Goal: Task Accomplishment & Management: Use online tool/utility

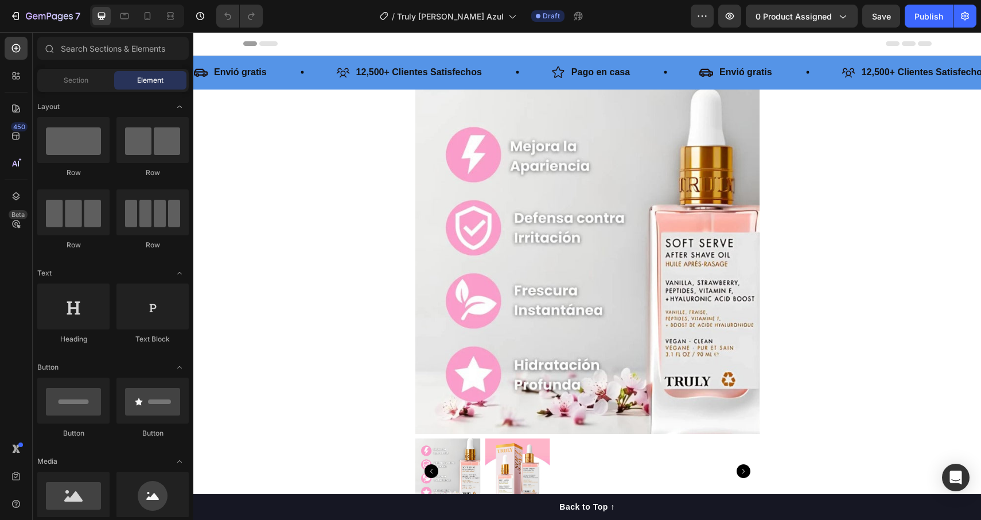
click at [776, 3] on div "7 Version history / Truly [PERSON_NAME] Azul Draft Preview 0 product assigned S…" at bounding box center [490, 16] width 981 height 33
click at [776, 19] on span "0 product assigned" at bounding box center [794, 16] width 76 height 12
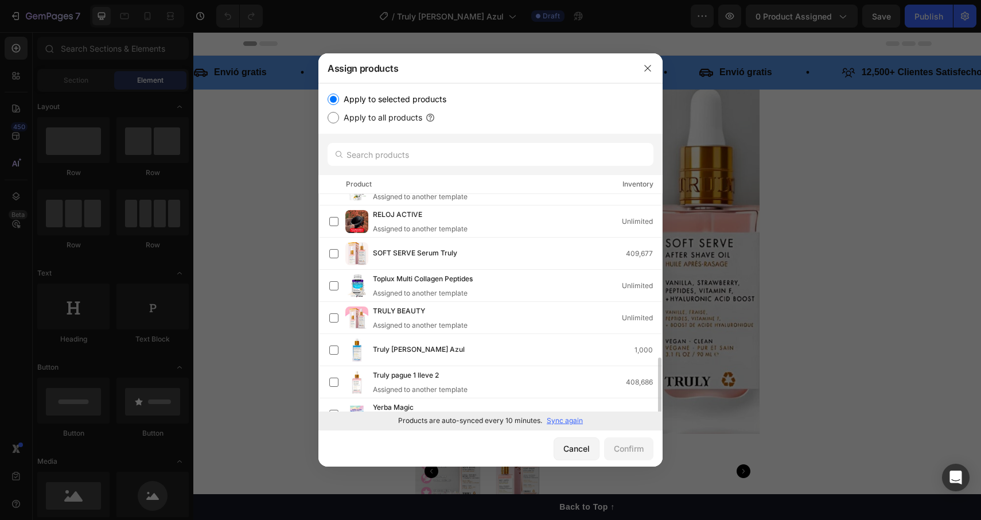
scroll to position [200, 0]
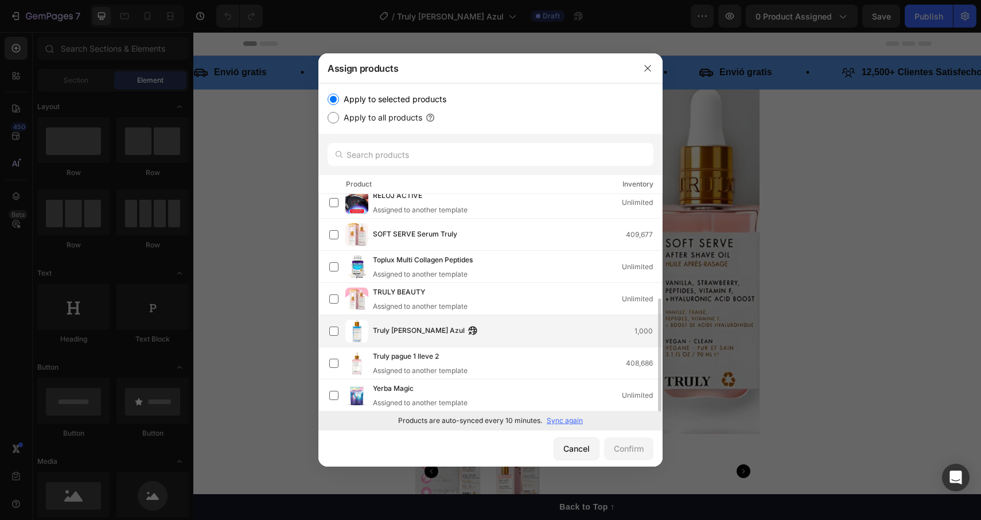
click at [403, 333] on span "Truly [PERSON_NAME] Azul" at bounding box center [419, 331] width 92 height 13
click at [629, 448] on div "Confirm" at bounding box center [629, 448] width 30 height 12
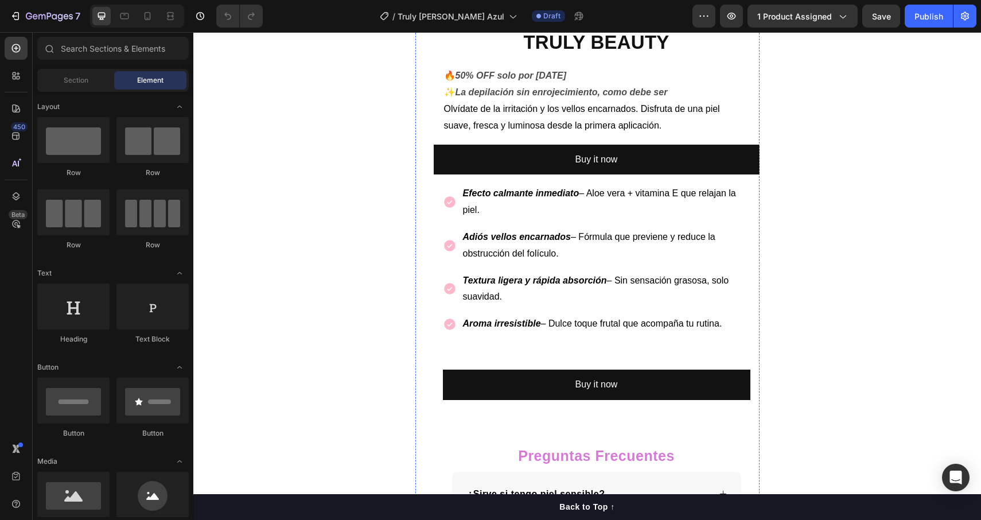
scroll to position [533, 0]
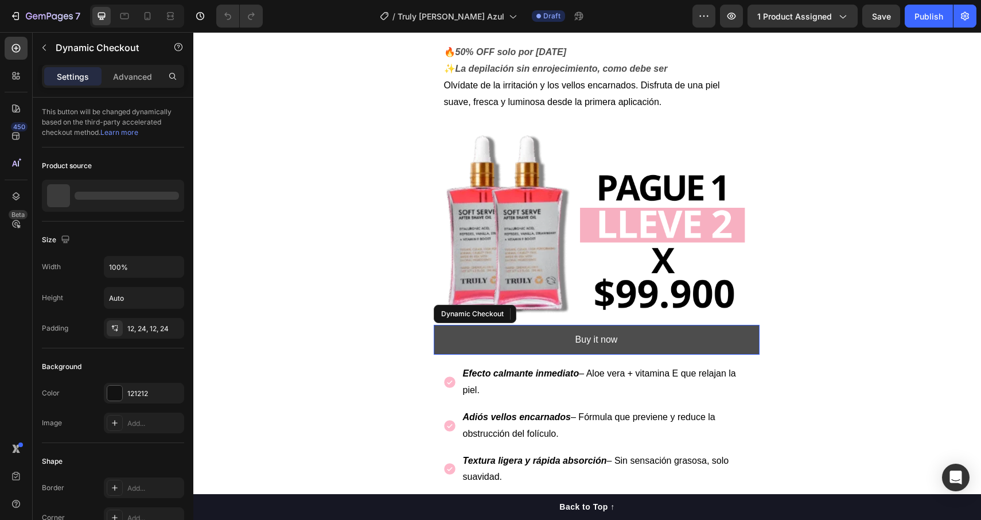
click at [548, 343] on button "Buy it now" at bounding box center [597, 340] width 326 height 30
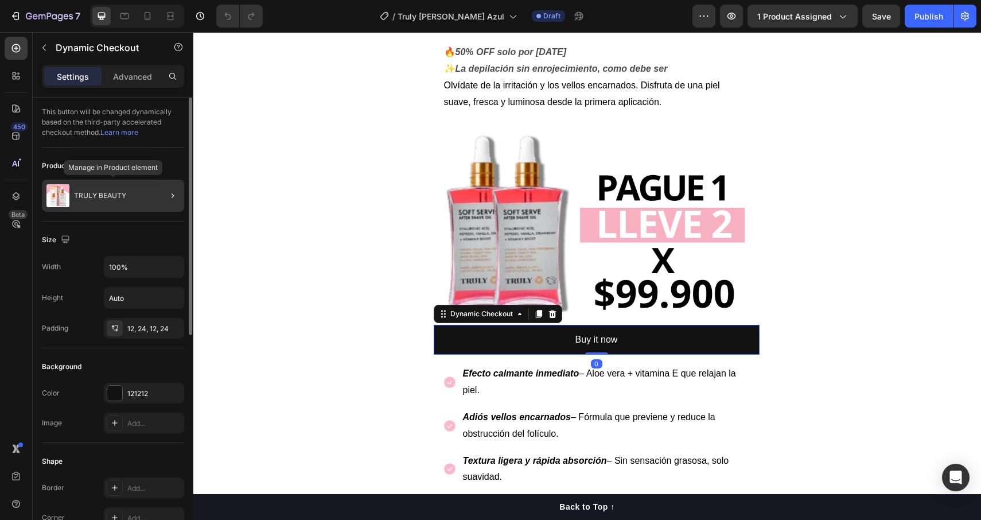
click at [134, 203] on div "TRULY BEAUTY" at bounding box center [113, 196] width 142 height 32
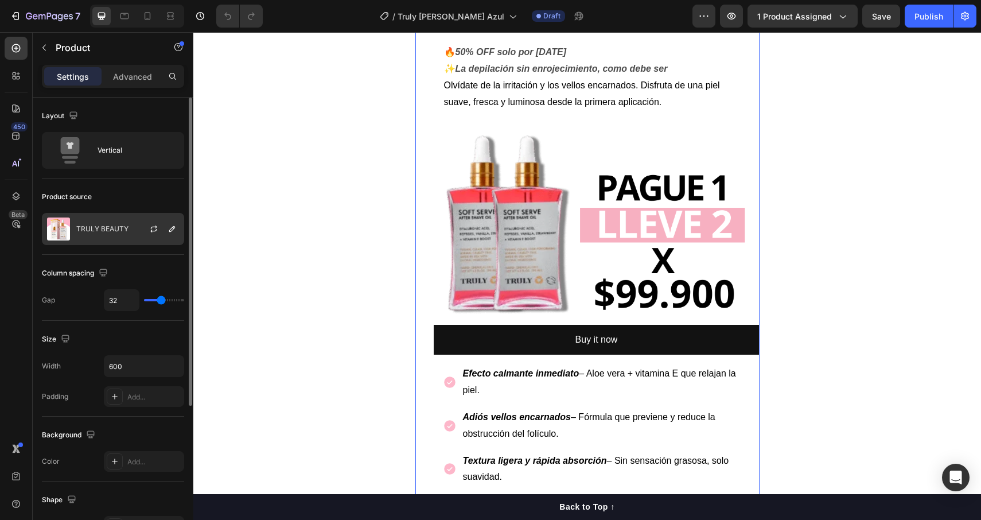
click at [117, 227] on p "TRULY BEAUTY" at bounding box center [102, 229] width 52 height 8
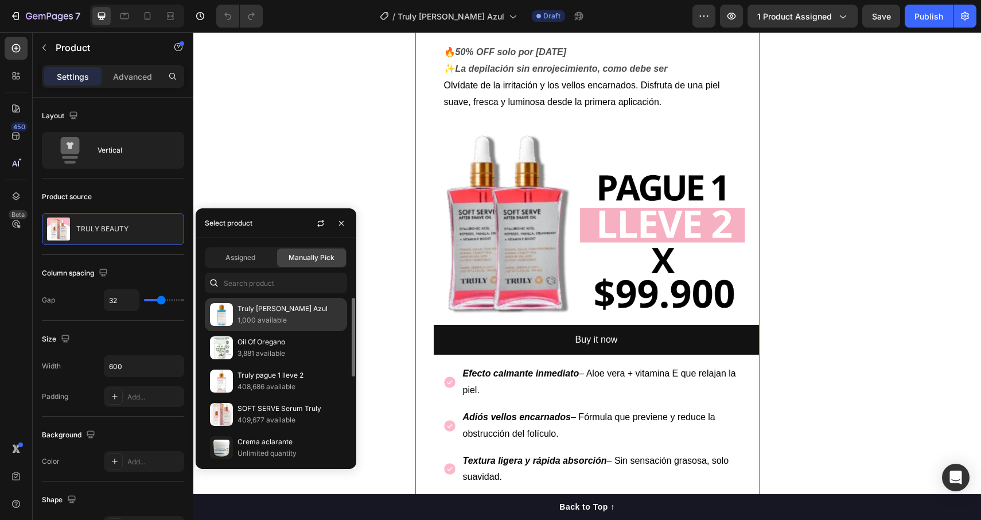
click at [283, 329] on div "Truly [PERSON_NAME] Azul 1,000 available" at bounding box center [276, 314] width 142 height 33
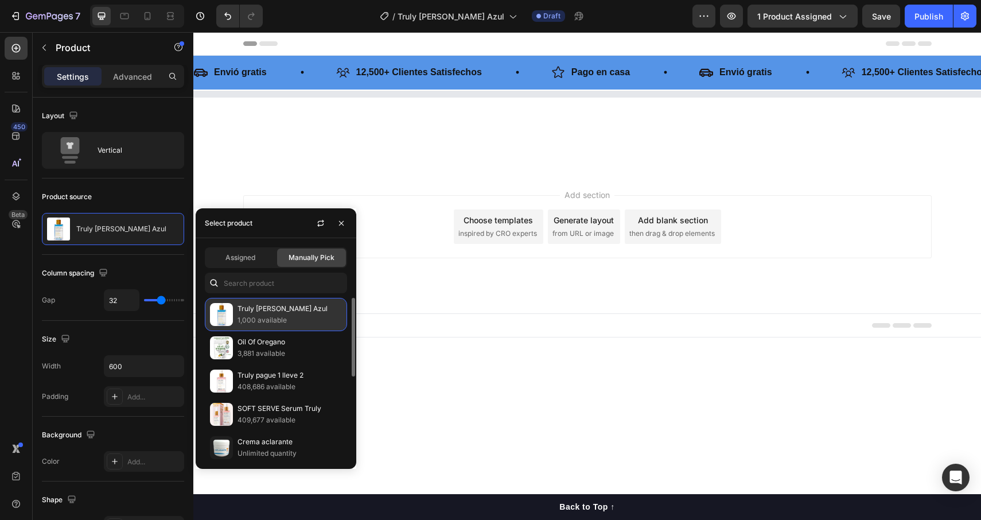
scroll to position [0, 0]
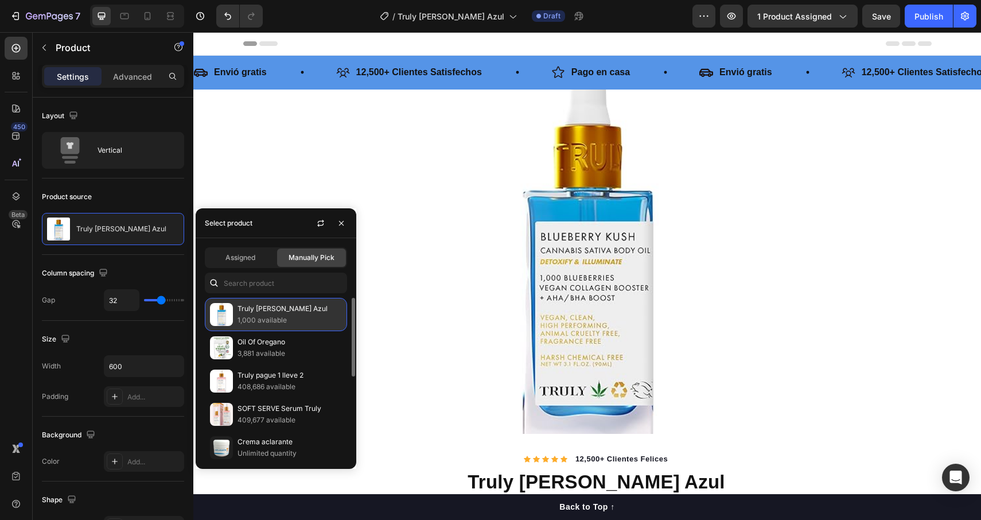
click at [291, 327] on div "Truly [PERSON_NAME] Azul 1,000 available" at bounding box center [276, 314] width 142 height 33
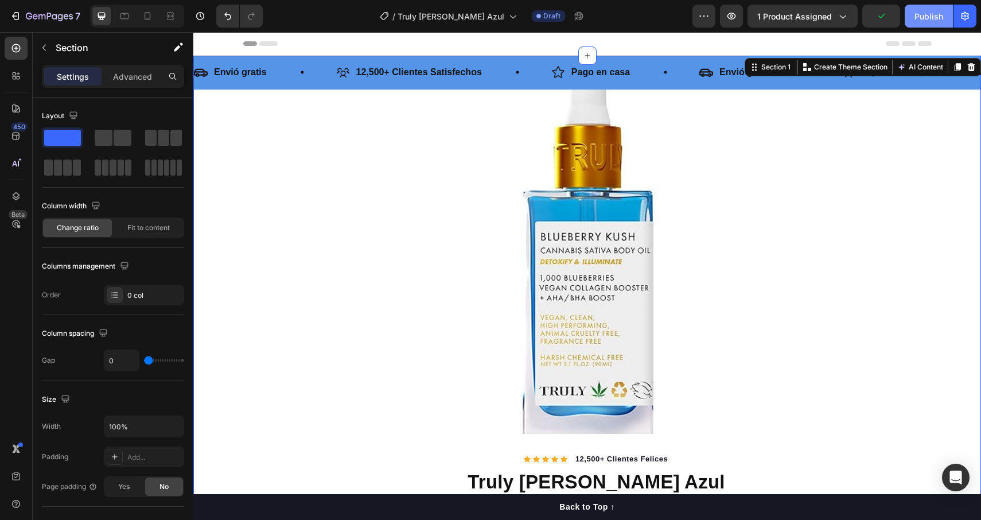
click at [921, 15] on div "Publish" at bounding box center [929, 16] width 29 height 12
click at [513, 500] on div "View live page" at bounding box center [512, 493] width 65 height 16
click at [45, 48] on icon "button" at bounding box center [44, 47] width 9 height 9
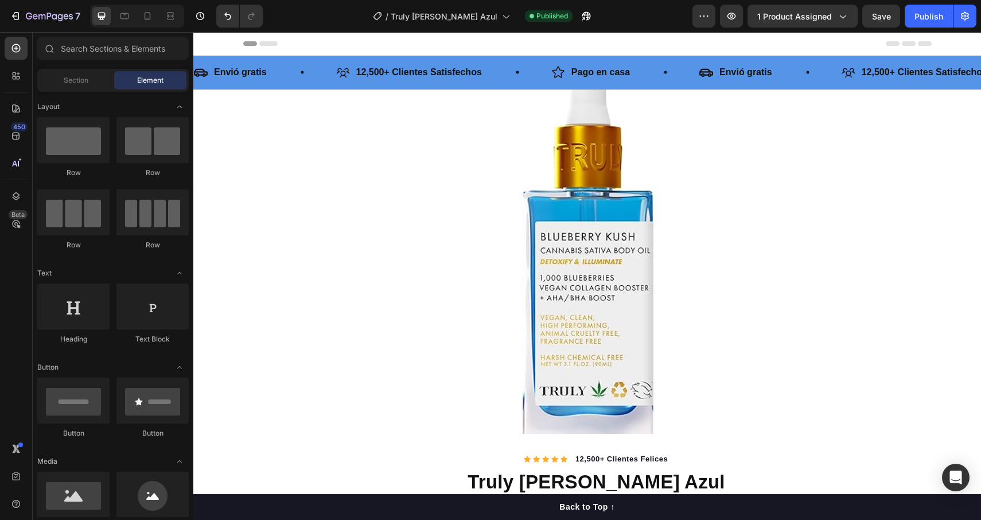
click at [274, 0] on div "7 Version history / Truly [PERSON_NAME] Azul Published Preview 1 product assign…" at bounding box center [490, 16] width 981 height 33
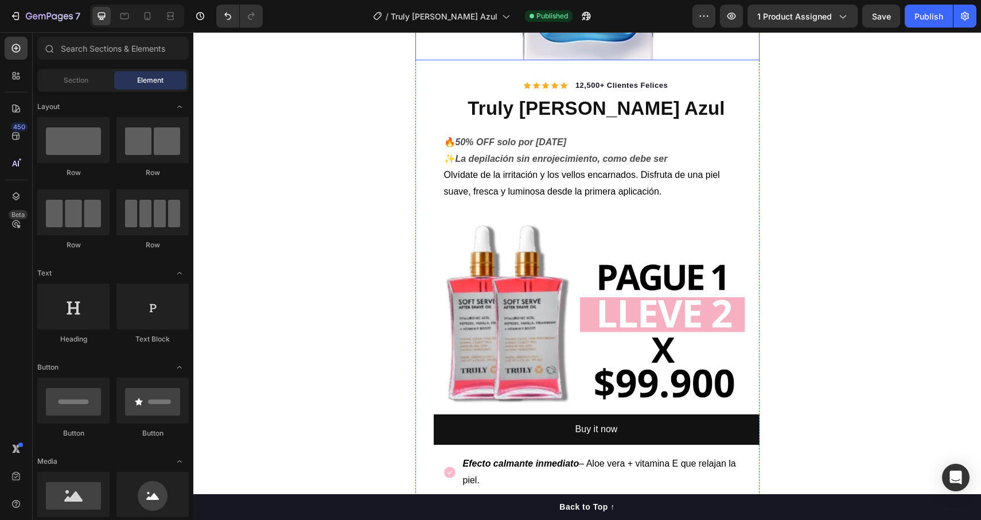
scroll to position [376, 0]
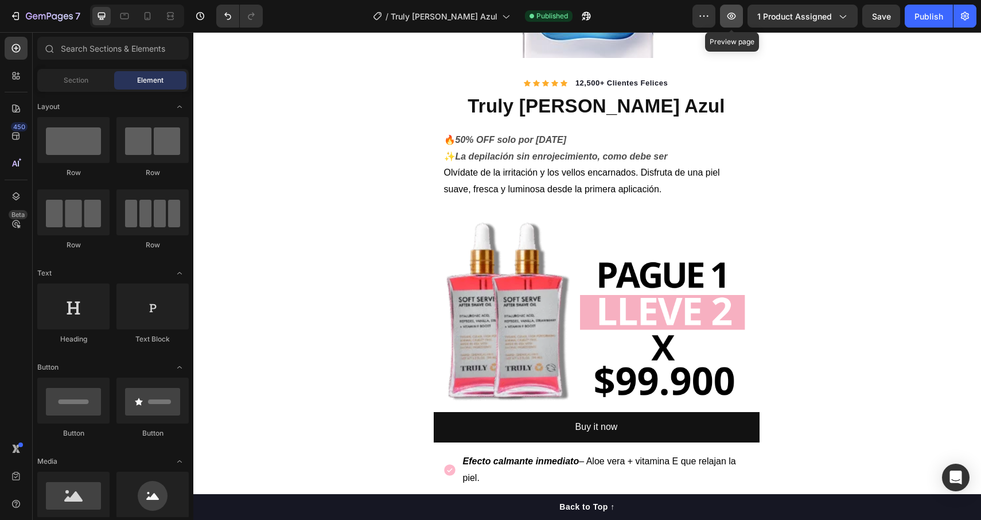
click at [740, 22] on button "button" at bounding box center [731, 16] width 23 height 23
click at [933, 15] on div "Publish" at bounding box center [929, 16] width 29 height 12
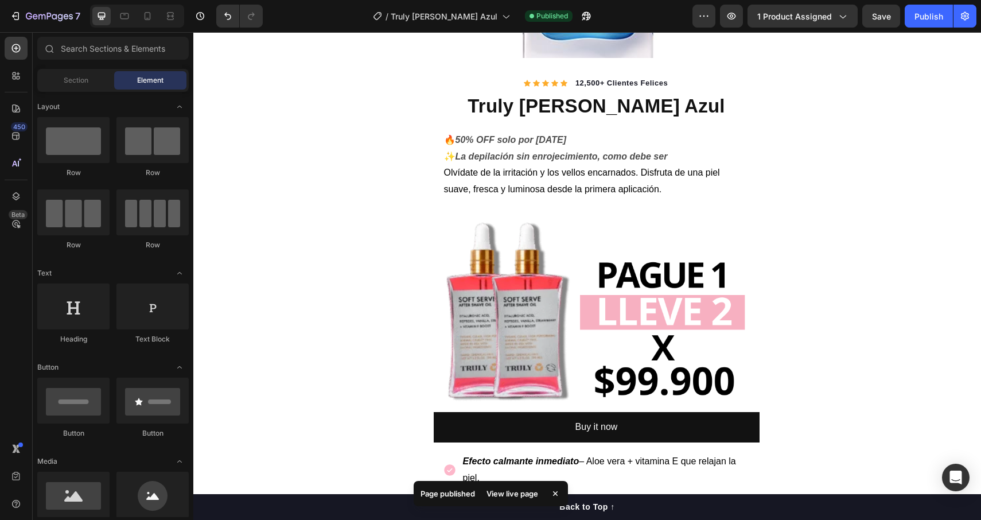
click at [492, 495] on div "View live page" at bounding box center [512, 493] width 65 height 16
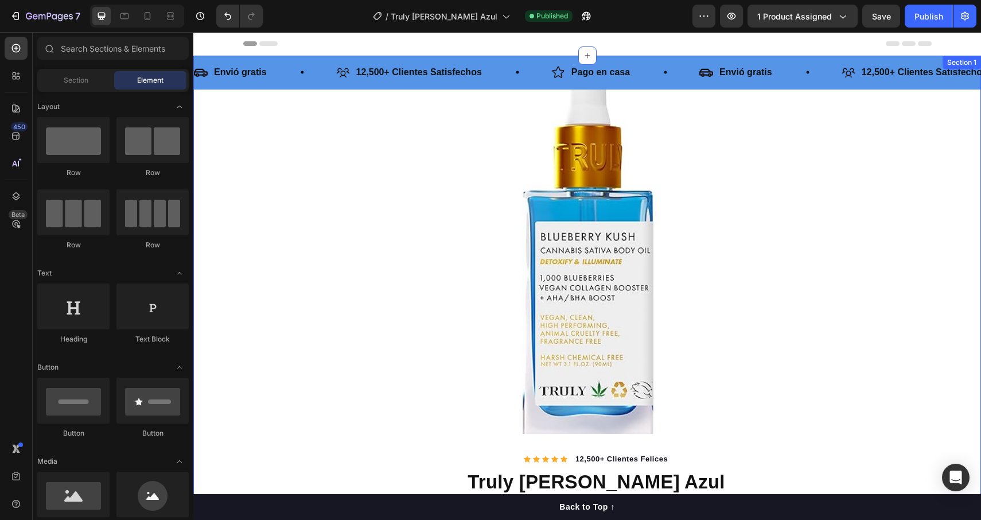
scroll to position [0, 0]
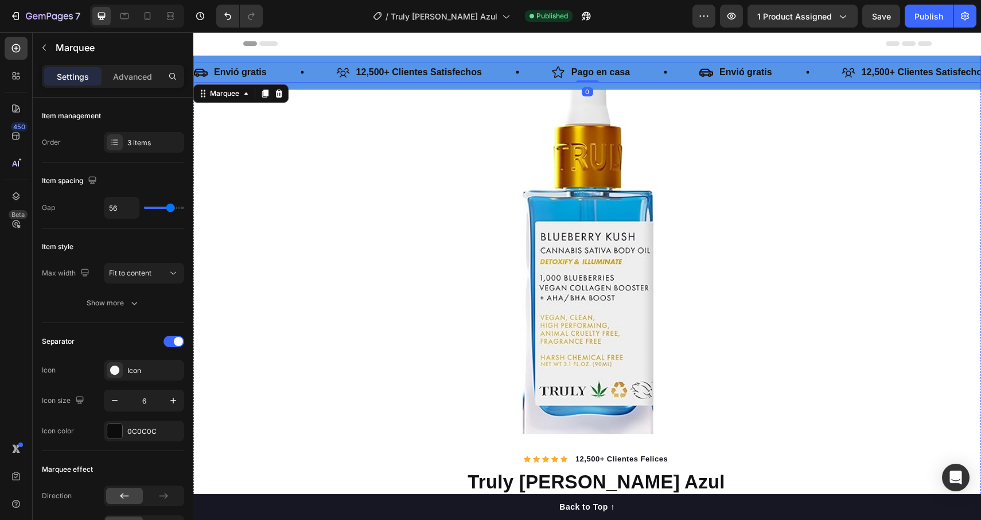
click at [324, 60] on div "Envió gratis Item List 12,500+ Clientes Satisfechos Item List Pago en casa Item…" at bounding box center [587, 73] width 788 height 34
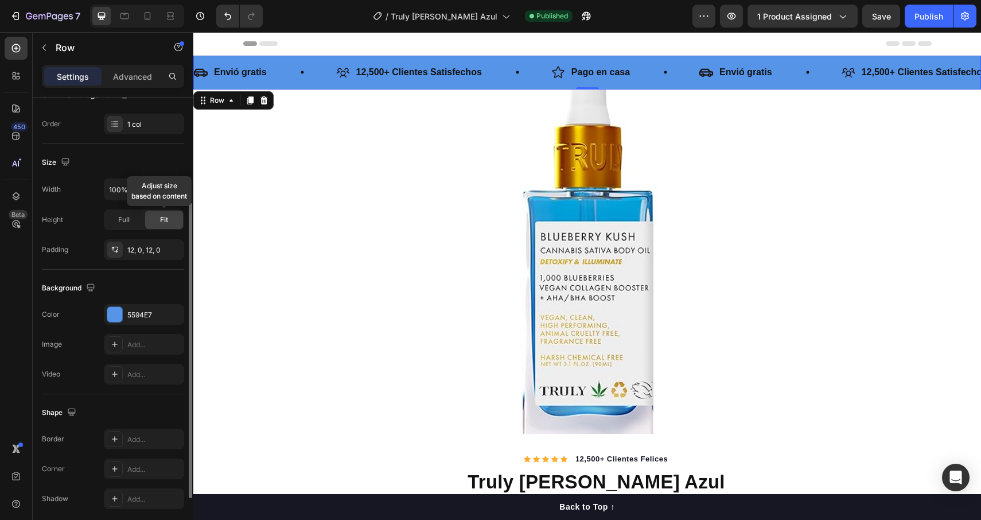
scroll to position [201, 0]
click at [111, 313] on div at bounding box center [114, 314] width 15 height 15
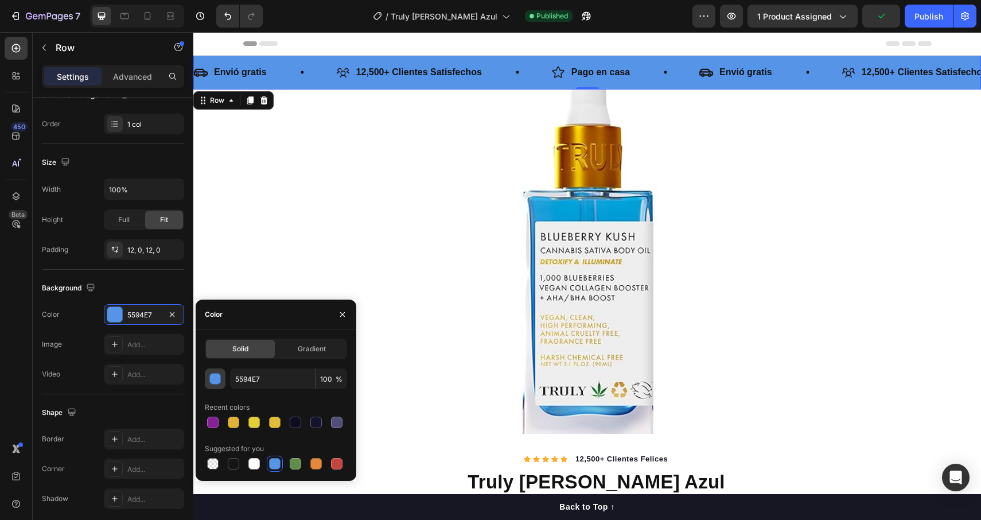
click at [216, 379] on div "button" at bounding box center [215, 378] width 11 height 11
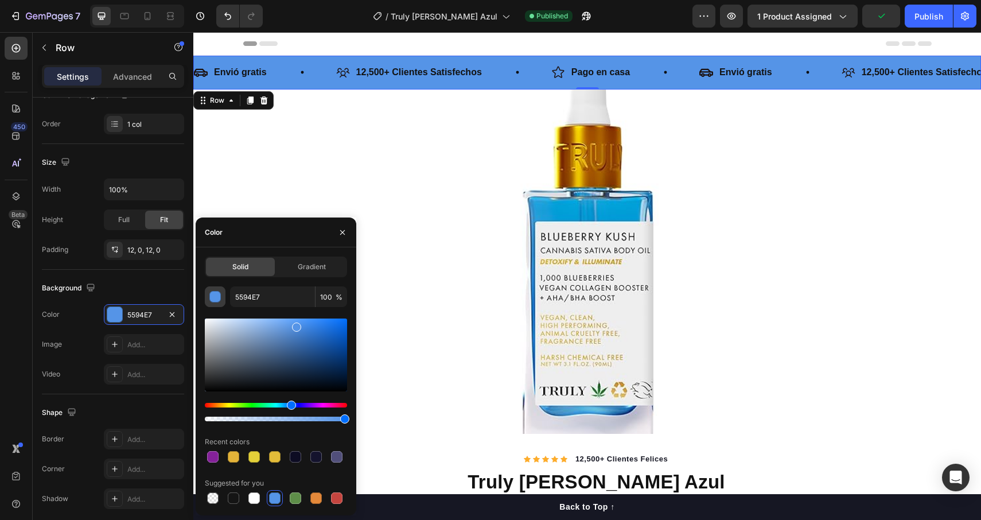
click at [216, 379] on div at bounding box center [276, 354] width 142 height 73
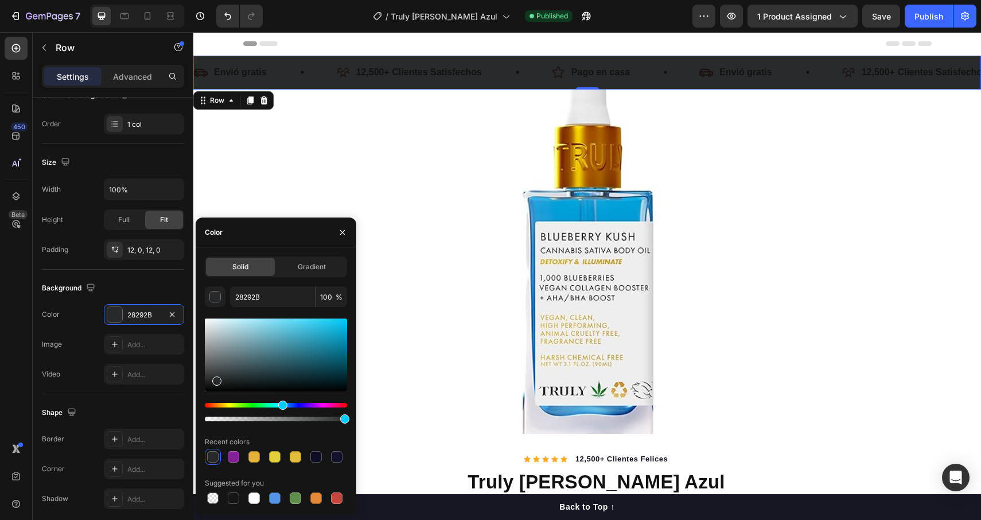
drag, startPoint x: 288, startPoint y: 403, endPoint x: 281, endPoint y: 403, distance: 6.9
click at [281, 403] on div "Hue" at bounding box center [282, 404] width 9 height 9
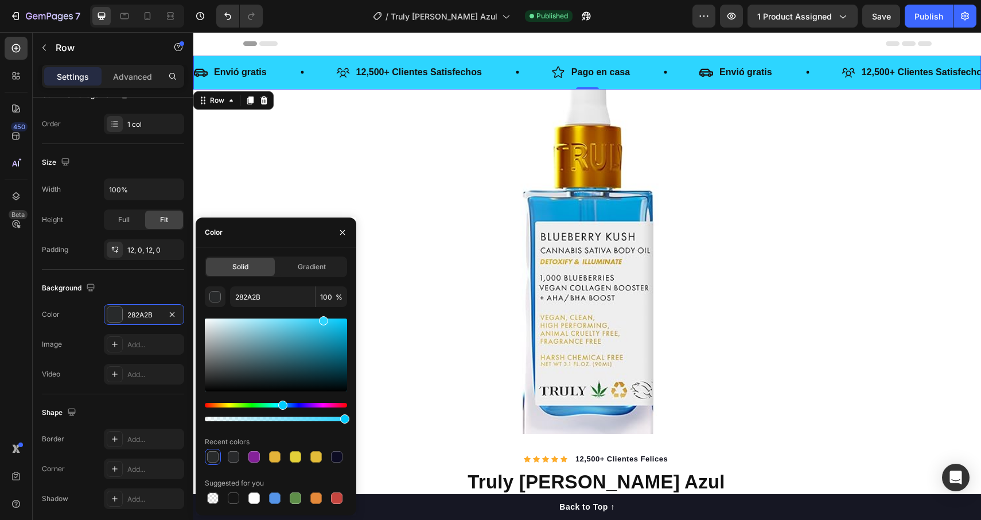
drag, startPoint x: 303, startPoint y: 341, endPoint x: 322, endPoint y: 316, distance: 31.6
click at [322, 316] on div "282A2B 100 % Recent colors Suggested for you" at bounding box center [276, 396] width 142 height 220
type input "2DD5FF"
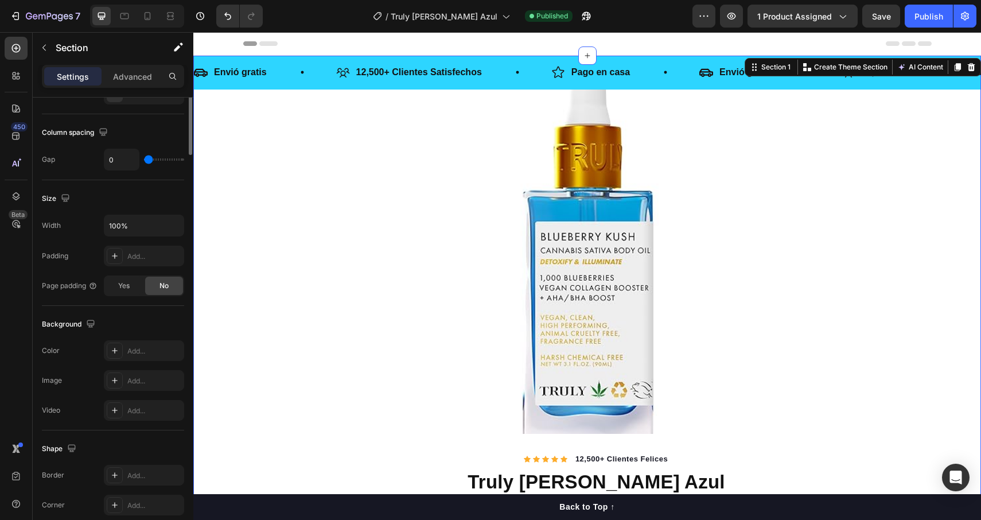
scroll to position [0, 0]
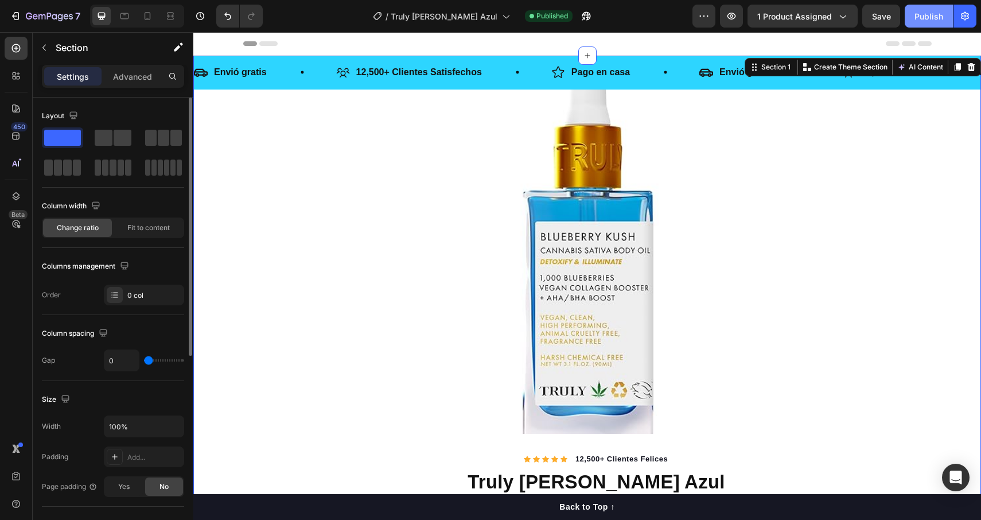
click at [922, 10] on div "Publish" at bounding box center [929, 16] width 29 height 12
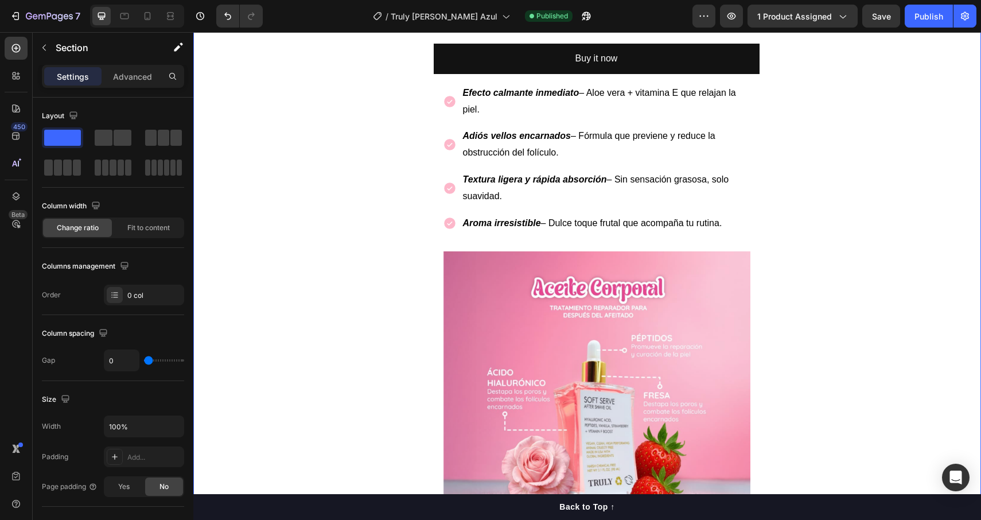
scroll to position [745, 0]
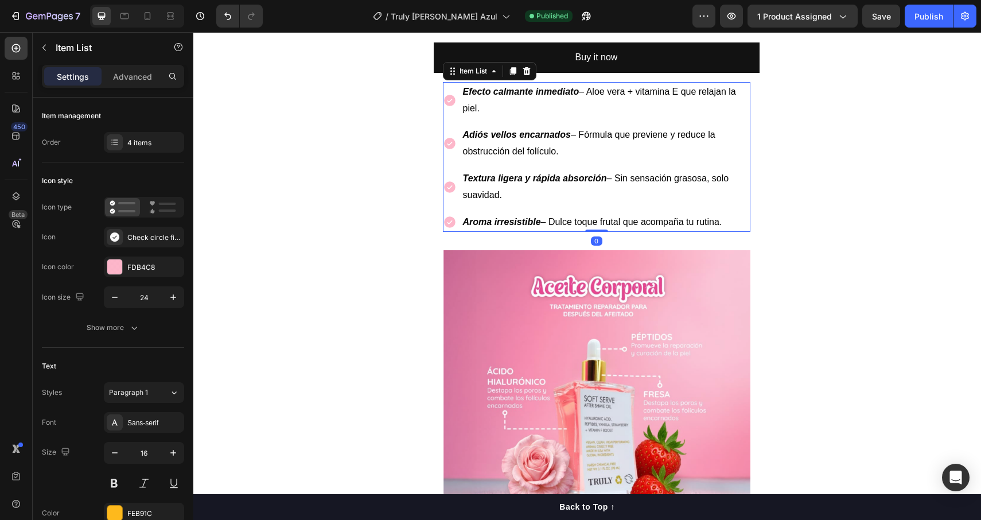
click at [452, 119] on div "Efecto calmante inmediato – Aloe vera + vitamina E que relajan la piel. Adiós v…" at bounding box center [597, 157] width 308 height 150
click at [119, 273] on div at bounding box center [114, 266] width 15 height 15
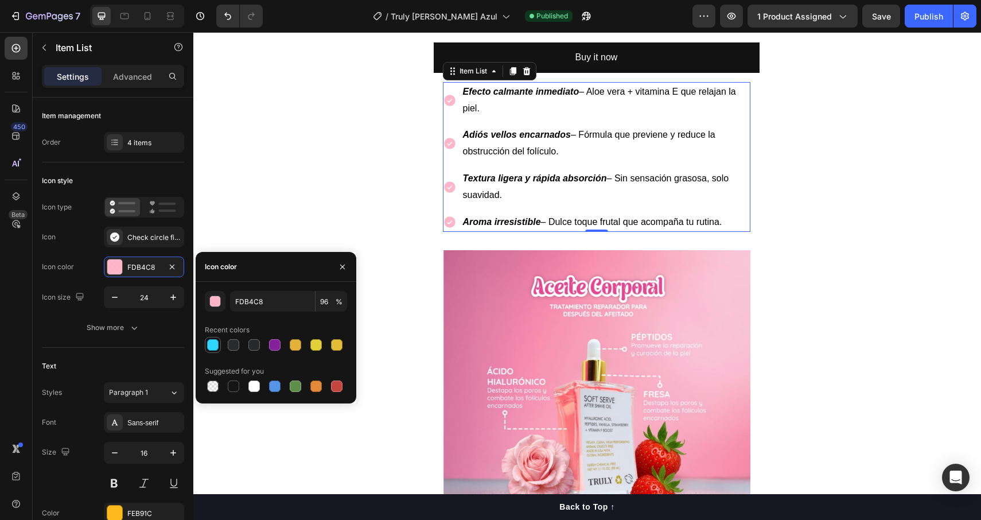
click at [215, 346] on div at bounding box center [212, 344] width 11 height 11
type input "2DD5FF"
type input "100"
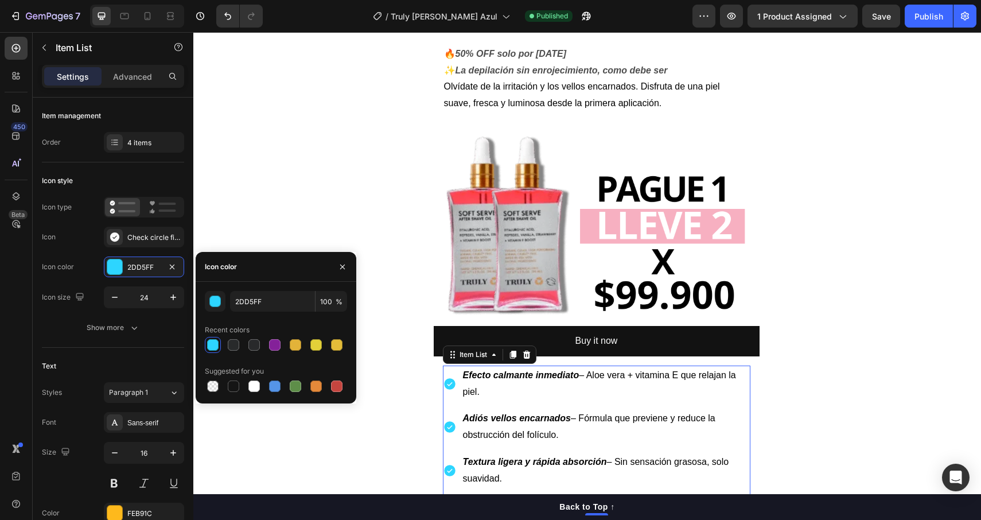
scroll to position [461, 0]
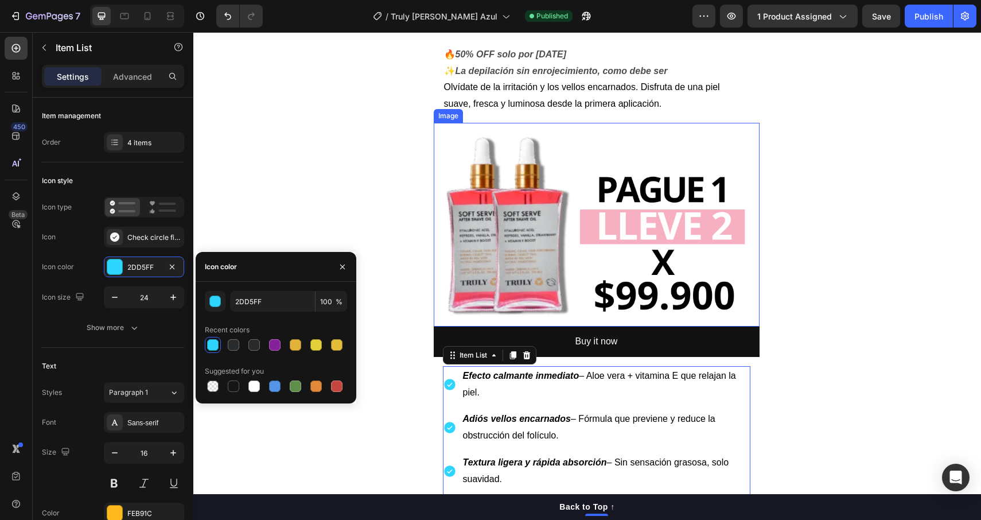
click at [612, 244] on img at bounding box center [597, 225] width 326 height 204
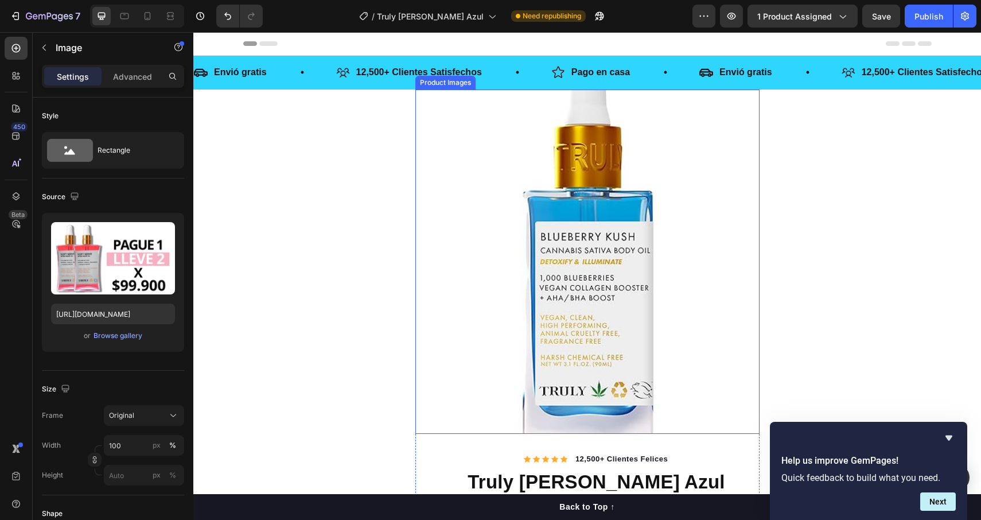
scroll to position [0, 0]
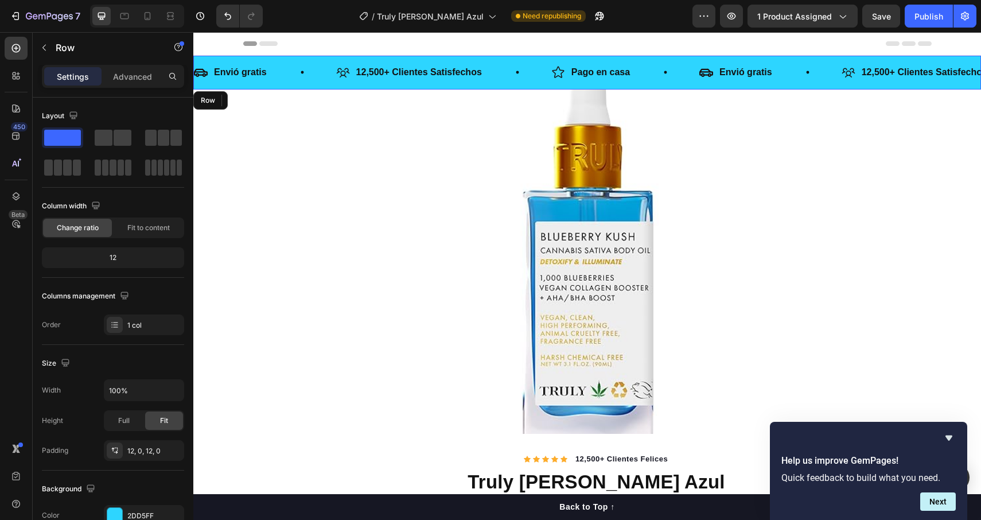
click at [288, 59] on div "Envió gratis Item List 12,500+ Clientes Satisfechos Item List Pago en casa Item…" at bounding box center [587, 73] width 788 height 34
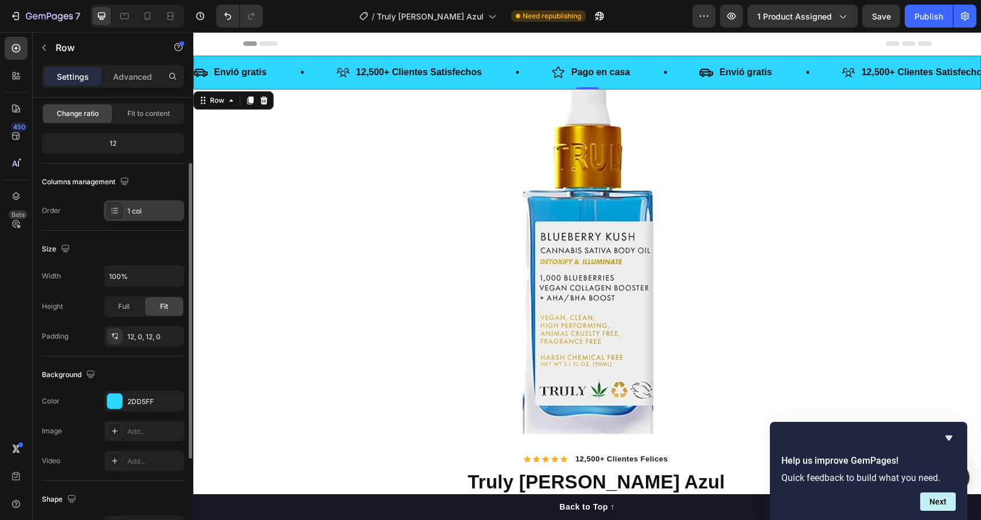
scroll to position [115, 0]
click at [142, 411] on div "The changes might be hidden by the video. Color 2DD5FF Image Add... Video Add..." at bounding box center [113, 430] width 142 height 80
click at [141, 402] on div "2DD5FF" at bounding box center [143, 401] width 33 height 10
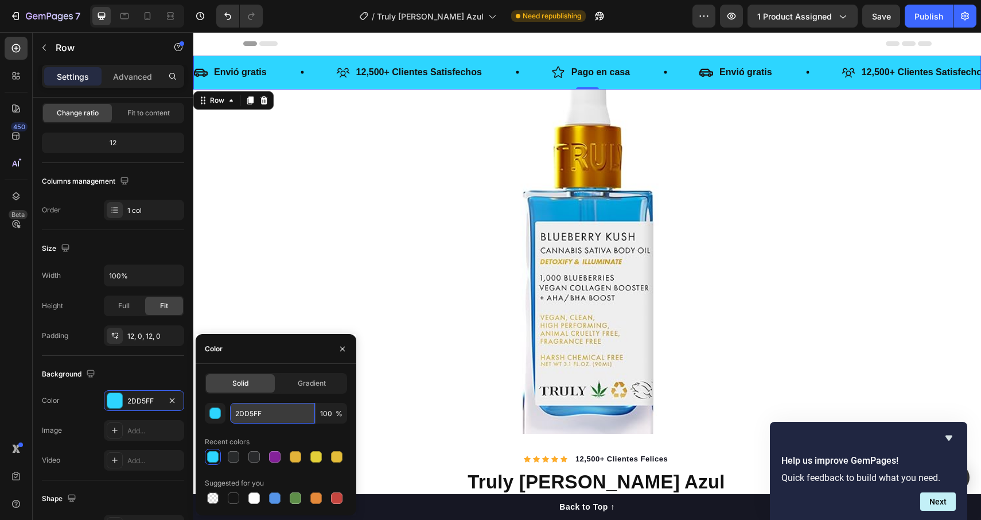
click at [273, 418] on input "2DD5FF" at bounding box center [272, 413] width 85 height 21
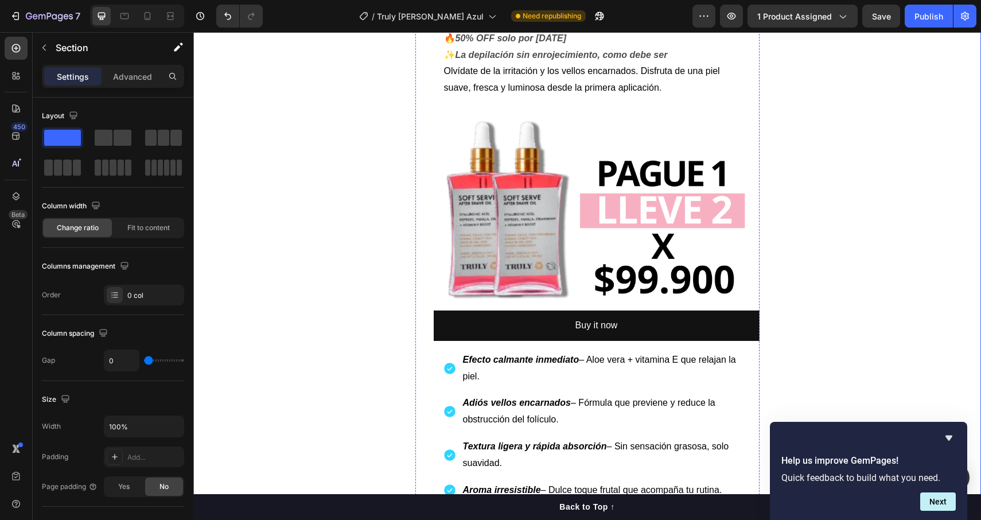
scroll to position [478, 0]
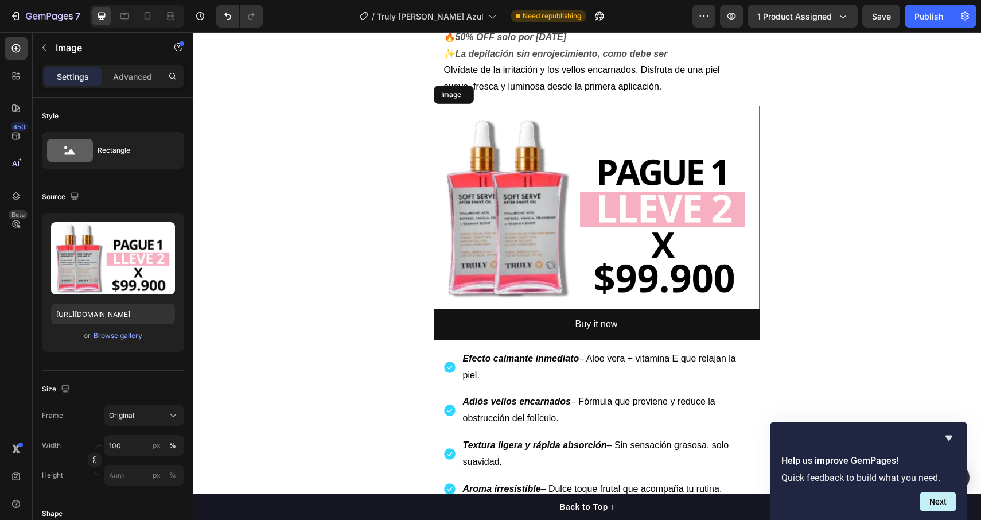
click at [527, 237] on img at bounding box center [597, 208] width 326 height 204
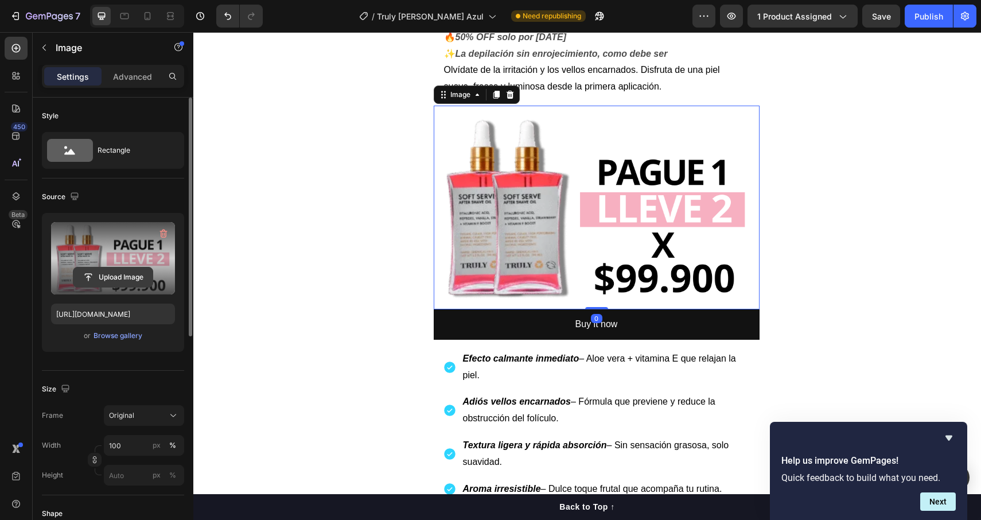
click at [128, 276] on input "file" at bounding box center [112, 277] width 79 height 20
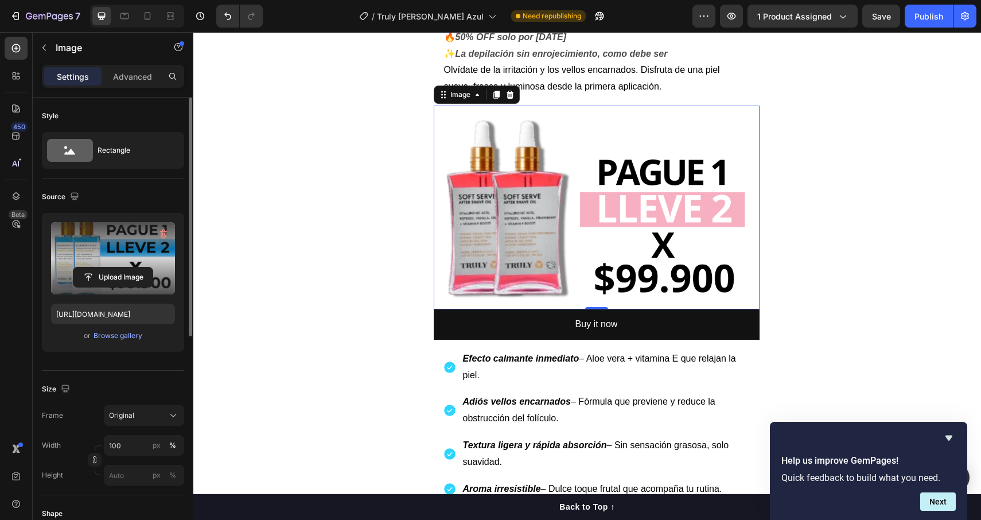
type input "[URL][DOMAIN_NAME]"
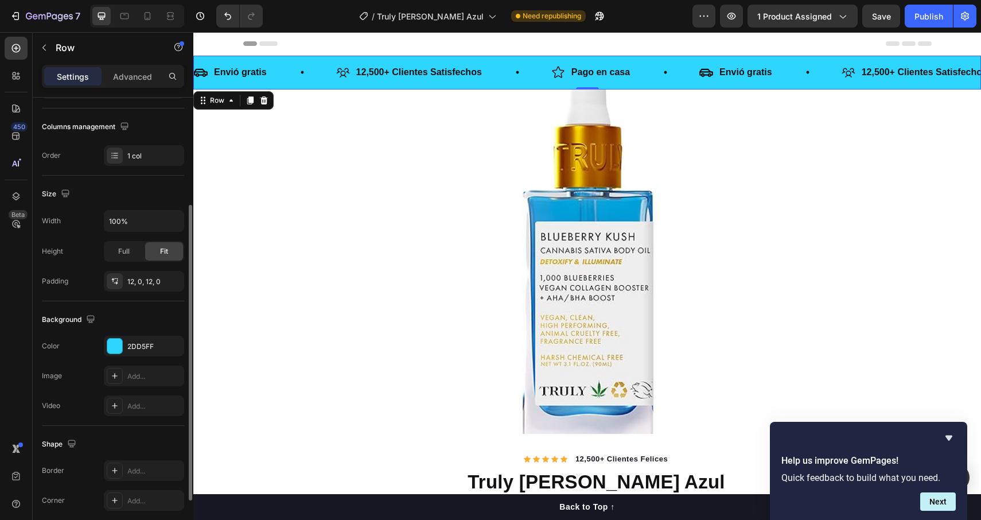
scroll to position [198, 0]
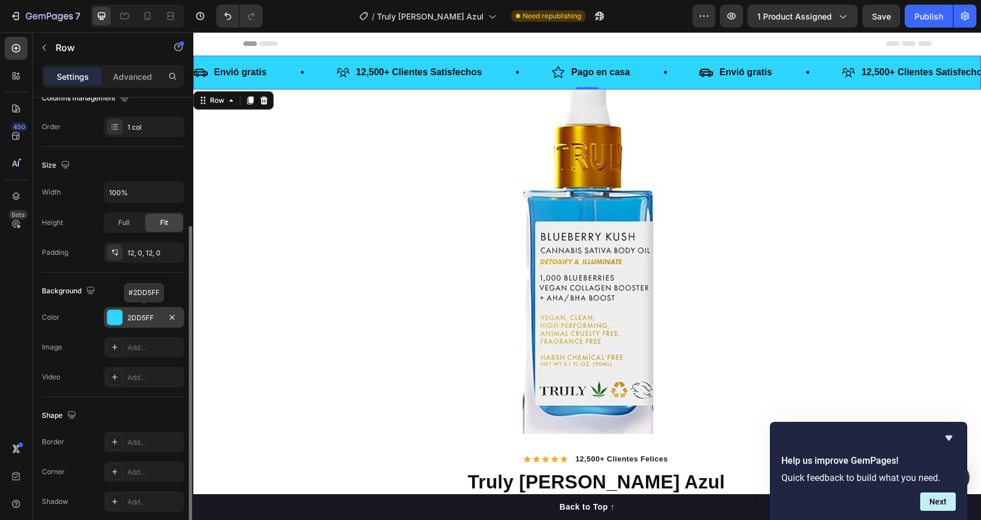
click at [111, 316] on div at bounding box center [114, 317] width 15 height 15
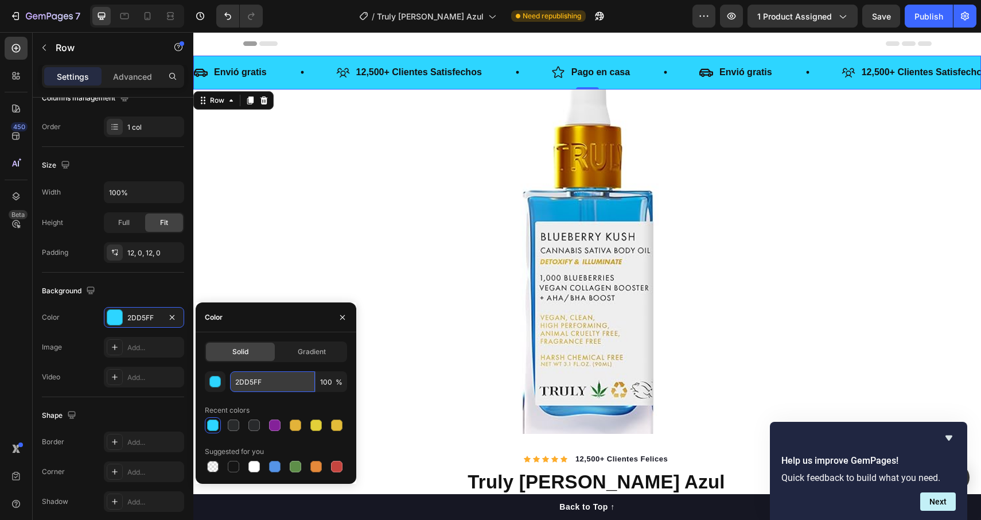
click at [272, 382] on input "2DD5FF" at bounding box center [272, 381] width 85 height 21
paste input "#38B6"
type input "#38B6FF"
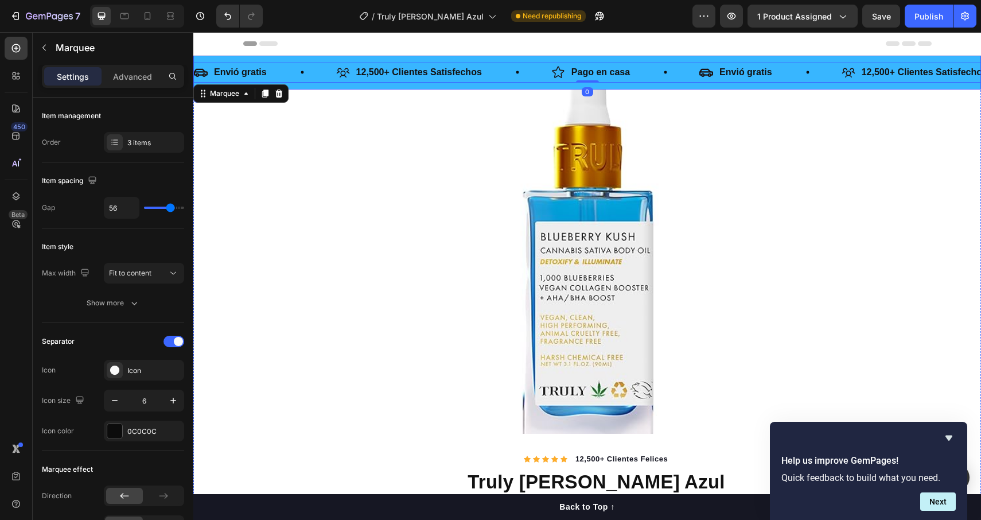
click at [293, 87] on div "Envió gratis Item List 12,500+ Clientes Satisfechos Item List Pago en casa Item…" at bounding box center [587, 73] width 788 height 34
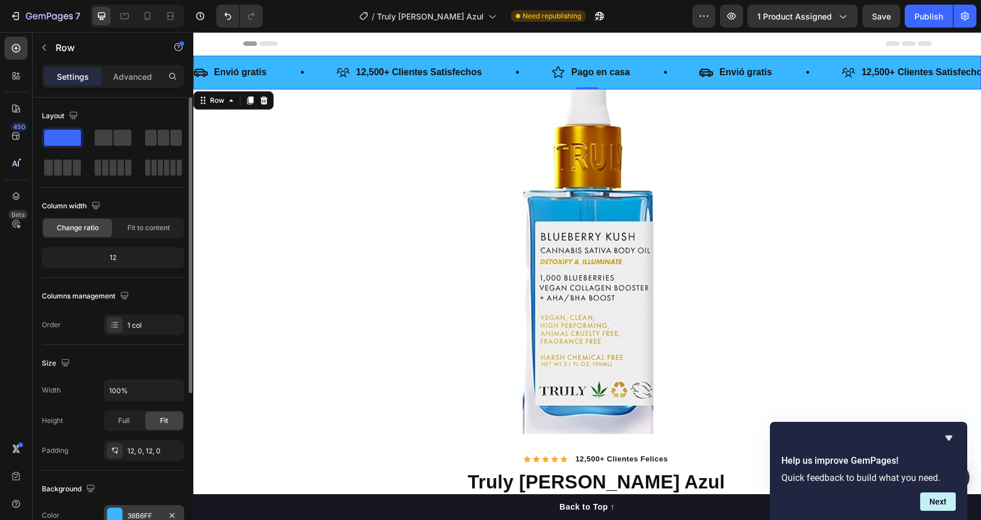
click at [126, 507] on div "38B6FF" at bounding box center [144, 515] width 80 height 21
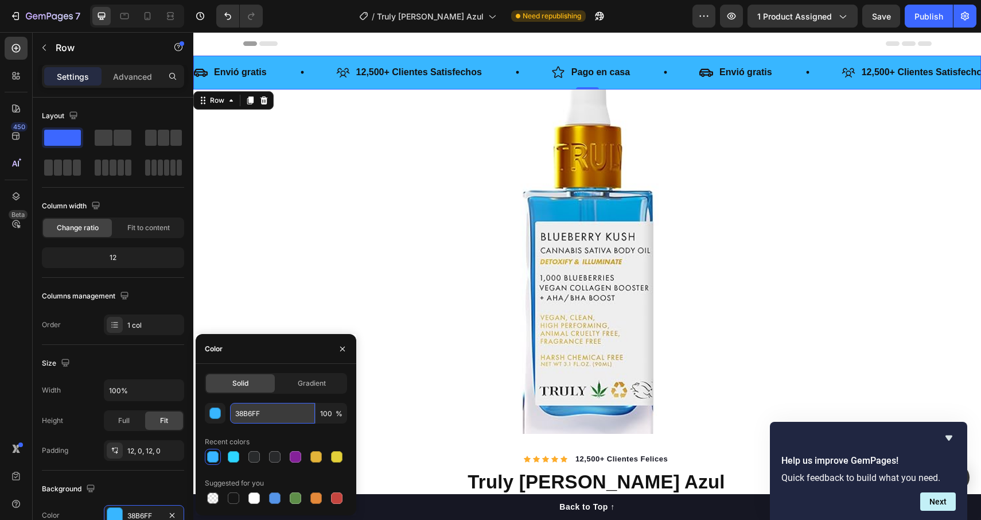
click at [256, 407] on input "38B6FF" at bounding box center [272, 413] width 85 height 21
paste input "#"
type input "#38B6FF"
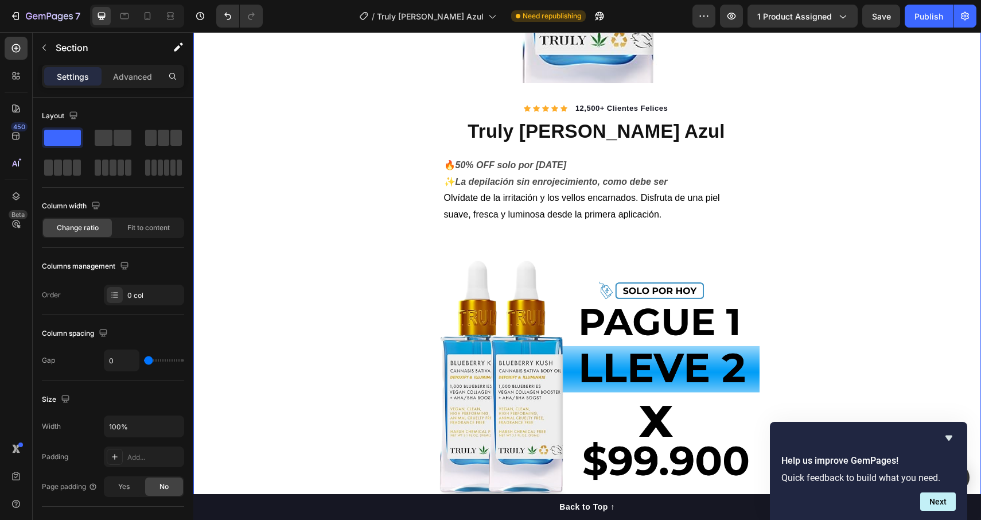
scroll to position [357, 0]
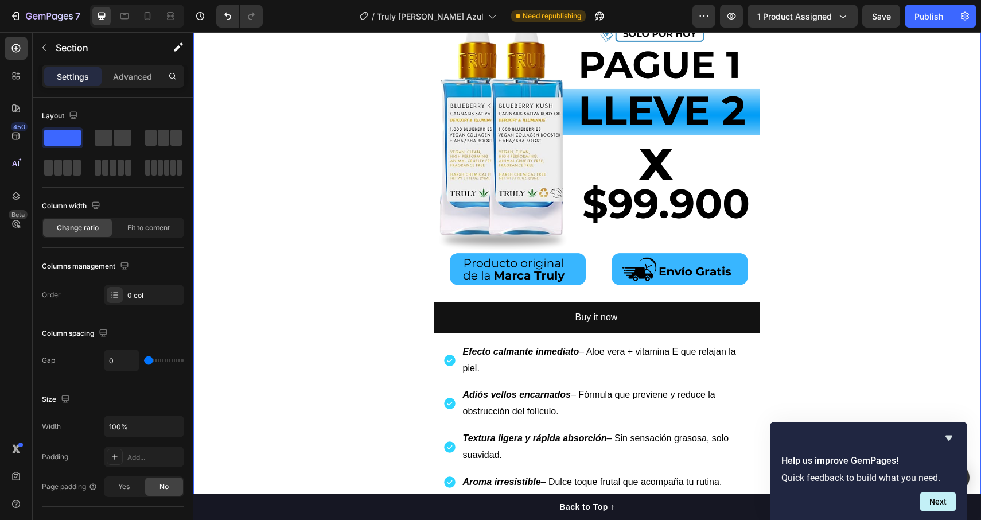
scroll to position [617, 0]
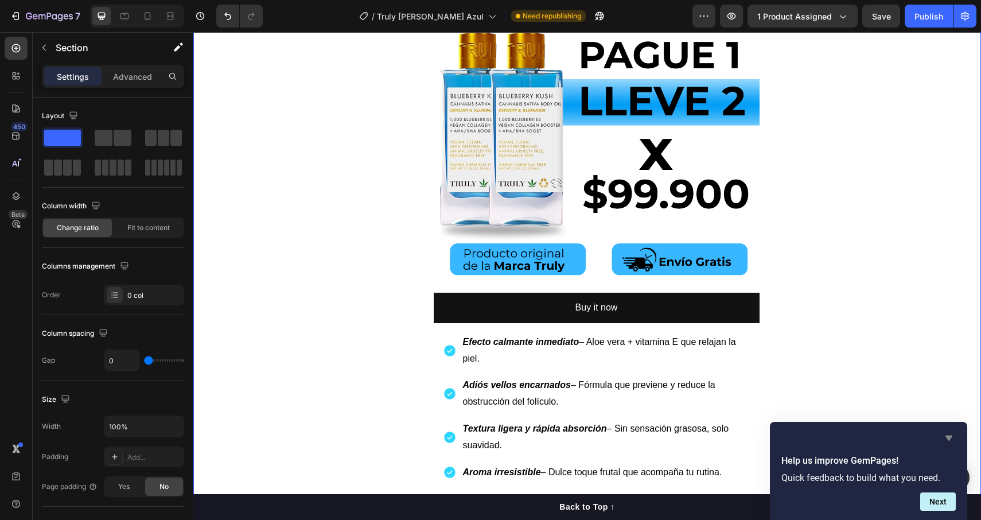
click at [951, 435] on icon "Hide survey" at bounding box center [948, 437] width 7 height 5
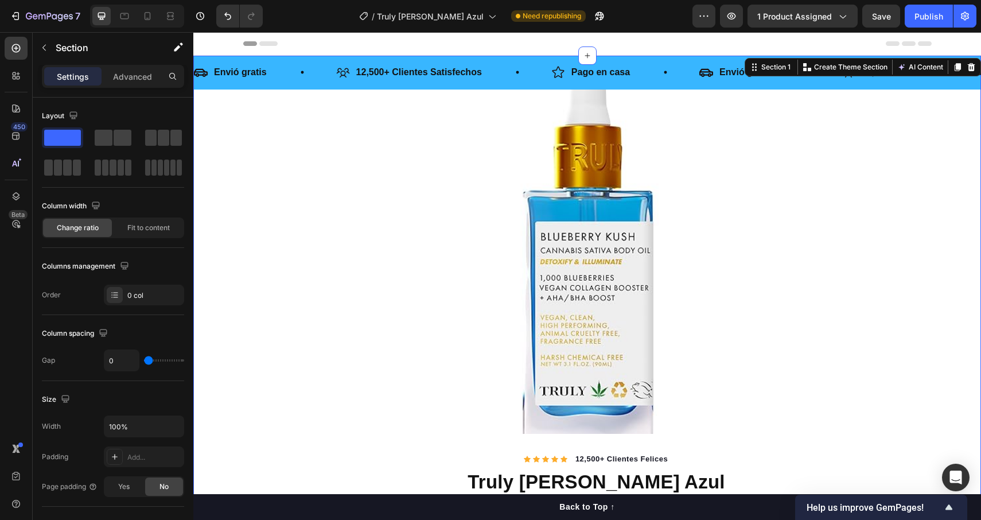
scroll to position [0, 0]
click at [920, 21] on div "Publish" at bounding box center [929, 16] width 29 height 12
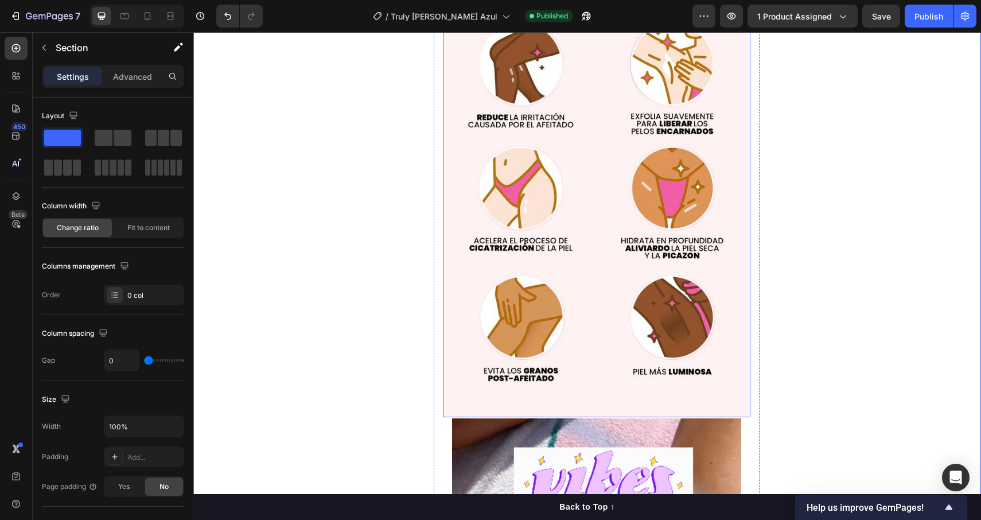
scroll to position [1991, 0]
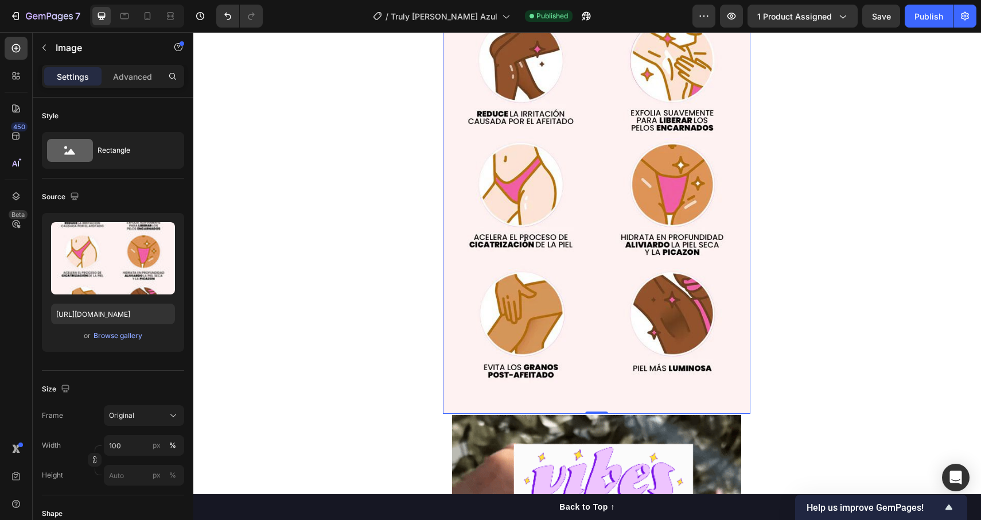
click at [656, 310] on img at bounding box center [597, 201] width 308 height 425
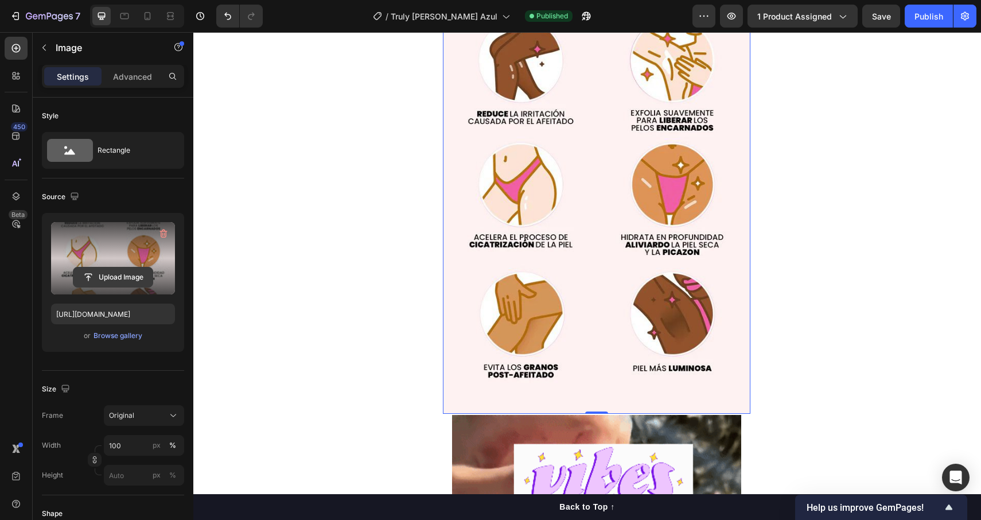
click at [110, 280] on input "file" at bounding box center [112, 277] width 79 height 20
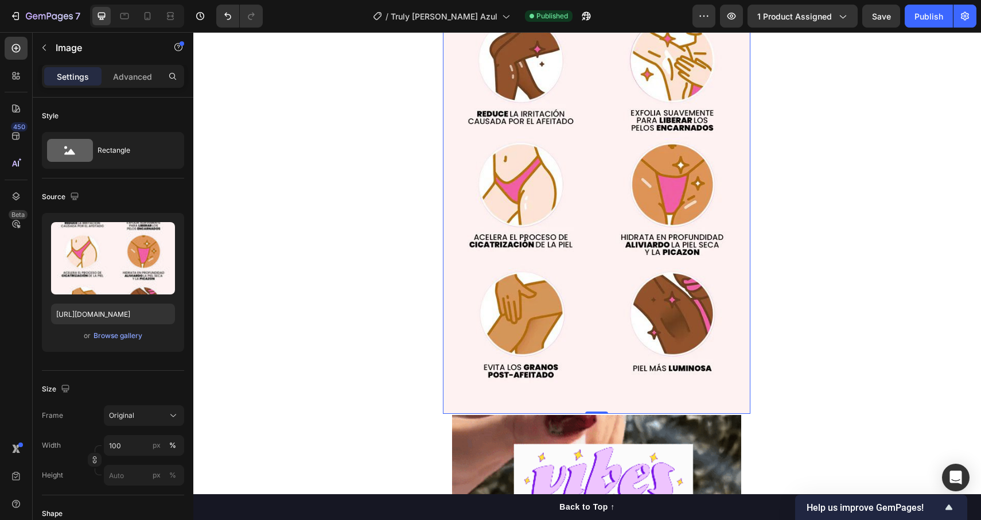
click at [539, 205] on img at bounding box center [597, 201] width 308 height 425
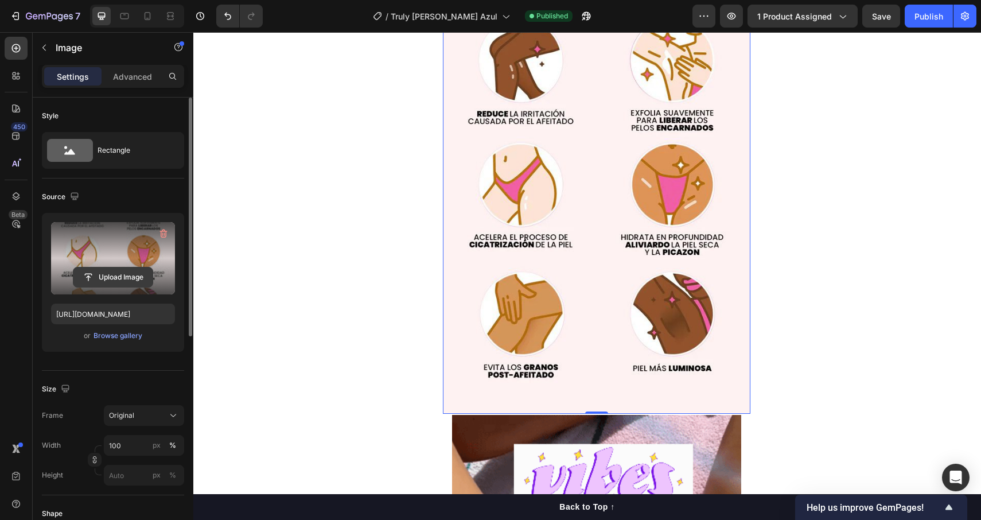
click at [108, 279] on input "file" at bounding box center [112, 277] width 79 height 20
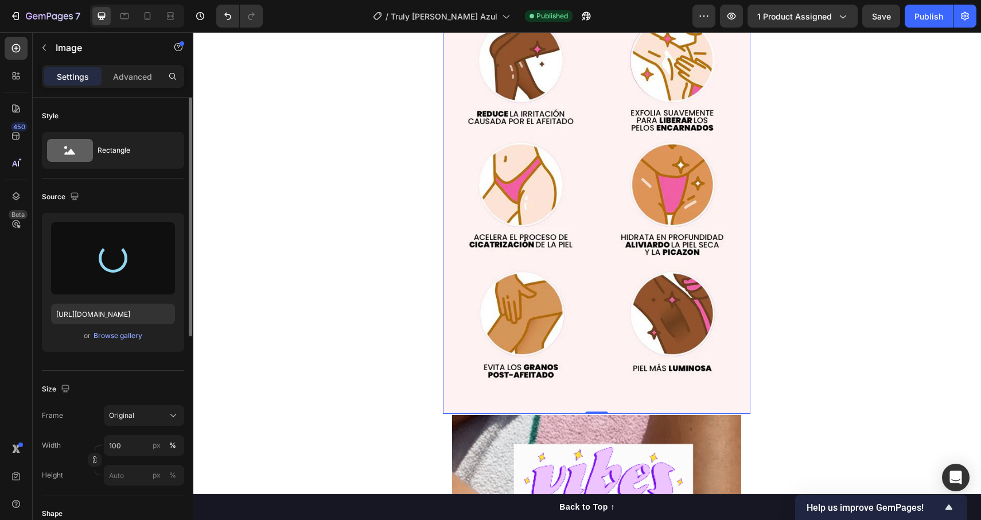
type input "[URL][DOMAIN_NAME]"
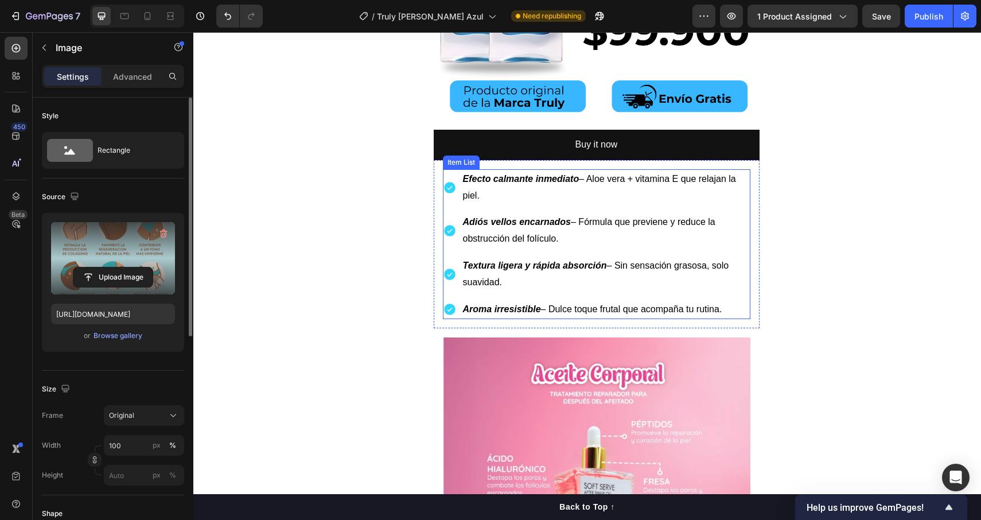
scroll to position [797, 0]
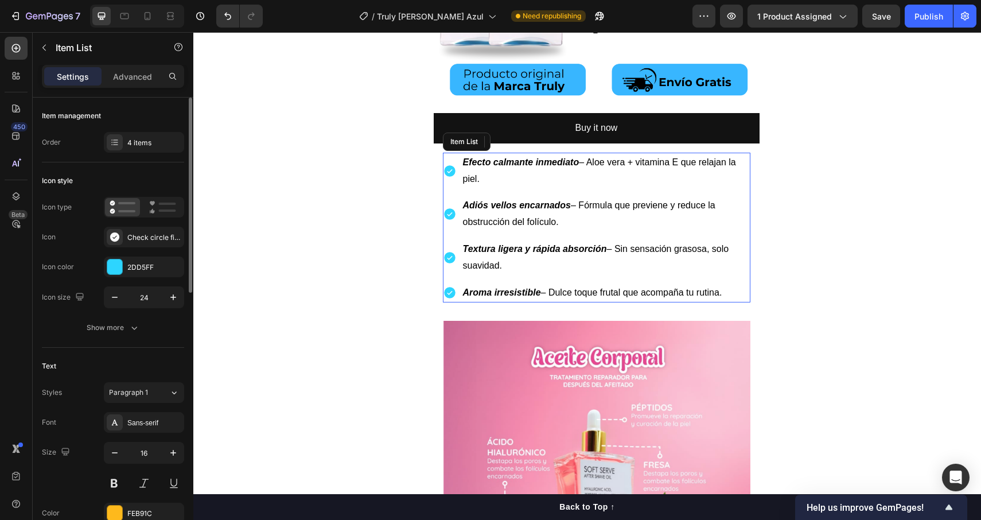
click at [524, 160] on strong "Efecto calmante inmediato" at bounding box center [521, 162] width 116 height 10
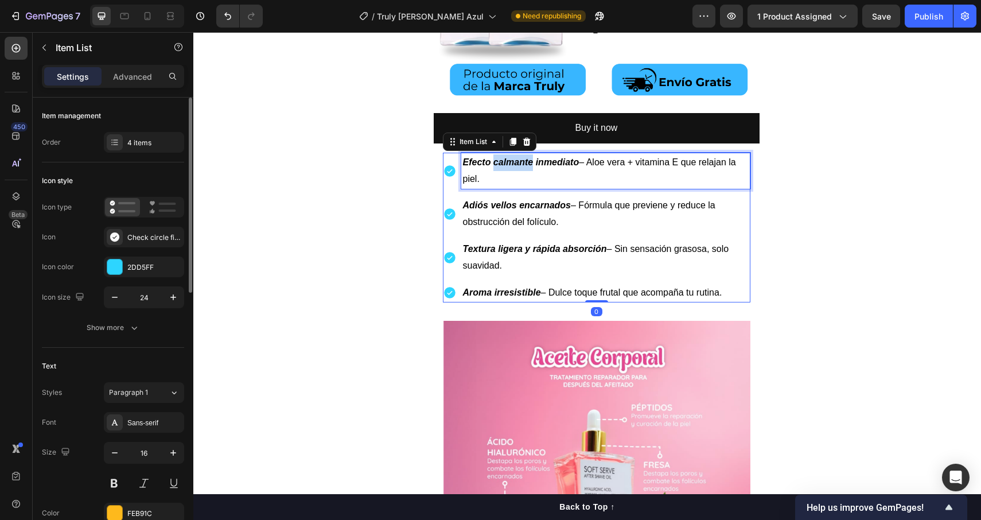
click at [524, 160] on strong "Efecto calmante inmediato" at bounding box center [521, 162] width 116 height 10
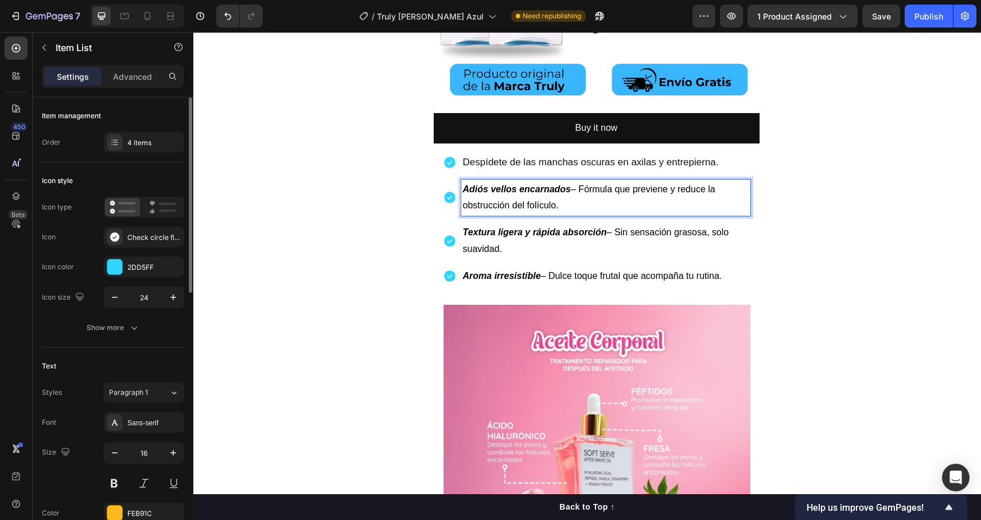
click at [483, 197] on span "Adiós vellos encarnados – Fórmula que previene y reduce la obstrucción del folí…" at bounding box center [589, 197] width 252 height 26
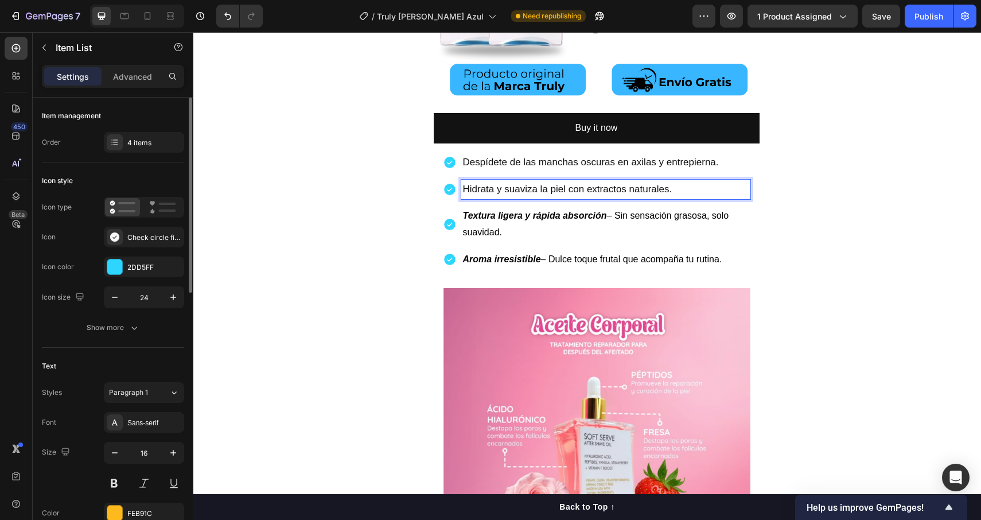
click at [573, 215] on strong "Textura ligera y rápida absorción" at bounding box center [535, 216] width 144 height 10
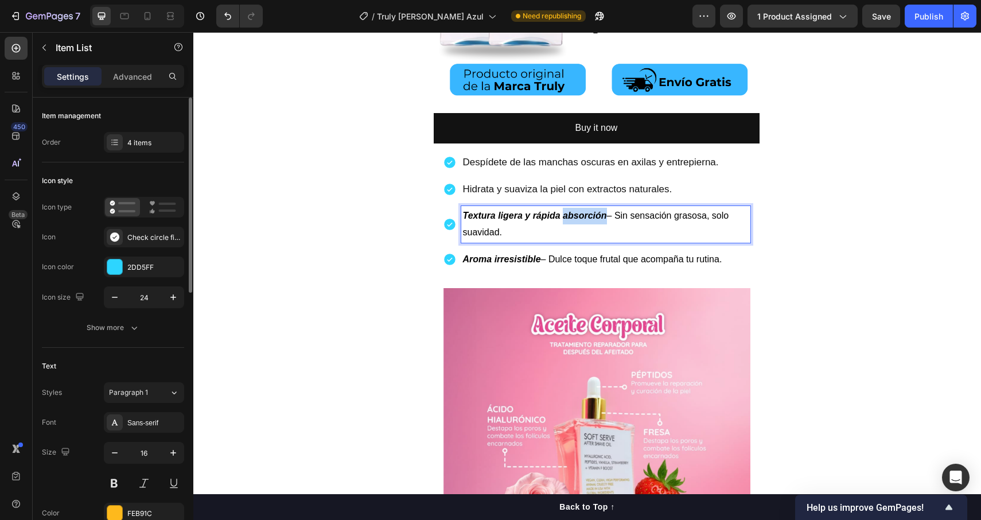
click at [573, 215] on strong "Textura ligera y rápida absorción" at bounding box center [535, 216] width 144 height 10
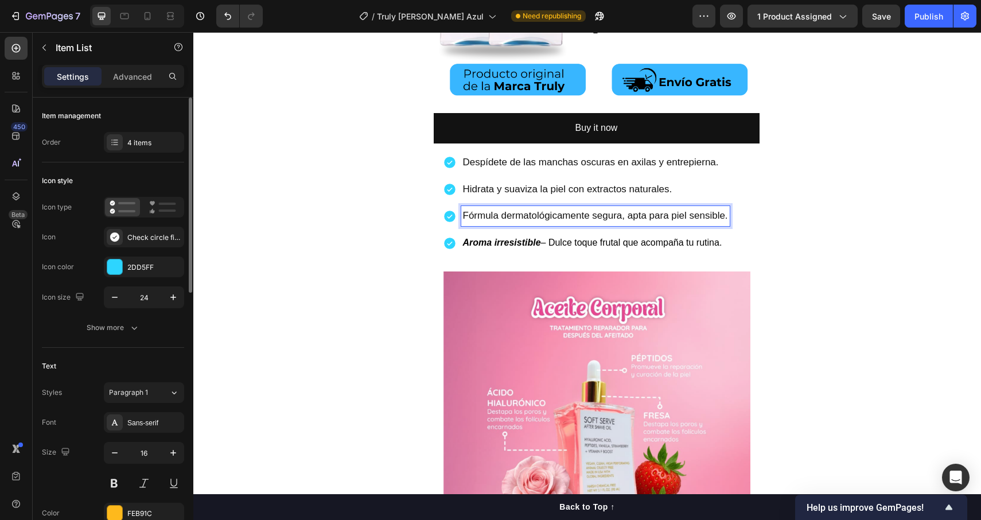
click at [518, 233] on div "Aroma irresistible – Dulce toque frutal que acompaña tu rutina." at bounding box center [595, 243] width 269 height 20
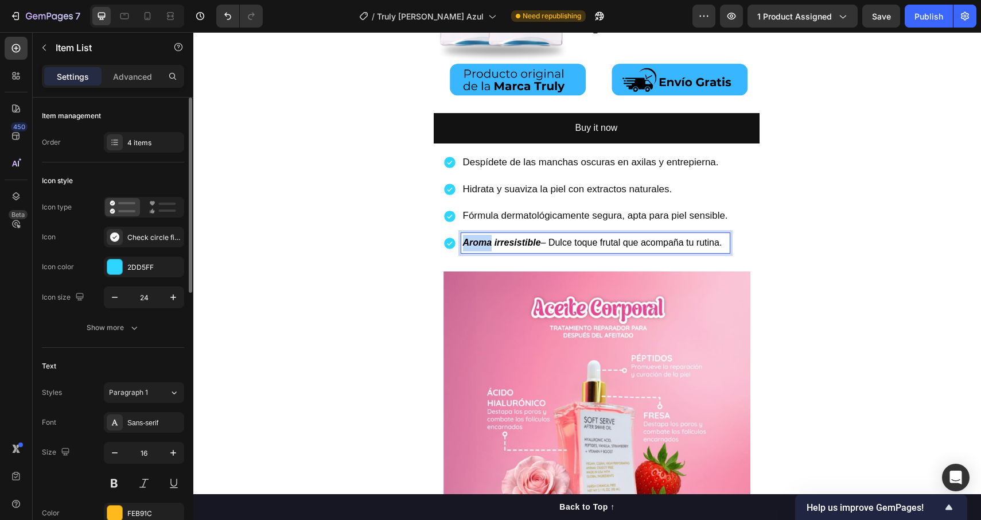
click at [518, 233] on div "Aroma irresistible – Dulce toque frutal que acompaña tu rutina." at bounding box center [595, 243] width 269 height 20
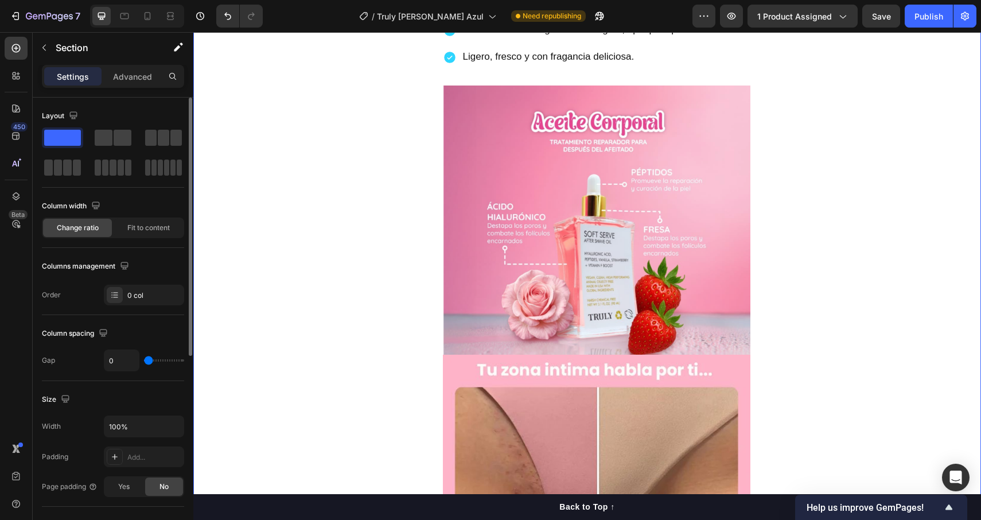
scroll to position [986, 0]
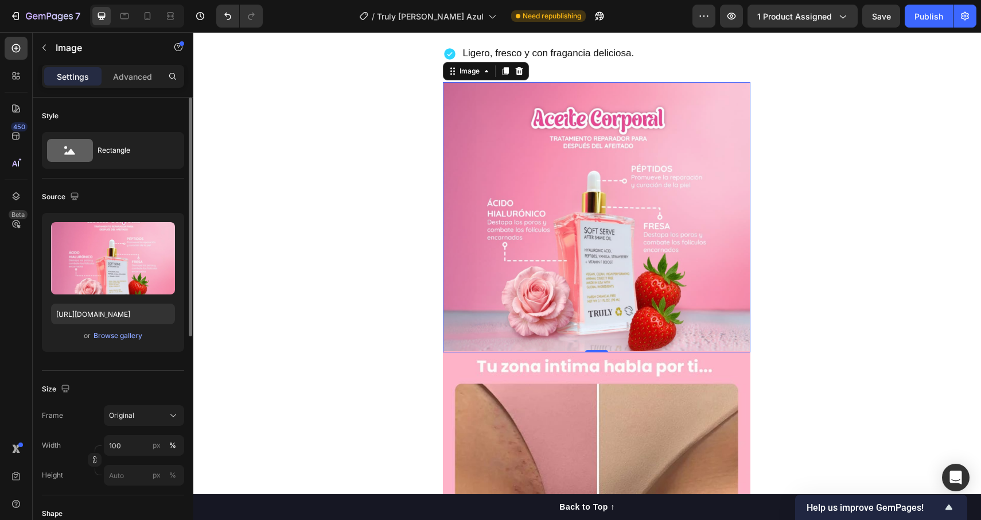
click at [639, 283] on img at bounding box center [597, 217] width 308 height 270
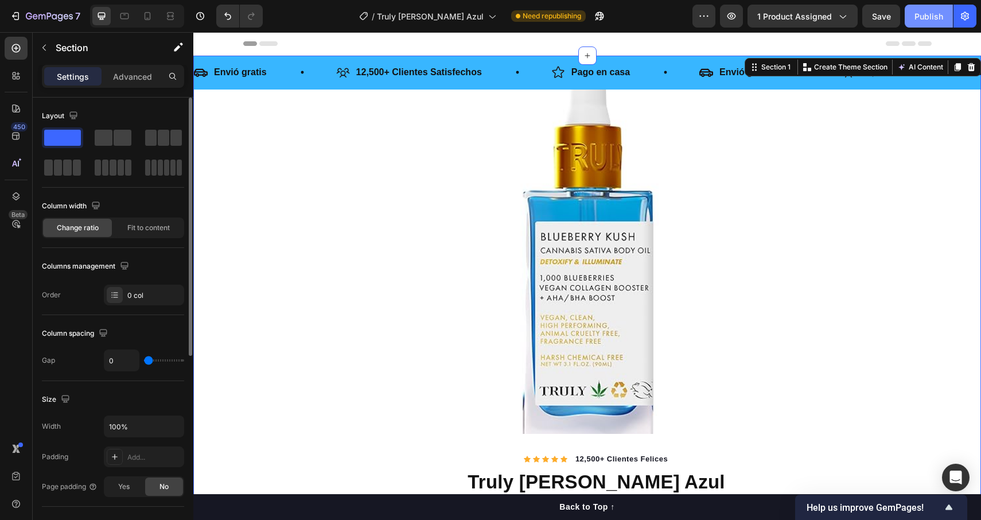
scroll to position [0, 0]
click at [936, 18] on div "Publish" at bounding box center [929, 16] width 29 height 12
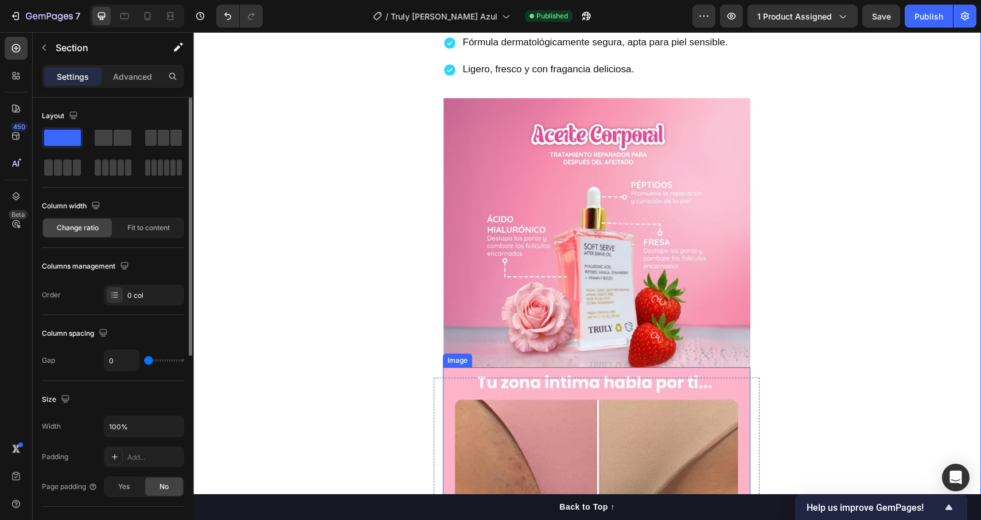
scroll to position [967, 0]
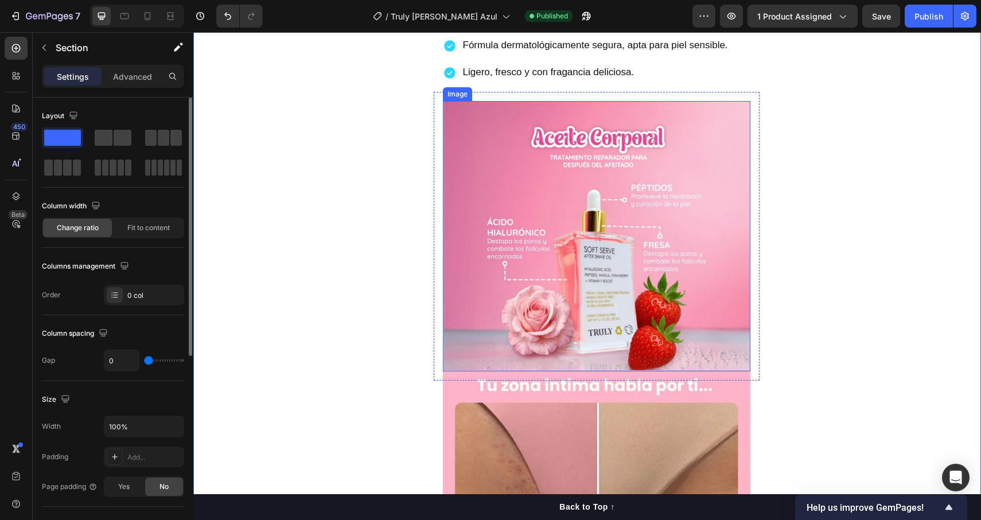
click at [633, 199] on img at bounding box center [597, 236] width 308 height 270
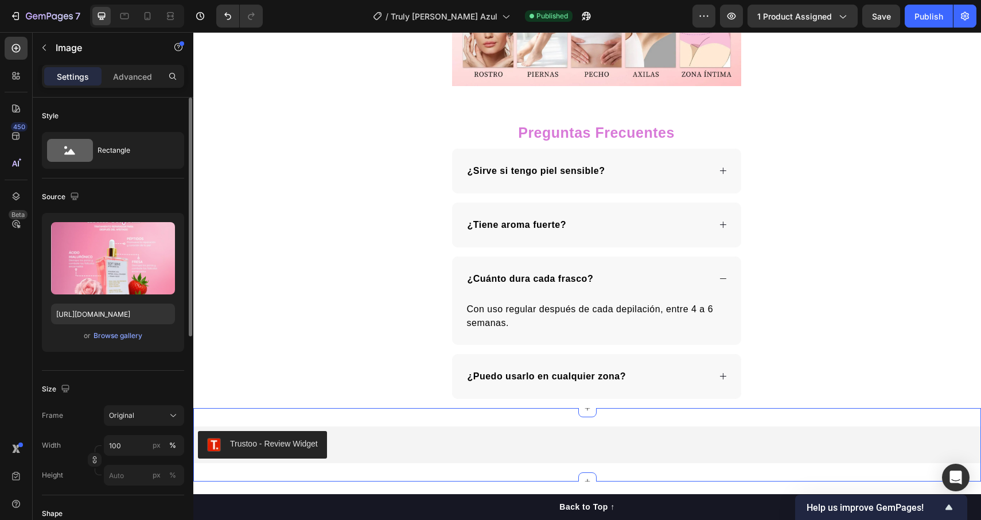
scroll to position [3311, 0]
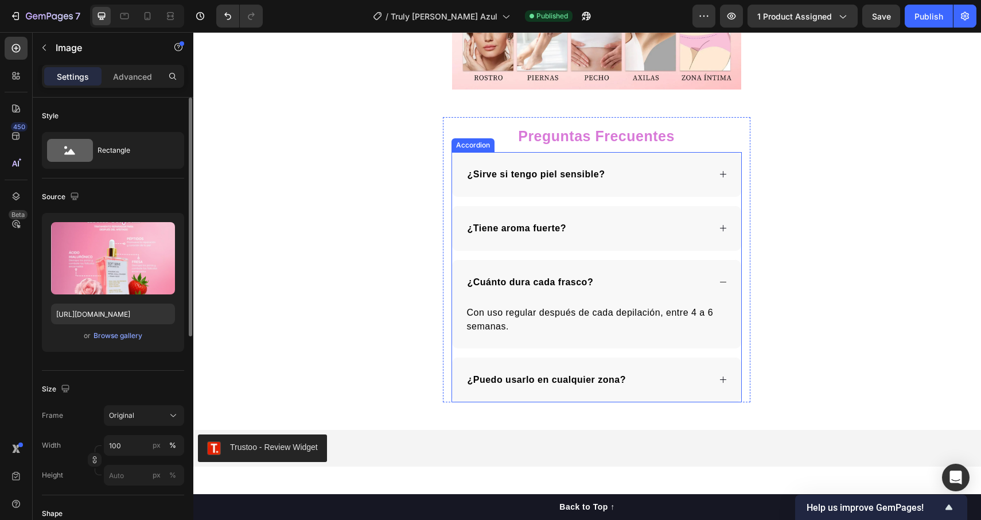
click at [557, 170] on span "¿Sirve si tengo piel sensible?" at bounding box center [537, 174] width 138 height 10
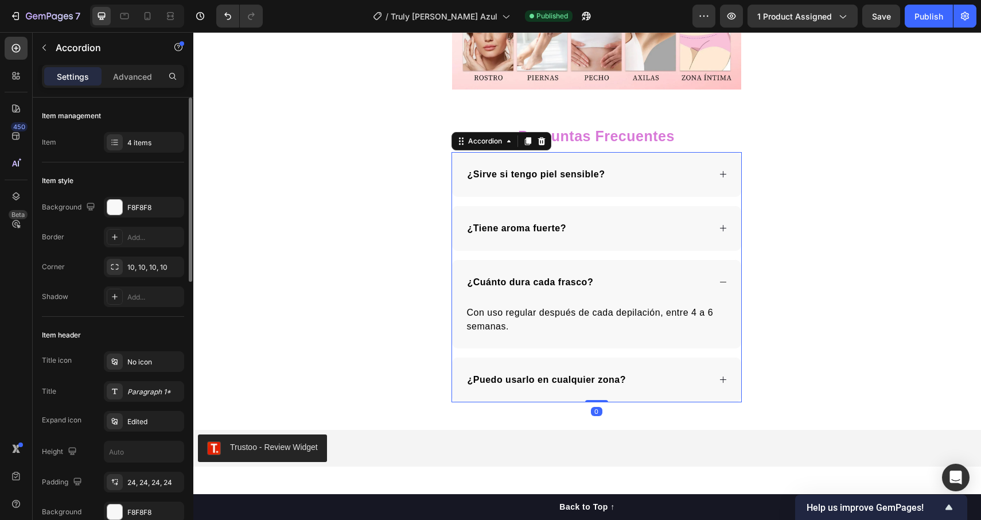
click at [557, 170] on span "¿Sirve si tengo piel sensible?" at bounding box center [537, 174] width 138 height 10
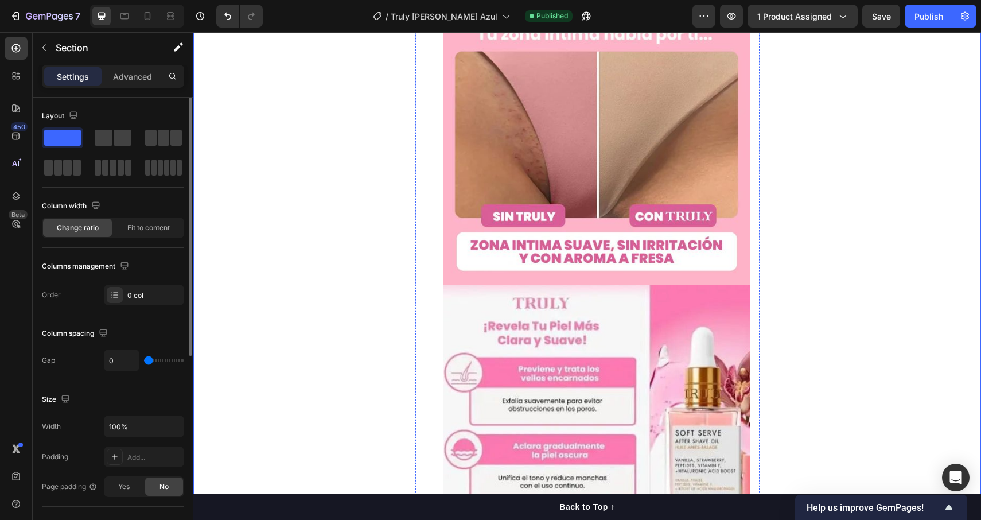
scroll to position [1320, 0]
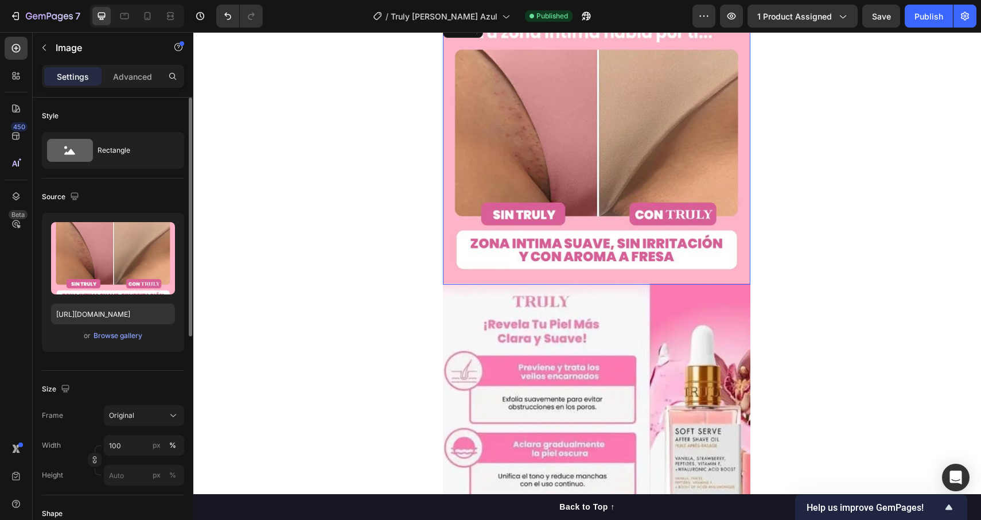
click at [647, 211] on img at bounding box center [597, 150] width 308 height 267
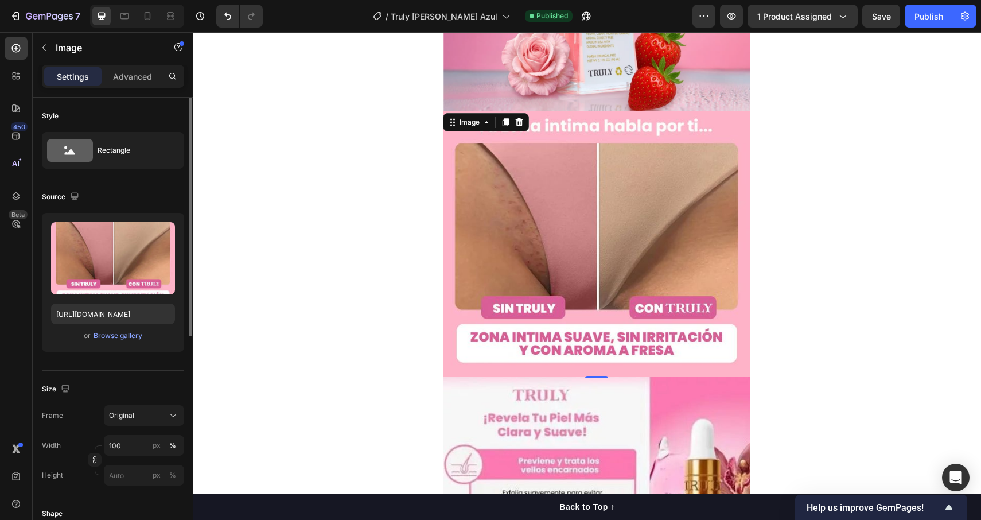
scroll to position [1224, 0]
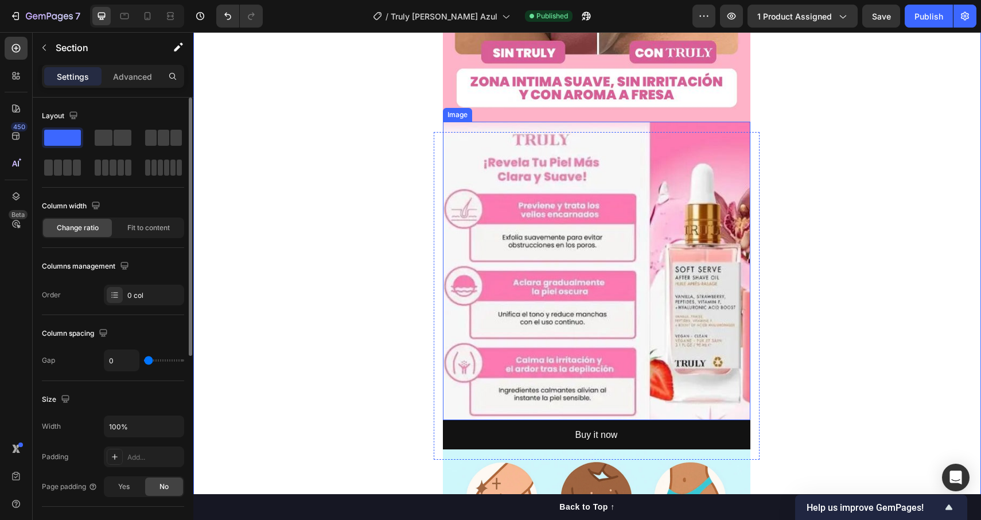
scroll to position [1493, 0]
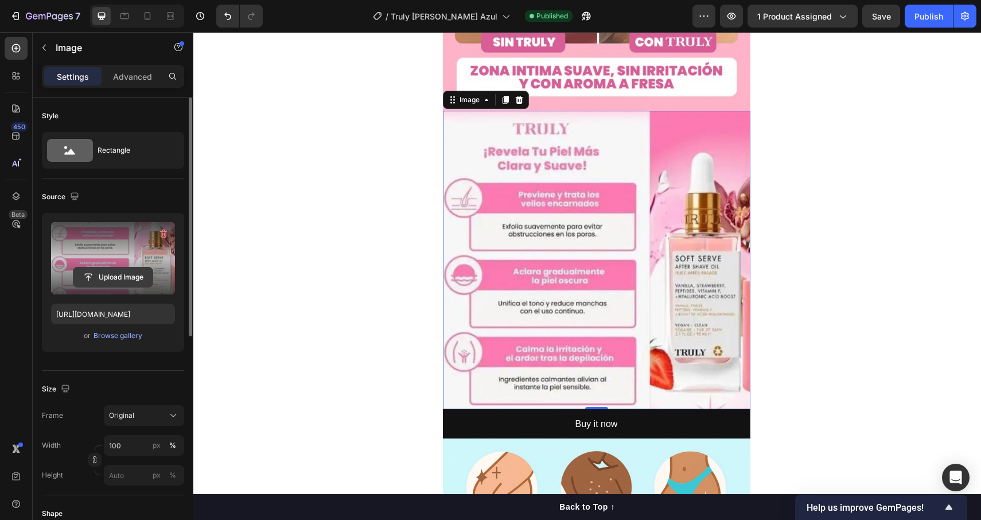
click at [121, 282] on input "file" at bounding box center [112, 277] width 79 height 20
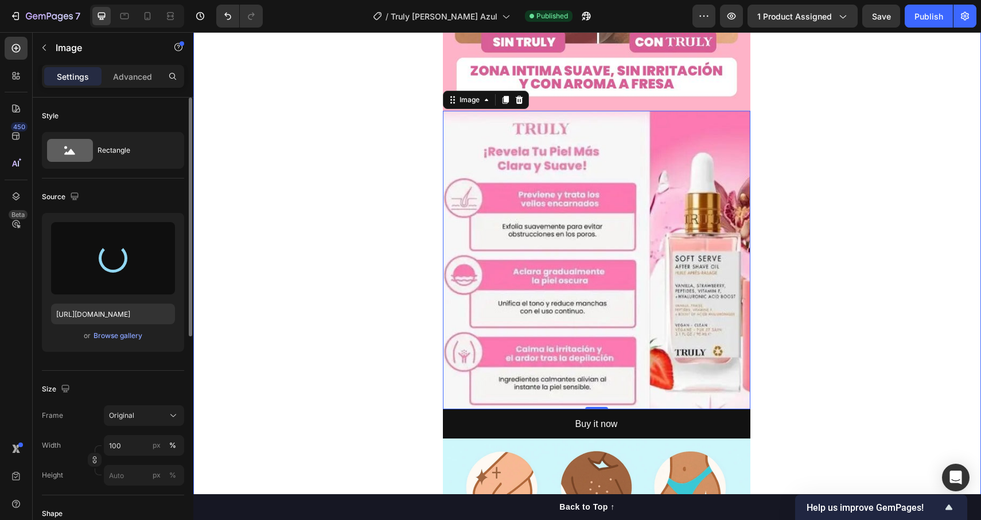
type input "[URL][DOMAIN_NAME]"
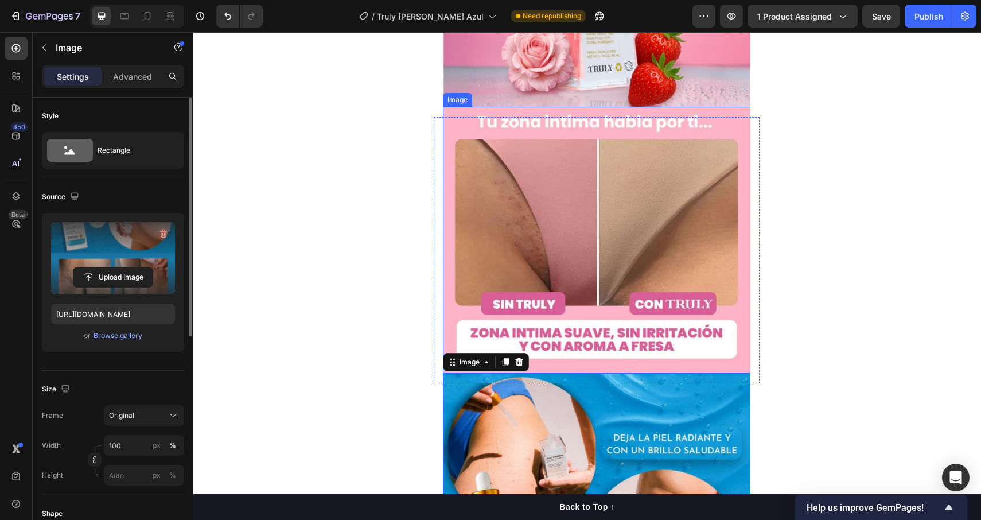
scroll to position [1234, 0]
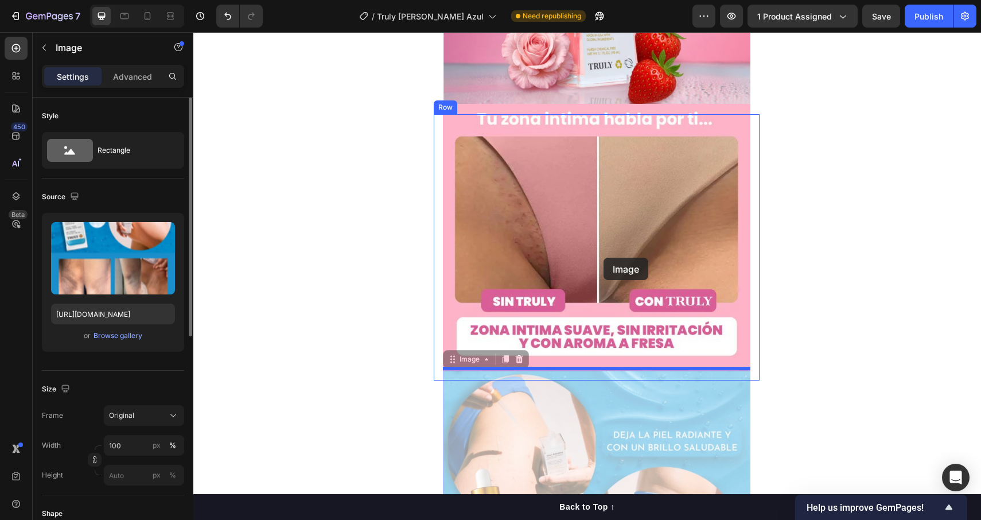
drag, startPoint x: 608, startPoint y: 427, endPoint x: 604, endPoint y: 258, distance: 169.9
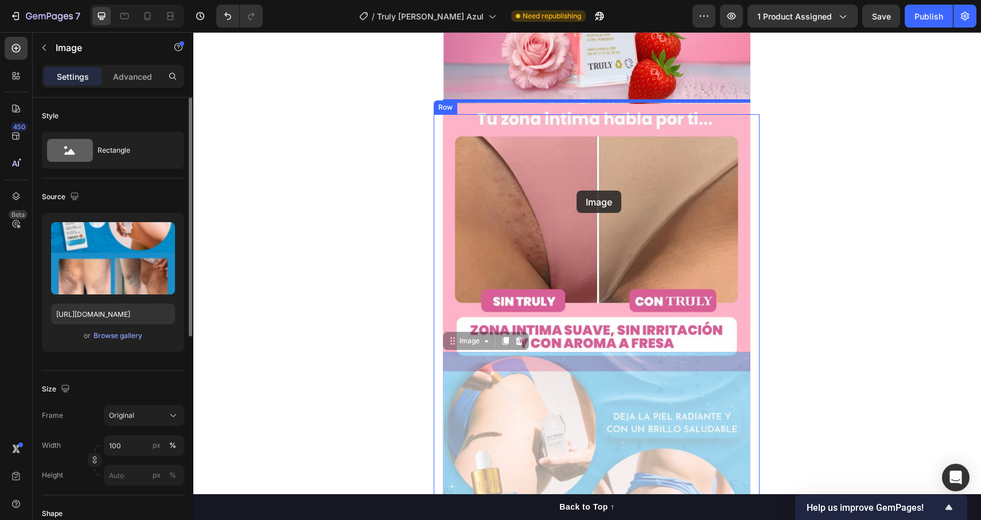
drag, startPoint x: 628, startPoint y: 418, endPoint x: 577, endPoint y: 190, distance: 233.0
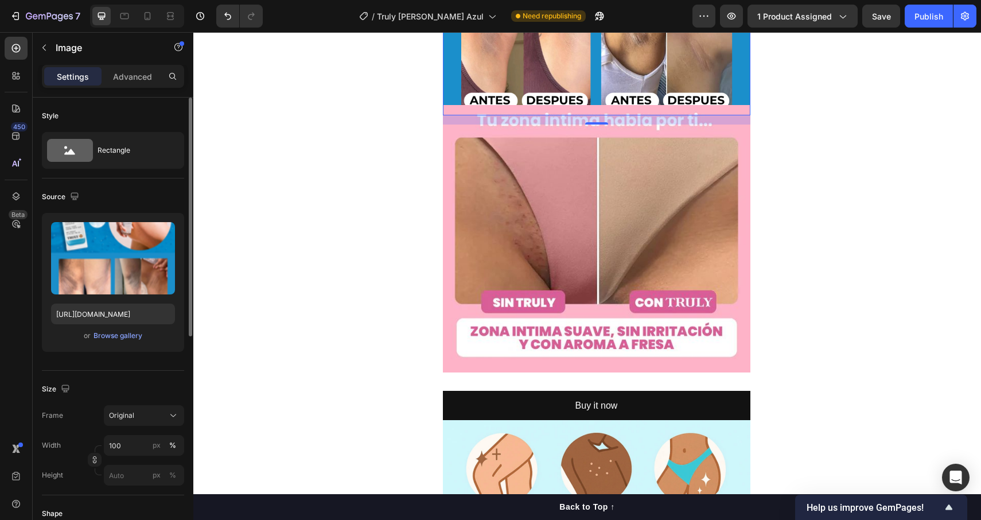
scroll to position [1801, 0]
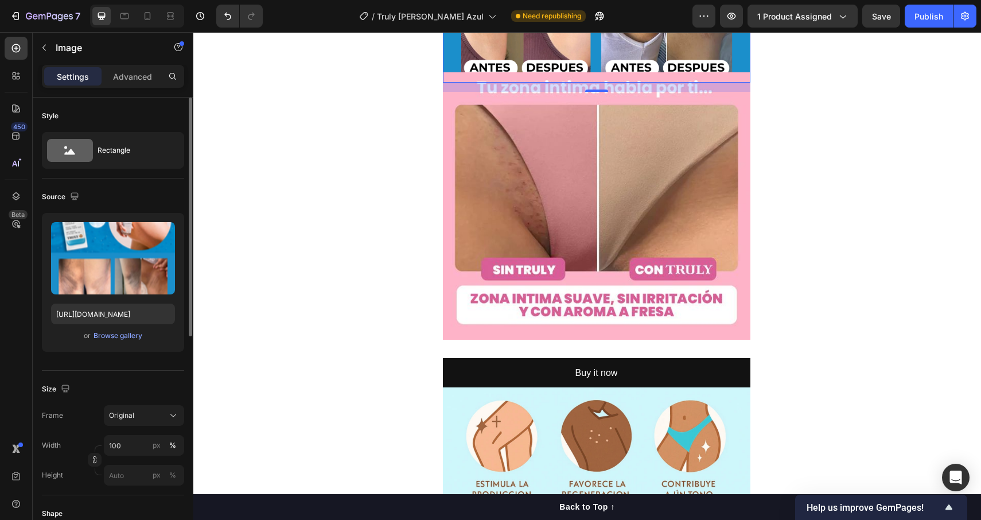
click at [577, 190] on img at bounding box center [597, 205] width 308 height 267
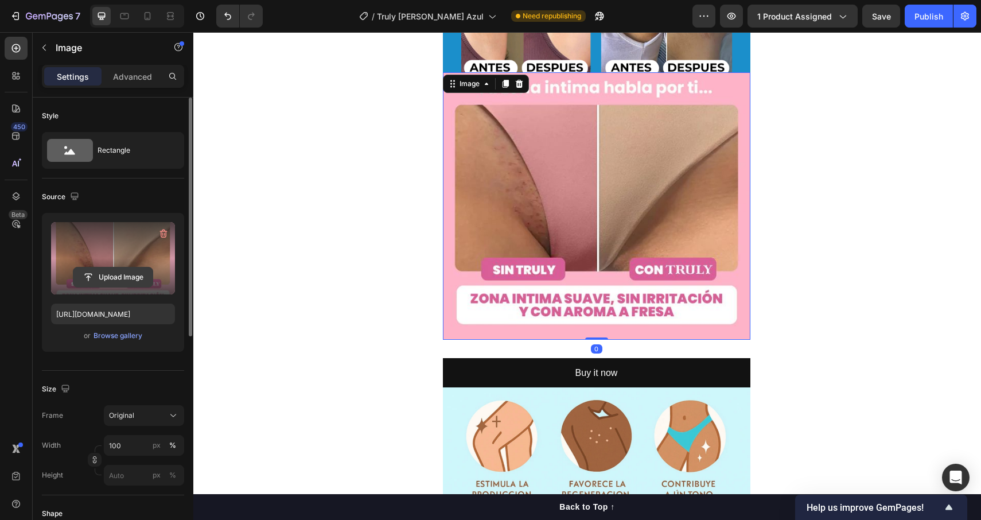
click at [114, 283] on input "file" at bounding box center [112, 277] width 79 height 20
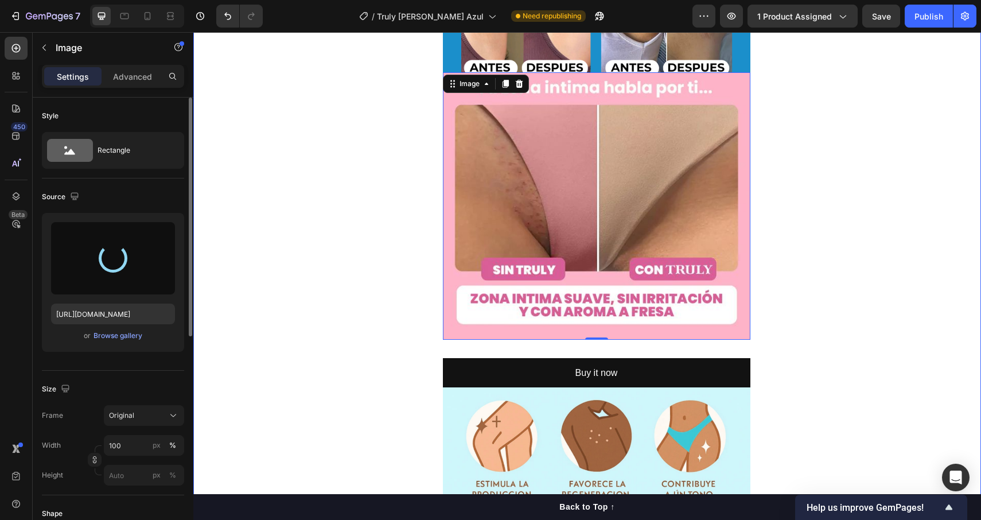
type input "[URL][DOMAIN_NAME]"
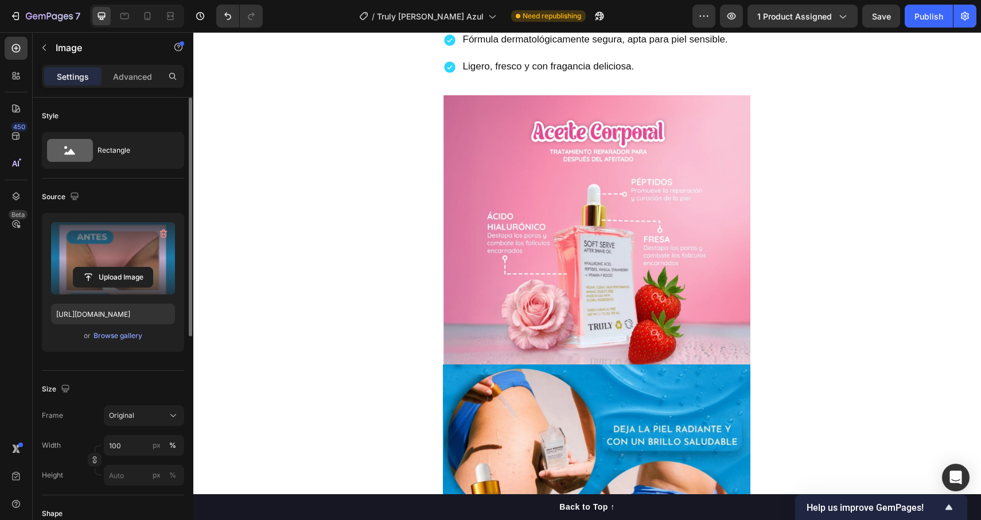
scroll to position [979, 0]
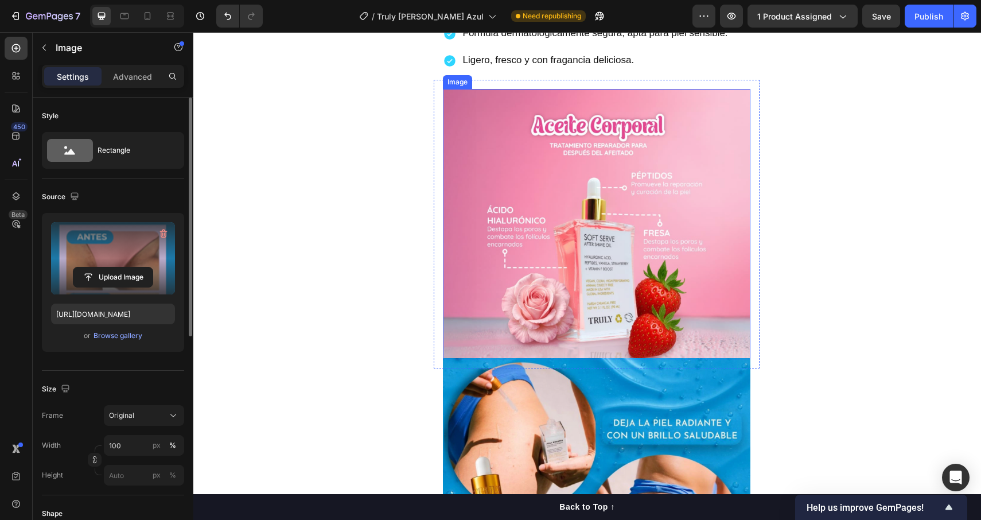
click at [574, 224] on img at bounding box center [597, 224] width 308 height 270
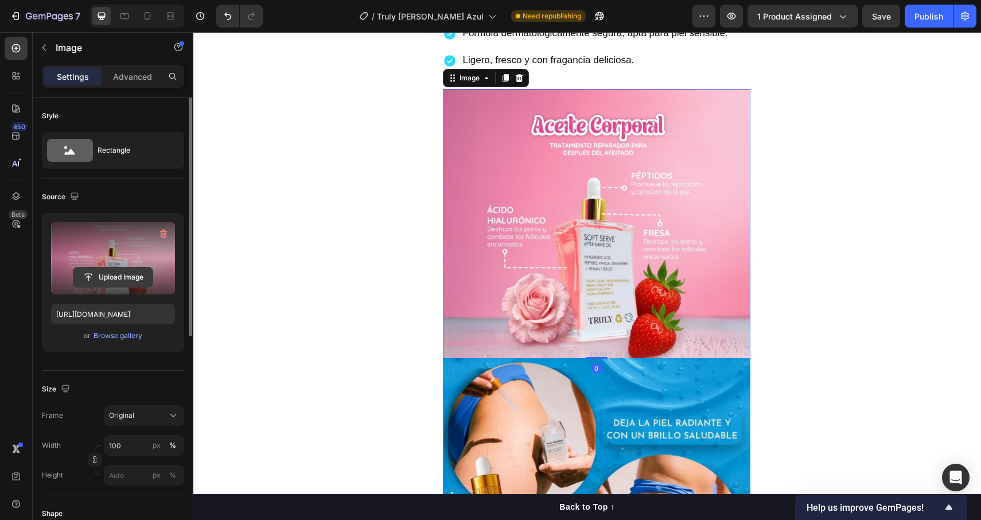
click at [100, 273] on input "file" at bounding box center [112, 277] width 79 height 20
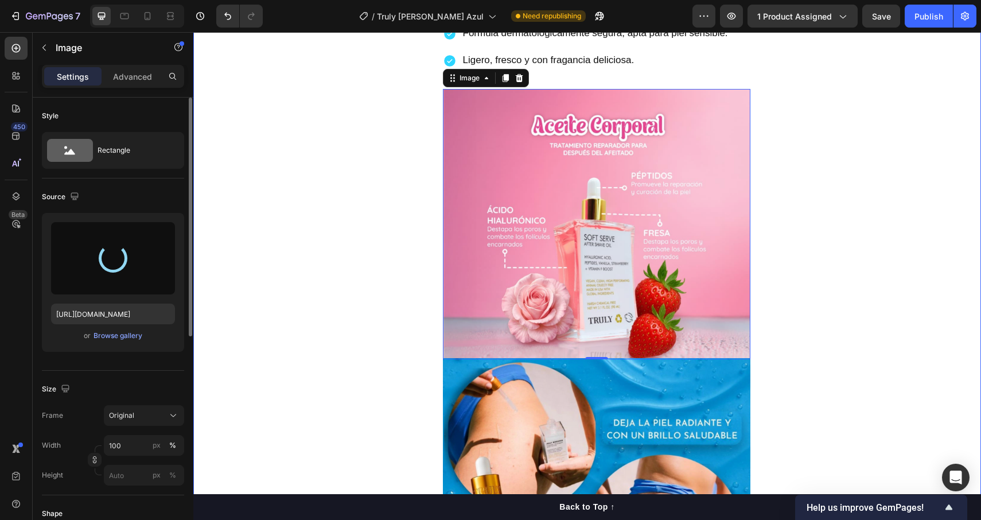
type input "[URL][DOMAIN_NAME]"
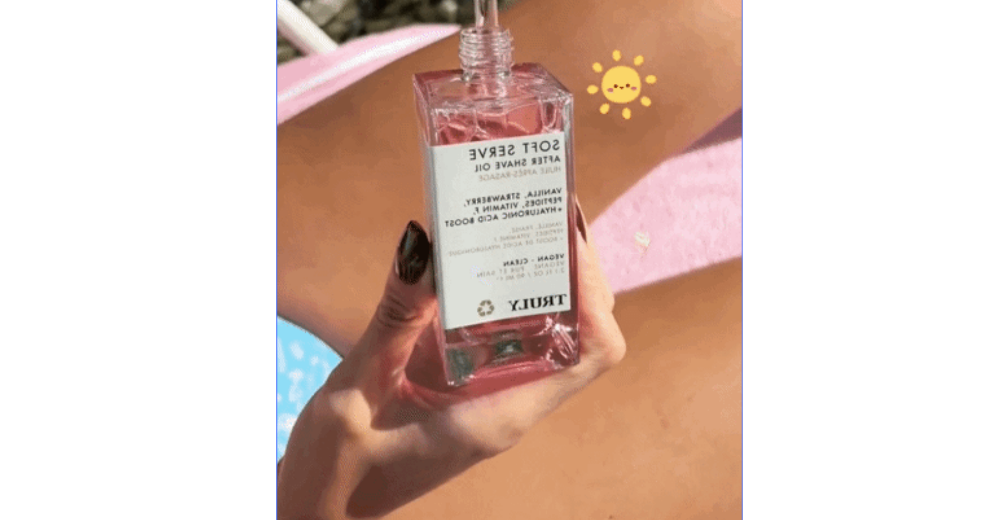
scroll to position [3054, 0]
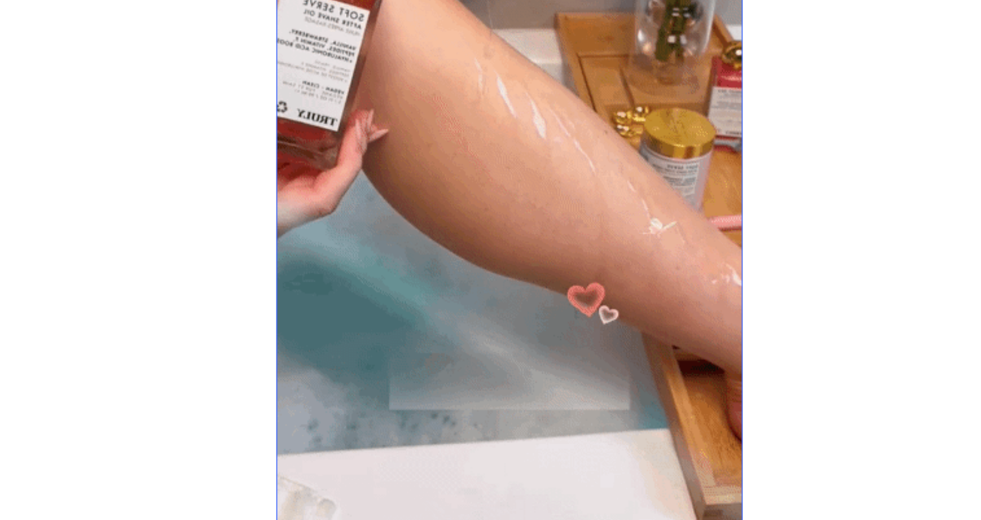
click at [209, 103] on img at bounding box center [262, 71] width 289 height 514
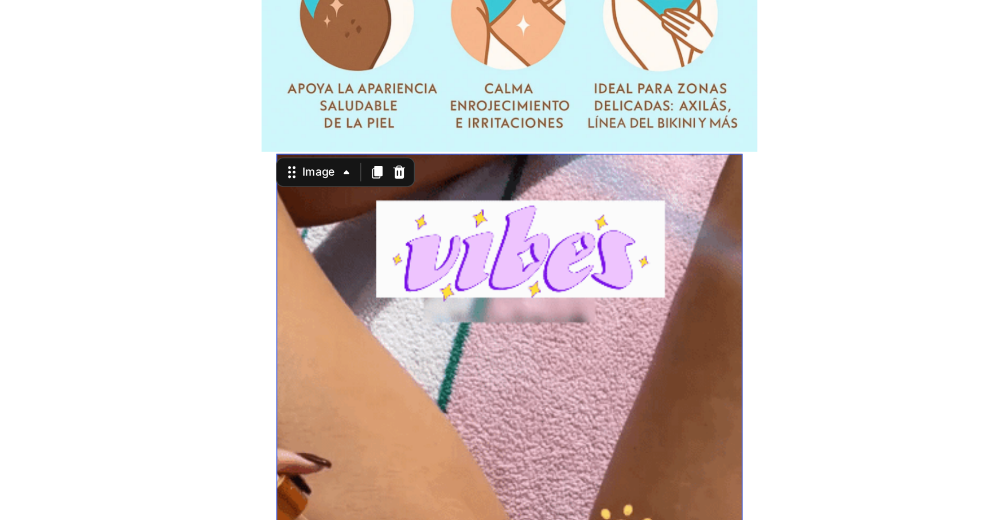
scroll to position [2775, 0]
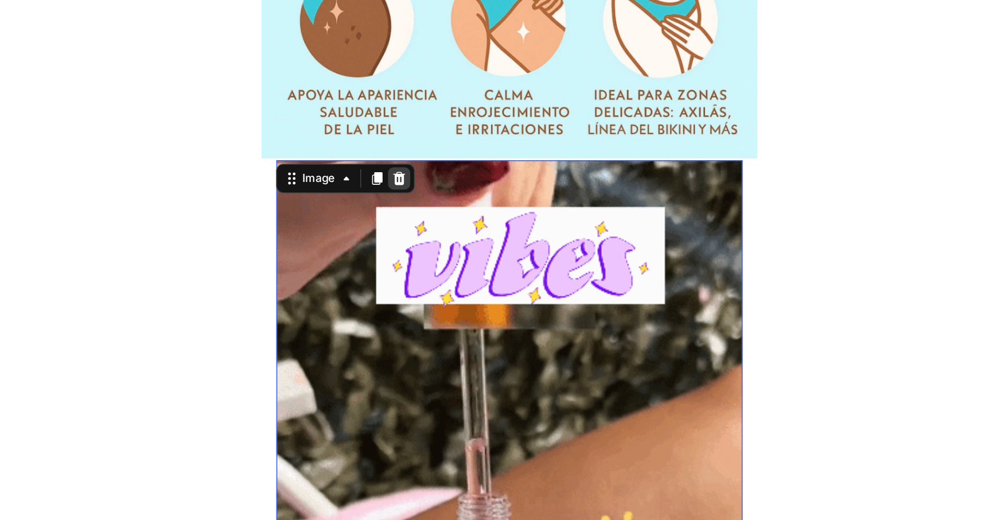
click at [196, 102] on icon at bounding box center [193, 104] width 7 height 8
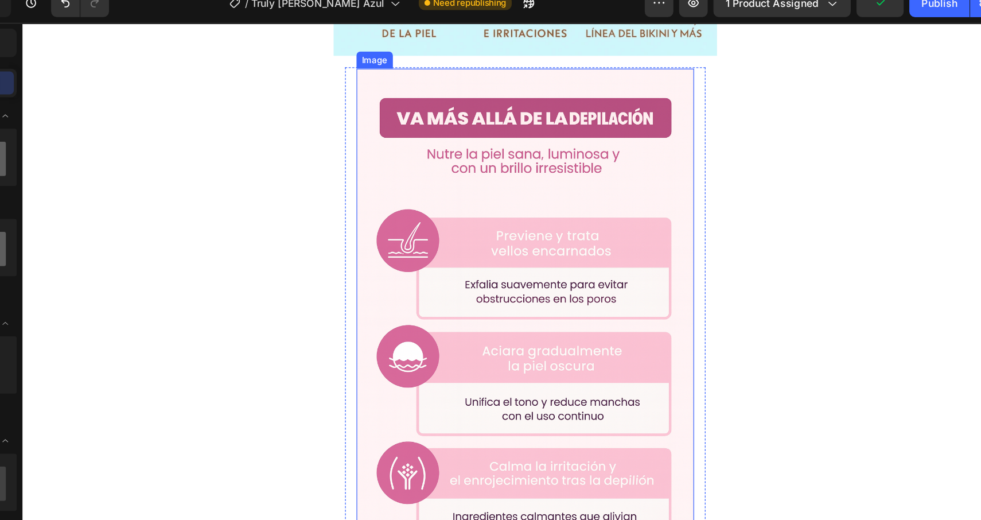
scroll to position [2865, 0]
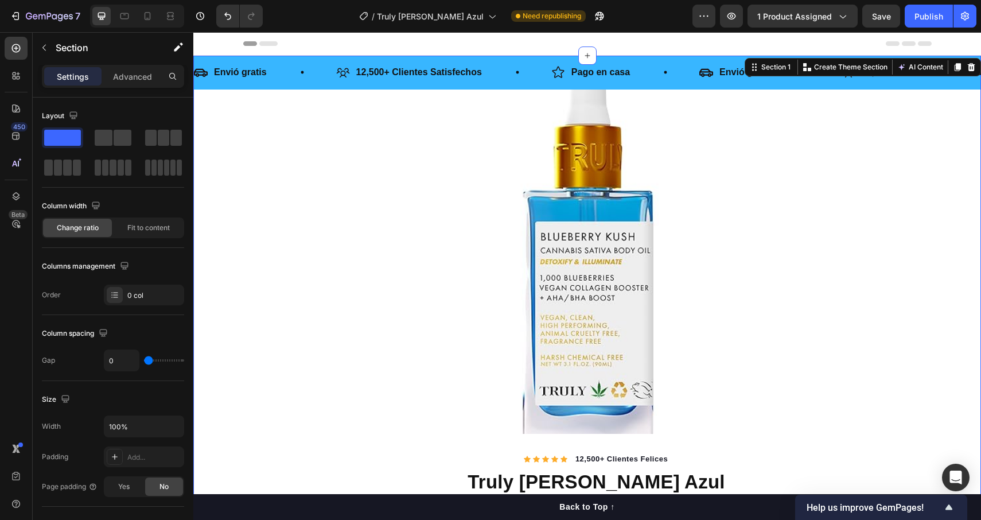
scroll to position [0, 0]
click at [931, 29] on div "7 Version history / Truly [PERSON_NAME] Azul Need republishing Preview 1 produc…" at bounding box center [490, 16] width 981 height 33
click at [924, 11] on div "Publish" at bounding box center [929, 16] width 29 height 12
click at [501, 490] on div "View live page" at bounding box center [512, 493] width 65 height 16
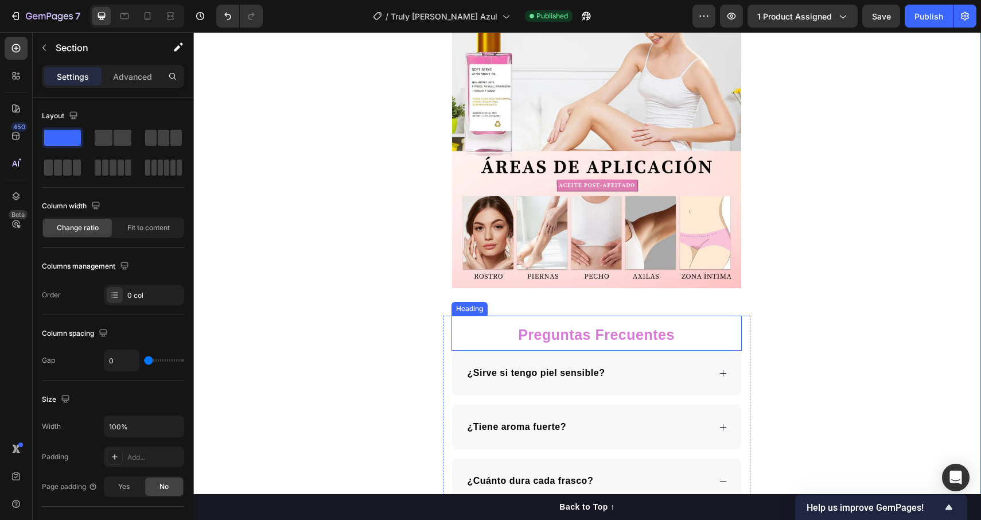
scroll to position [3341, 0]
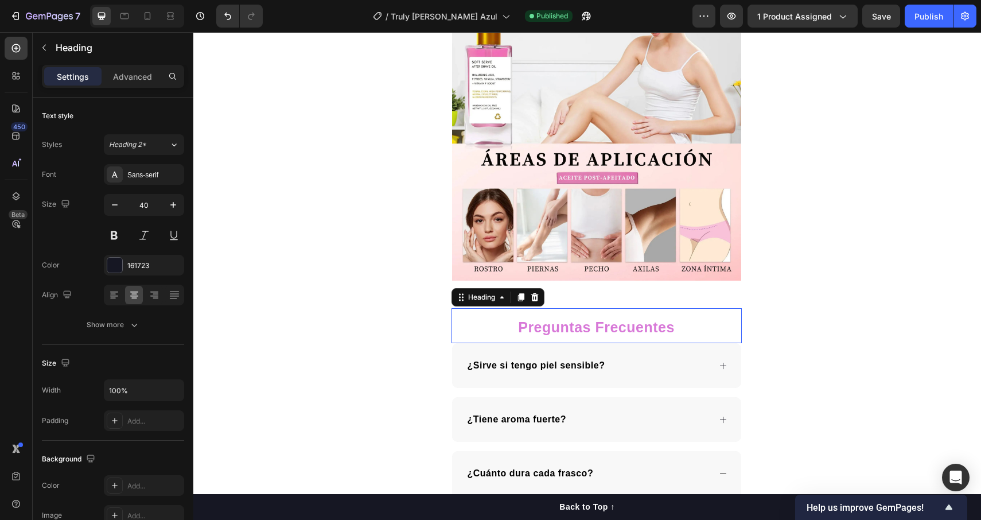
click at [517, 322] on h2 "Preguntas Frecuentes" at bounding box center [597, 325] width 290 height 35
click at [517, 322] on p "Preguntas Frecuentes" at bounding box center [597, 325] width 288 height 33
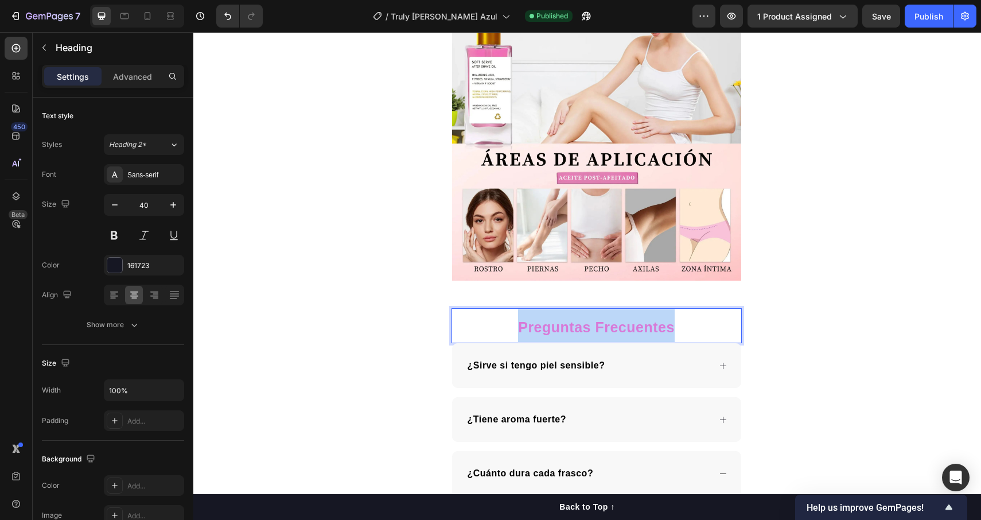
click at [517, 322] on p "Preguntas Frecuentes" at bounding box center [597, 325] width 288 height 33
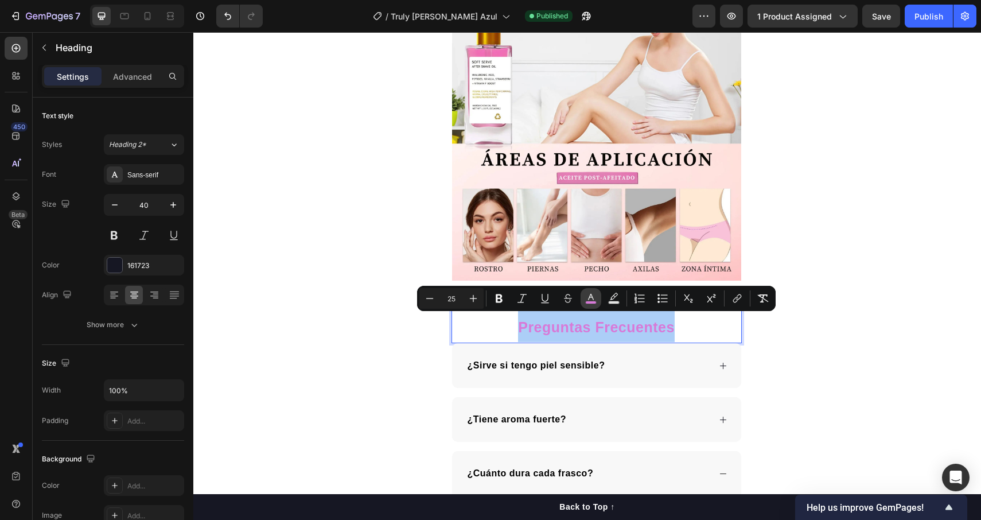
click at [586, 292] on button "color" at bounding box center [591, 298] width 21 height 21
type input "D879D8"
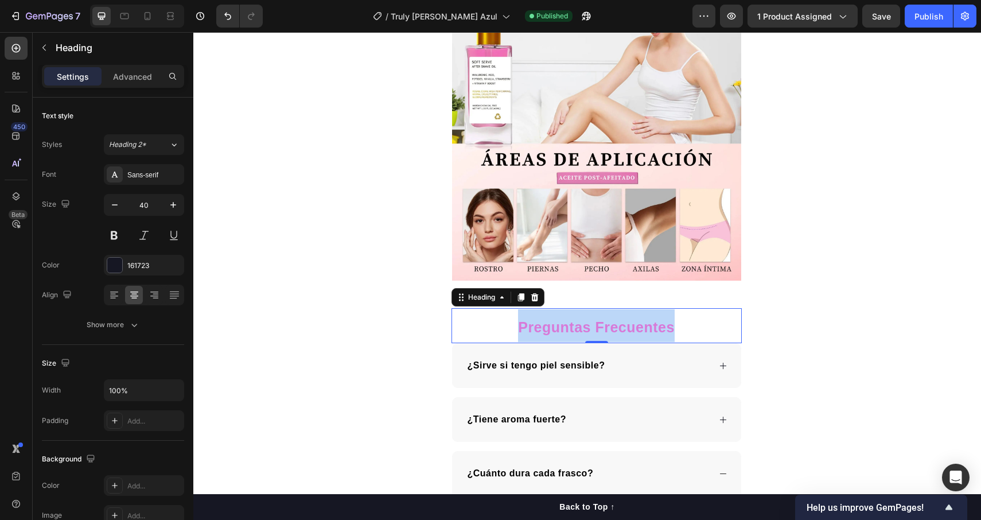
click at [540, 310] on p "Preguntas Frecuentes" at bounding box center [597, 325] width 288 height 33
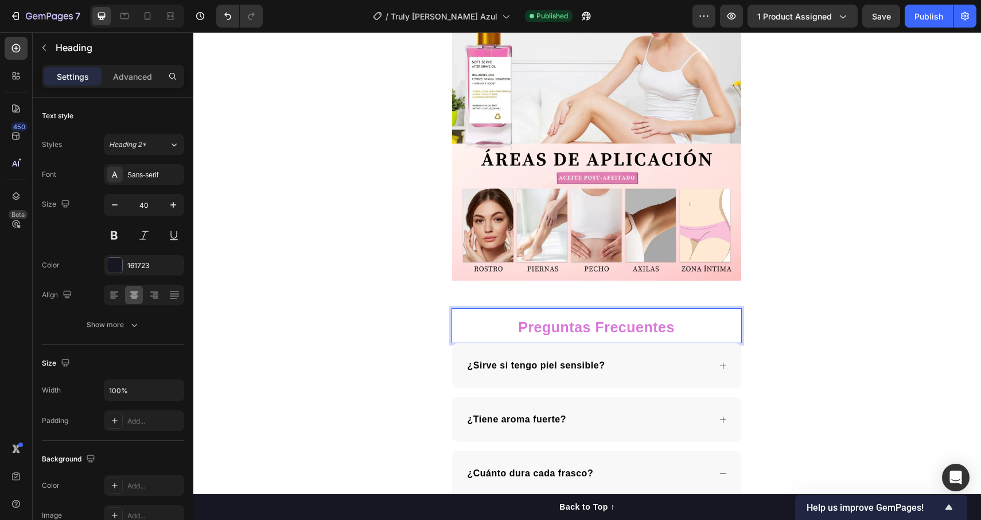
click at [544, 319] on span "Preguntas Frecuentes" at bounding box center [596, 327] width 157 height 16
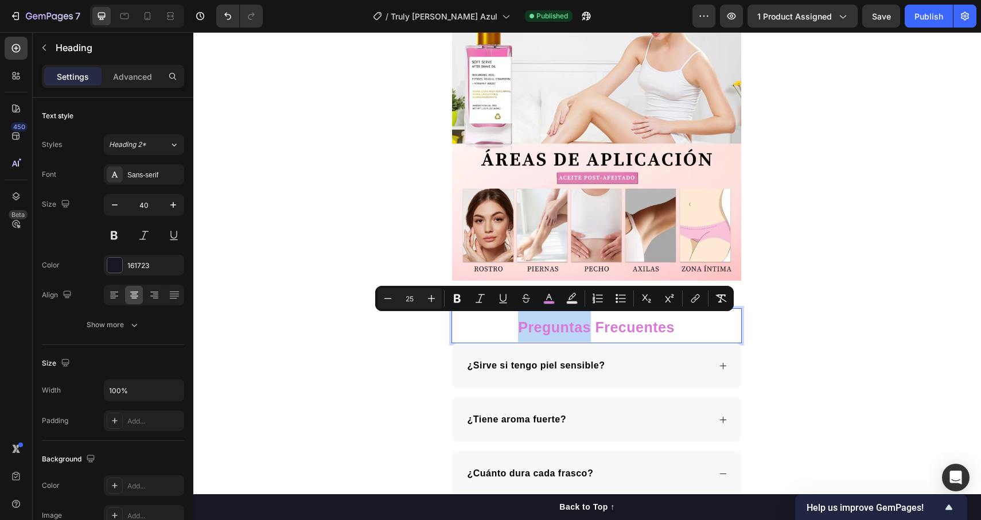
click at [544, 319] on span "Preguntas Frecuentes" at bounding box center [596, 327] width 157 height 16
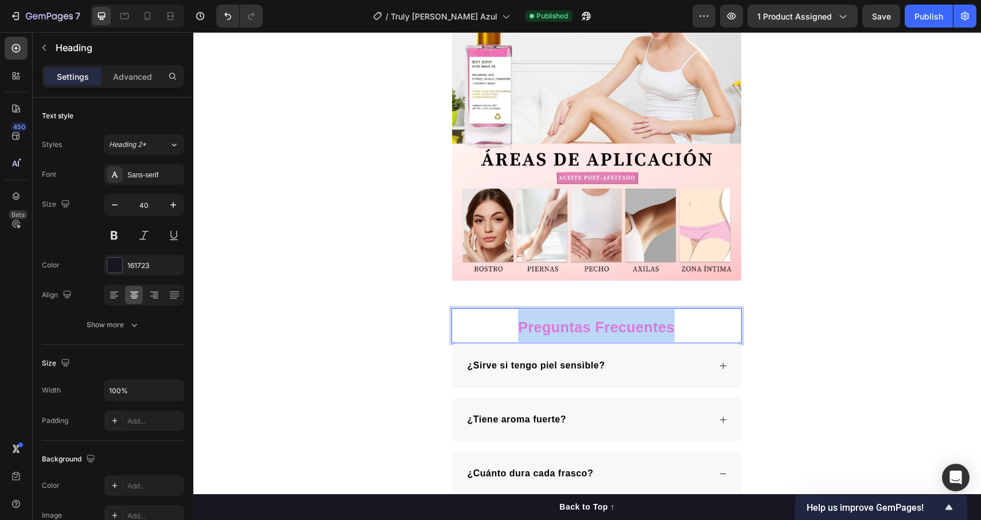
click at [544, 319] on span "Preguntas Frecuentes" at bounding box center [596, 327] width 157 height 16
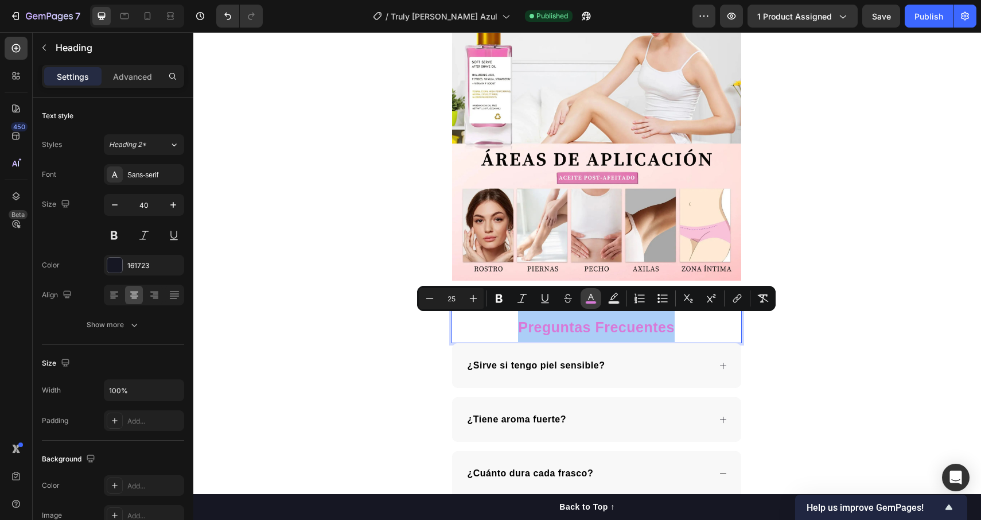
click at [586, 299] on icon "Editor contextual toolbar" at bounding box center [590, 298] width 11 height 11
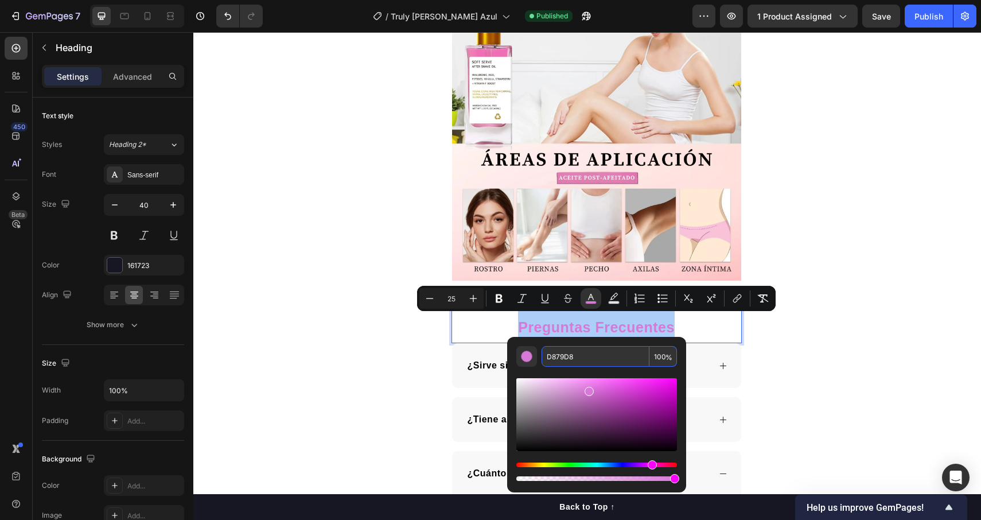
click at [579, 356] on input "D879D8" at bounding box center [596, 356] width 108 height 21
paste input "#1B8FCB"
type input "1B8FCB"
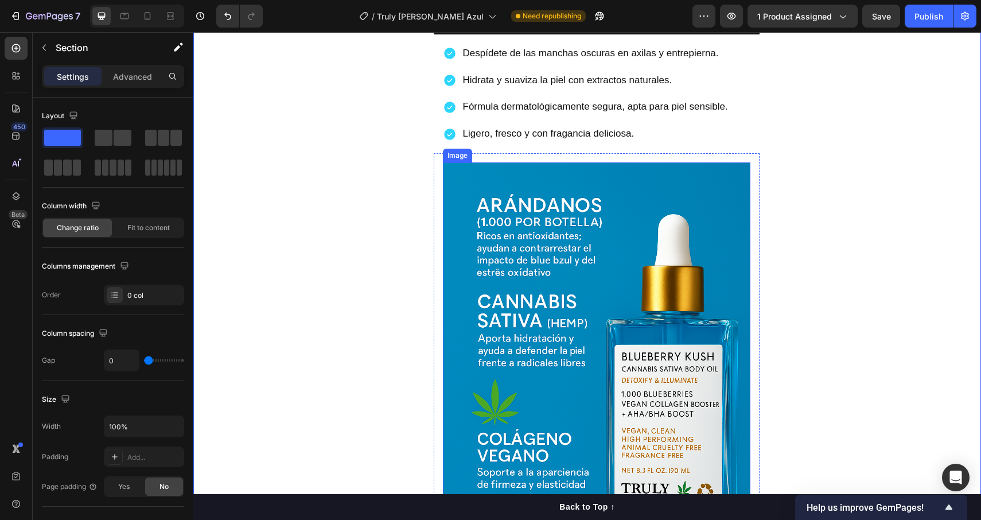
scroll to position [943, 0]
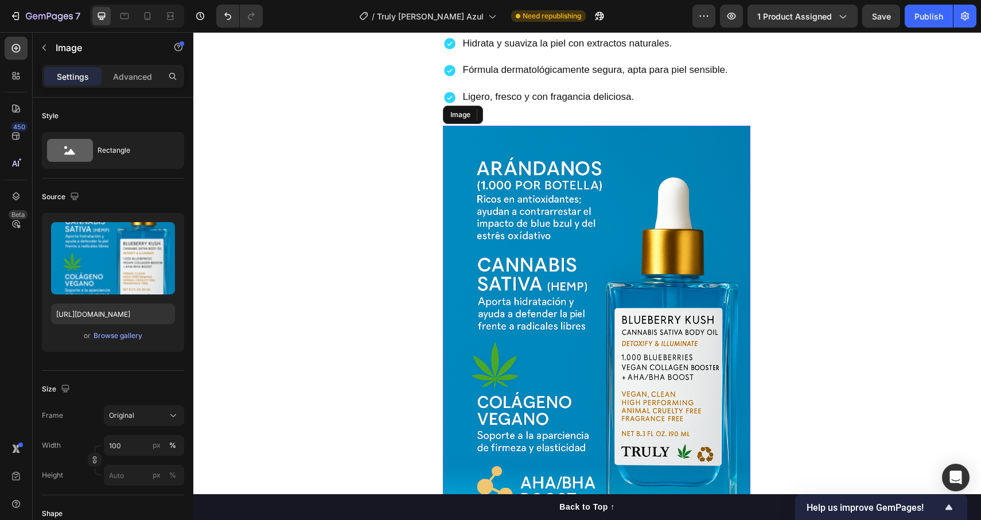
click at [682, 275] on img at bounding box center [597, 356] width 308 height 461
click at [539, 330] on img at bounding box center [597, 356] width 308 height 461
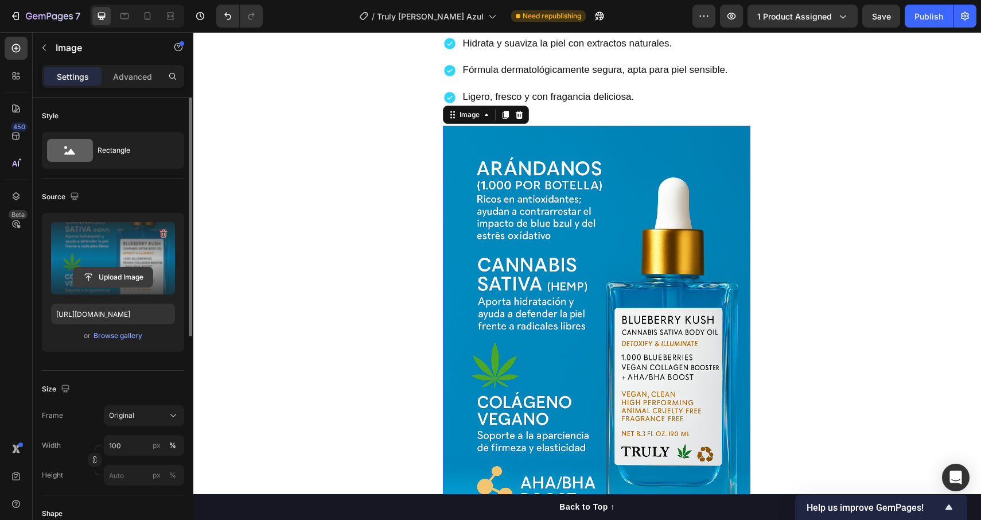
click at [106, 281] on input "file" at bounding box center [112, 277] width 79 height 20
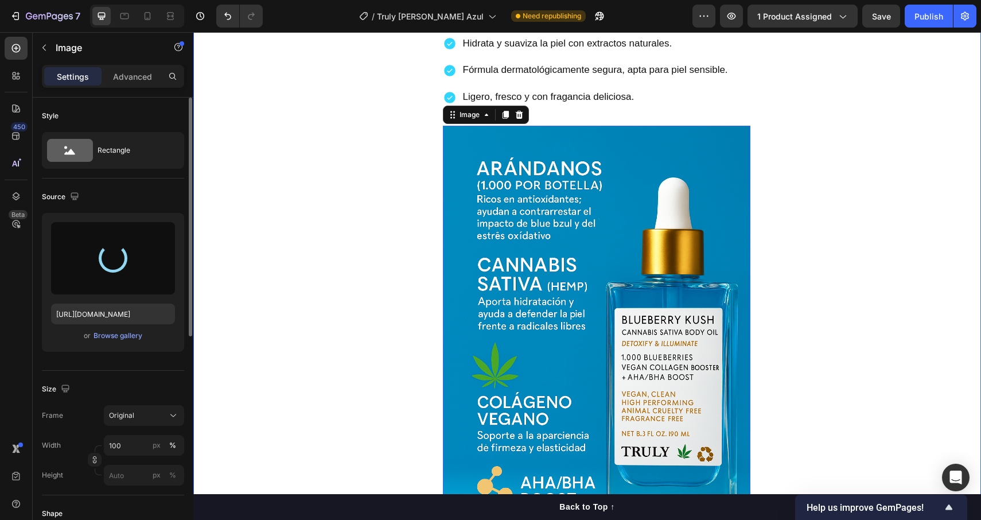
type input "[URL][DOMAIN_NAME]"
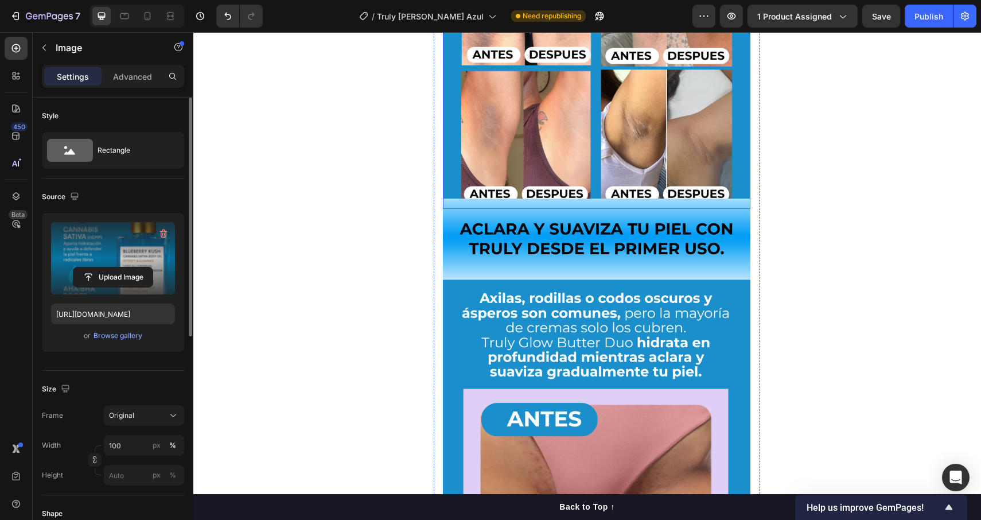
scroll to position [1864, 0]
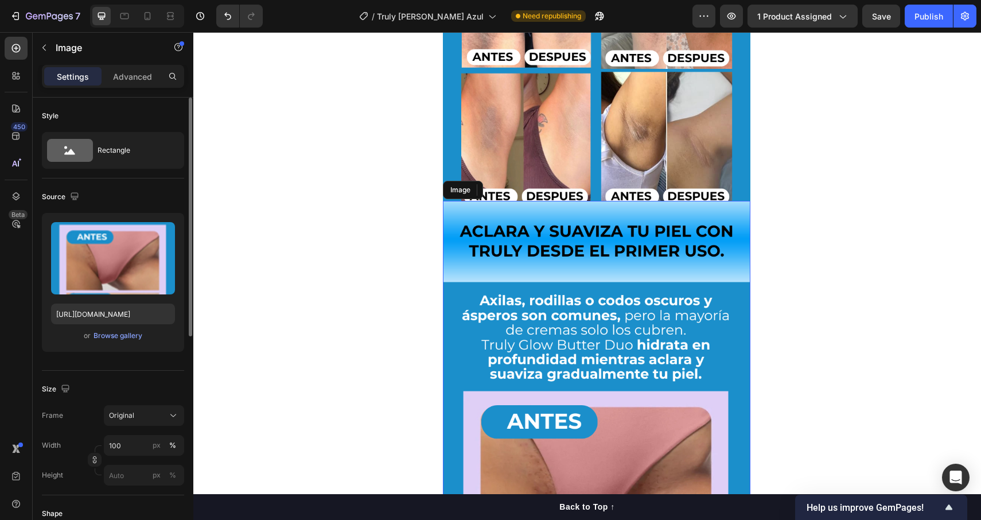
click at [482, 254] on img at bounding box center [597, 474] width 308 height 547
click at [118, 72] on p "Advanced" at bounding box center [132, 77] width 39 height 12
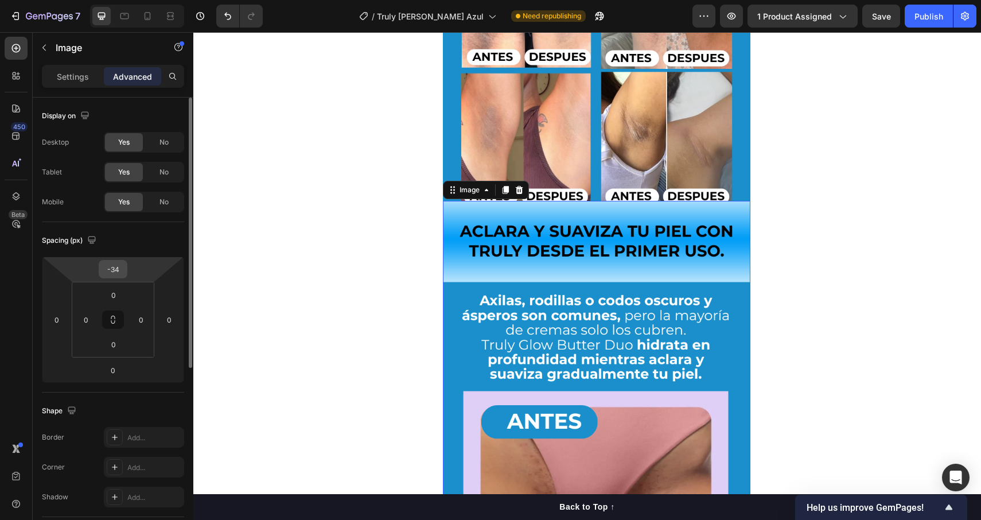
click at [126, 266] on div "-34" at bounding box center [113, 269] width 29 height 18
click at [111, 266] on input "-34" at bounding box center [113, 268] width 23 height 17
type input "0"
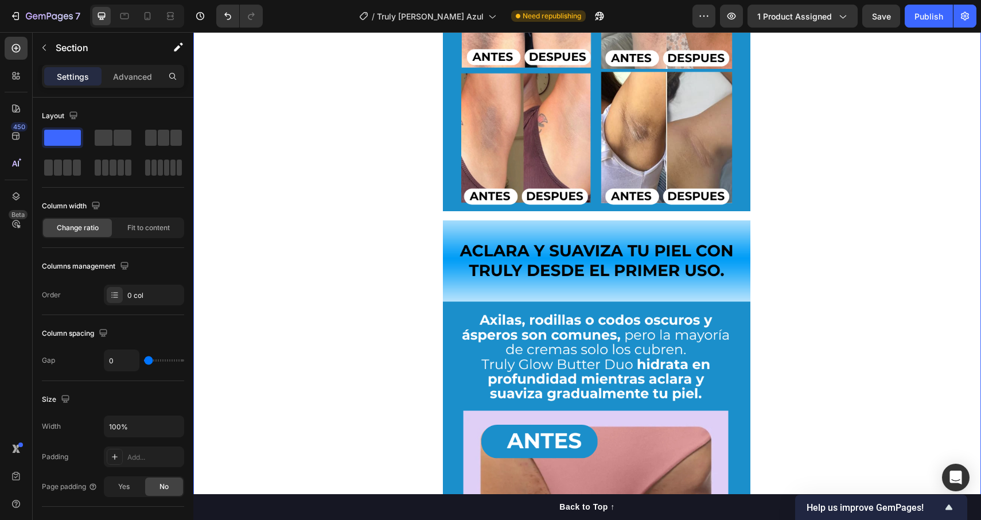
click at [781, 276] on div "Envió gratis Item List 12,500+ Clientes Satisfechos Item List Pago en casa Item…" at bounding box center [587, 146] width 788 height 3908
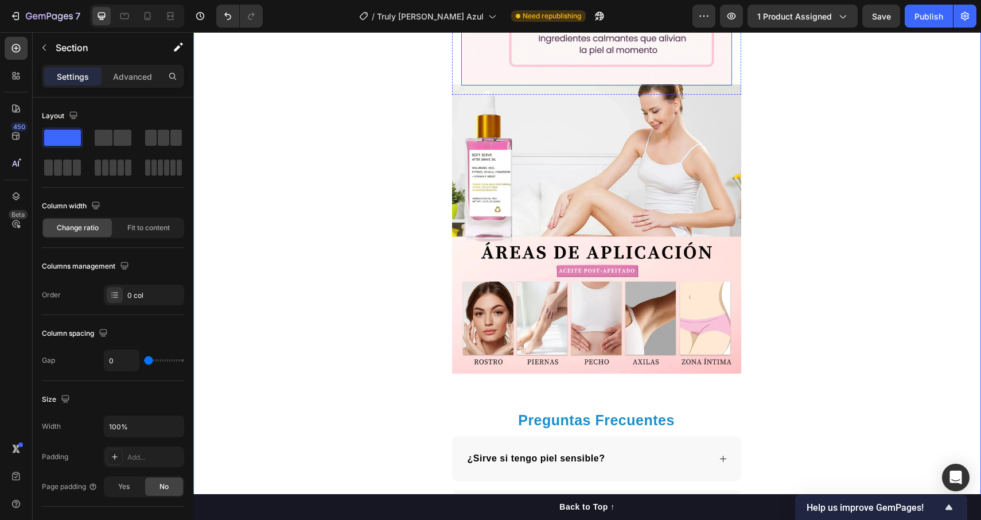
scroll to position [3270, 0]
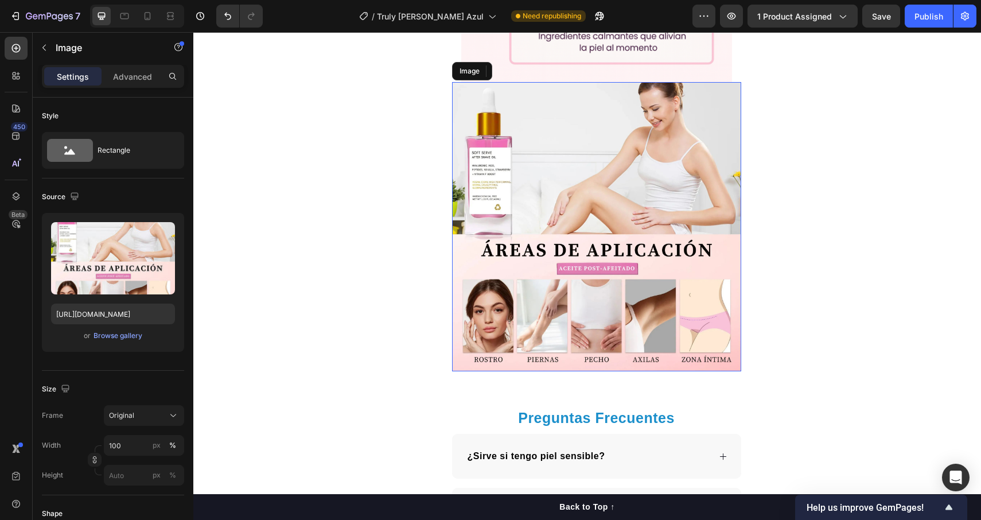
click at [523, 266] on img at bounding box center [596, 226] width 289 height 289
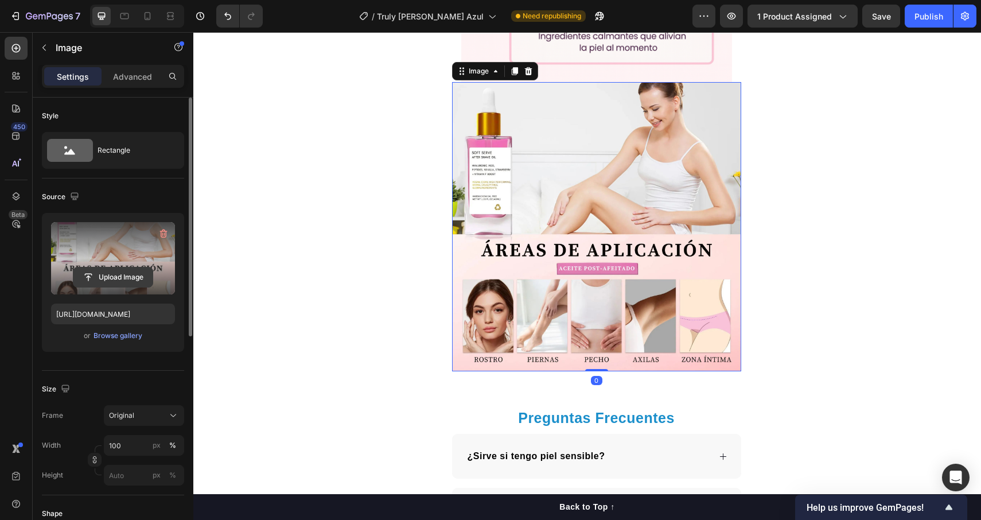
click at [106, 281] on input "file" at bounding box center [112, 277] width 79 height 20
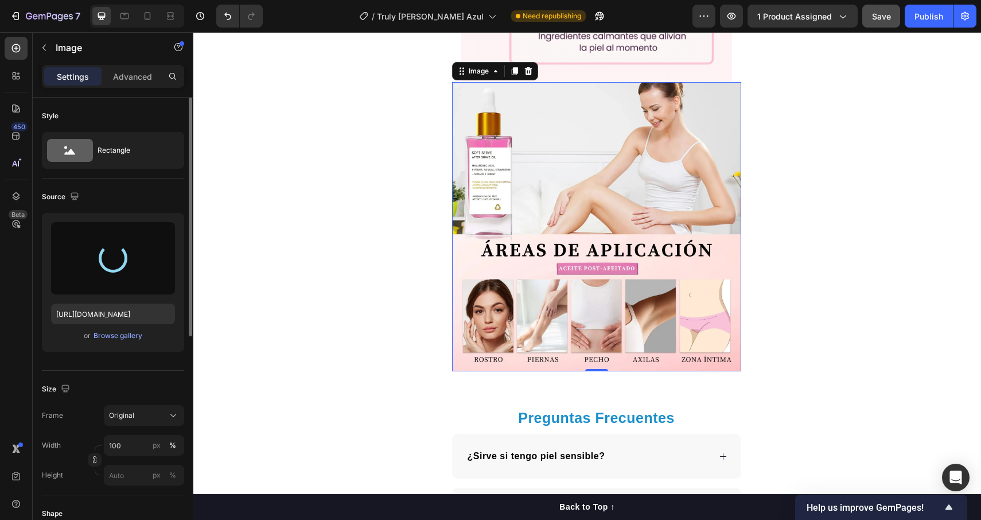
type input "[URL][DOMAIN_NAME]"
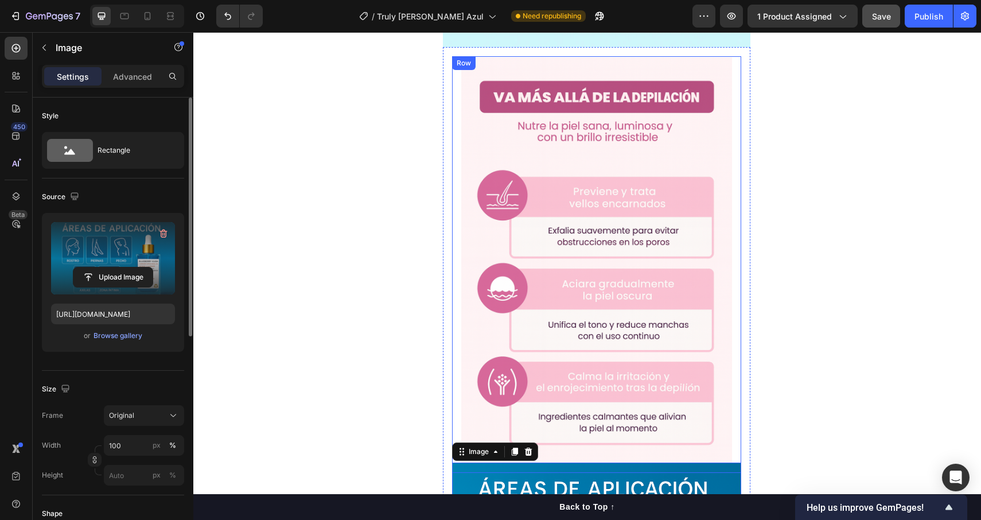
scroll to position [2884, 0]
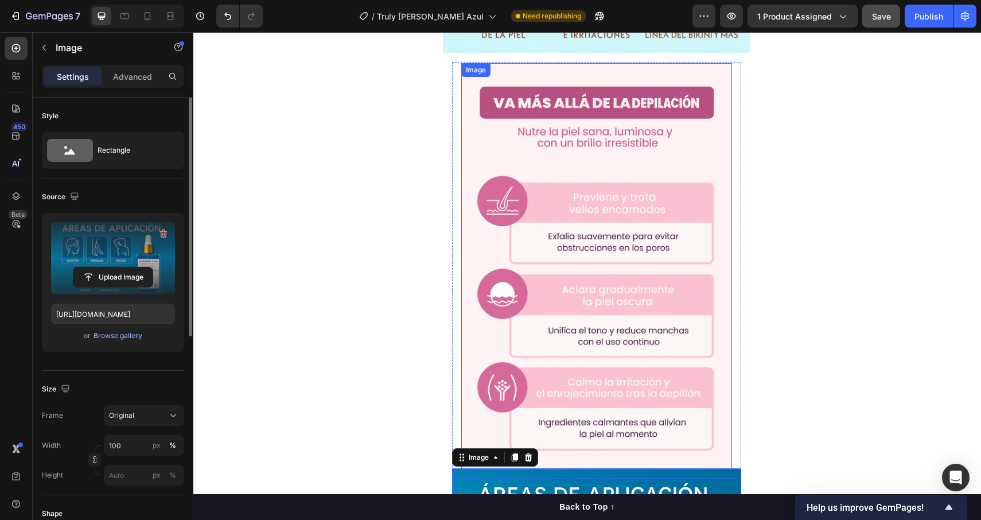
click at [644, 187] on img at bounding box center [596, 266] width 271 height 406
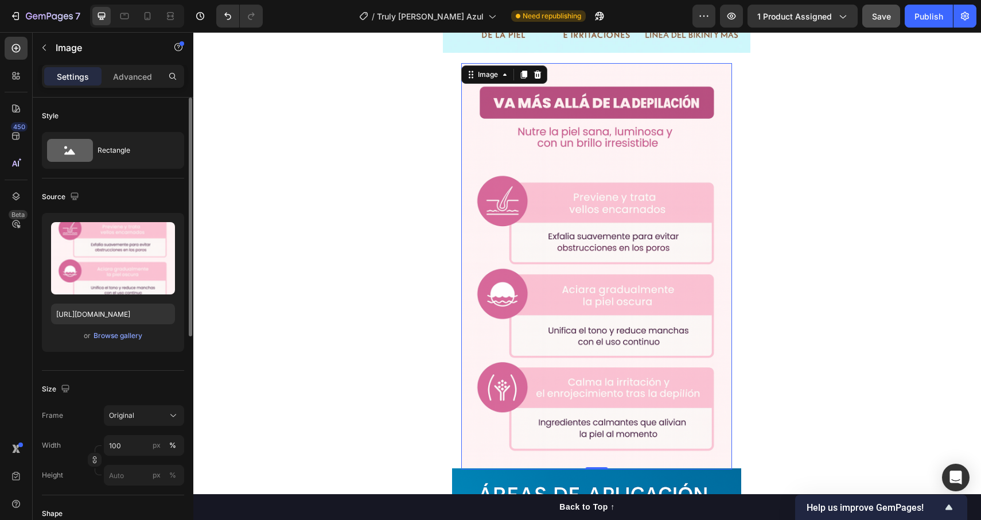
click at [580, 297] on img at bounding box center [596, 266] width 271 height 406
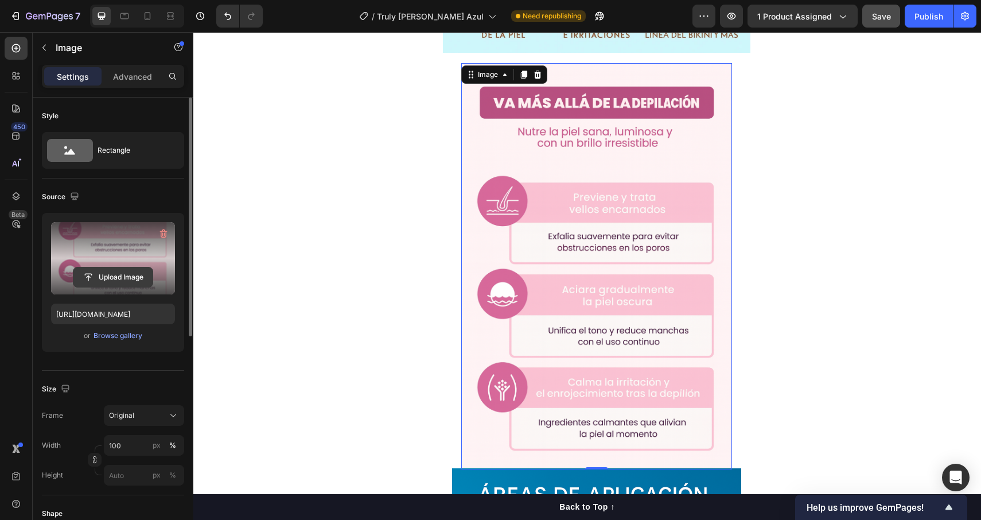
click at [119, 276] on input "file" at bounding box center [112, 277] width 79 height 20
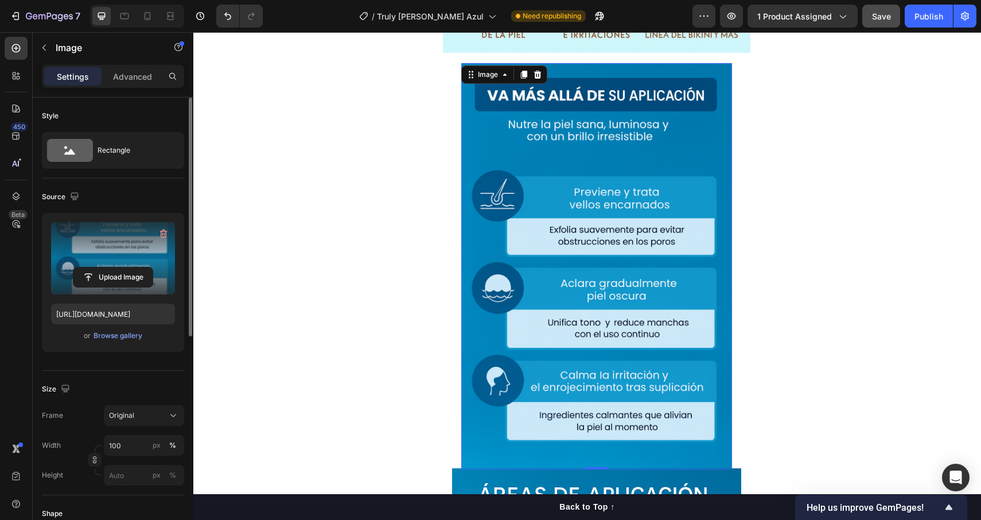
type input "[URL][DOMAIN_NAME]"
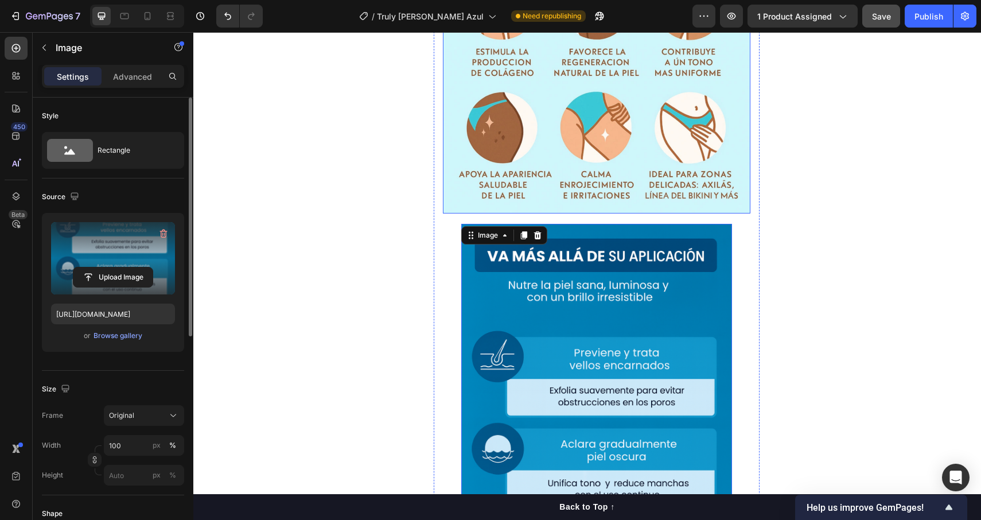
scroll to position [2726, 0]
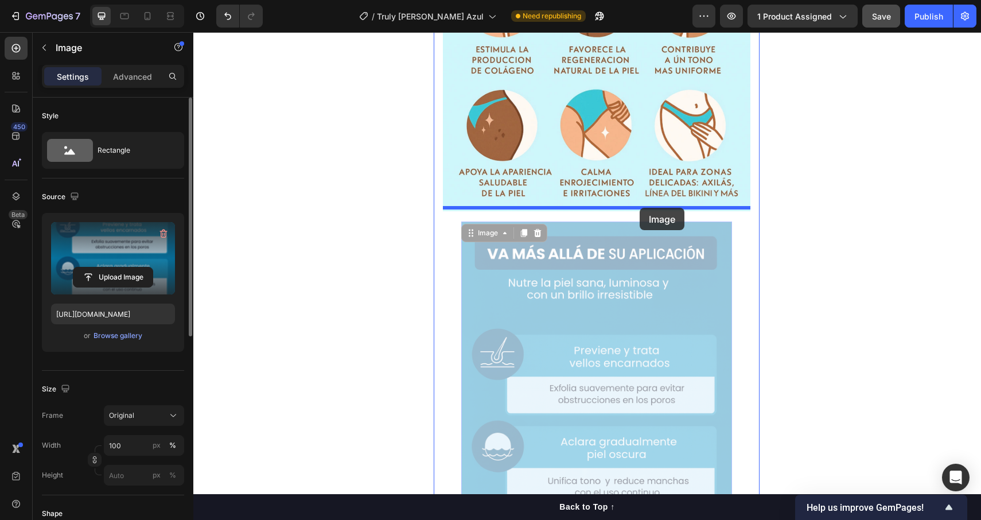
drag, startPoint x: 672, startPoint y: 350, endPoint x: 640, endPoint y: 208, distance: 146.0
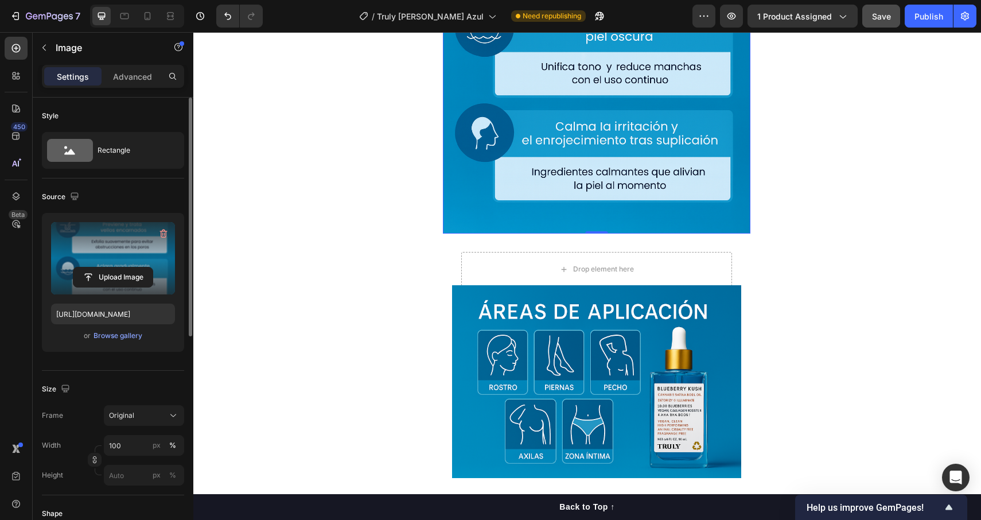
scroll to position [3153, 0]
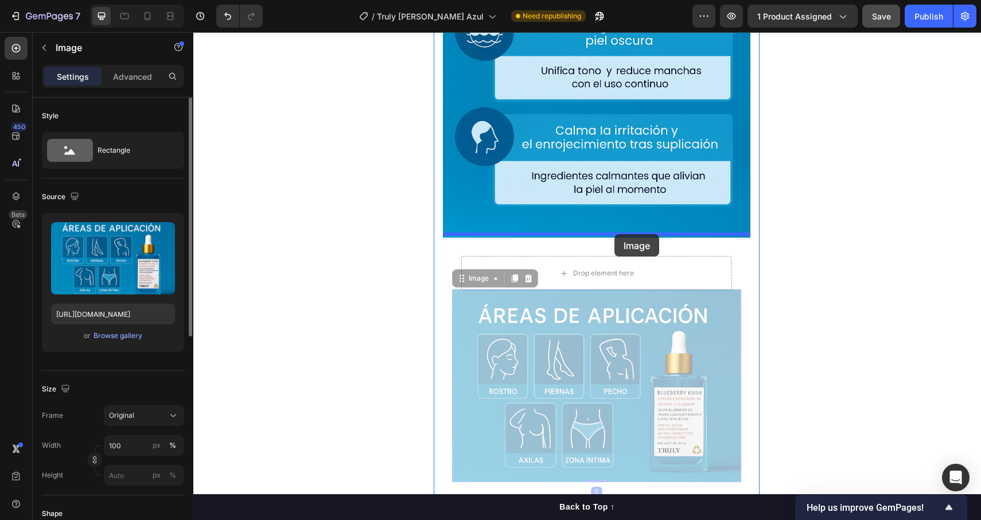
drag, startPoint x: 629, startPoint y: 356, endPoint x: 614, endPoint y: 234, distance: 122.5
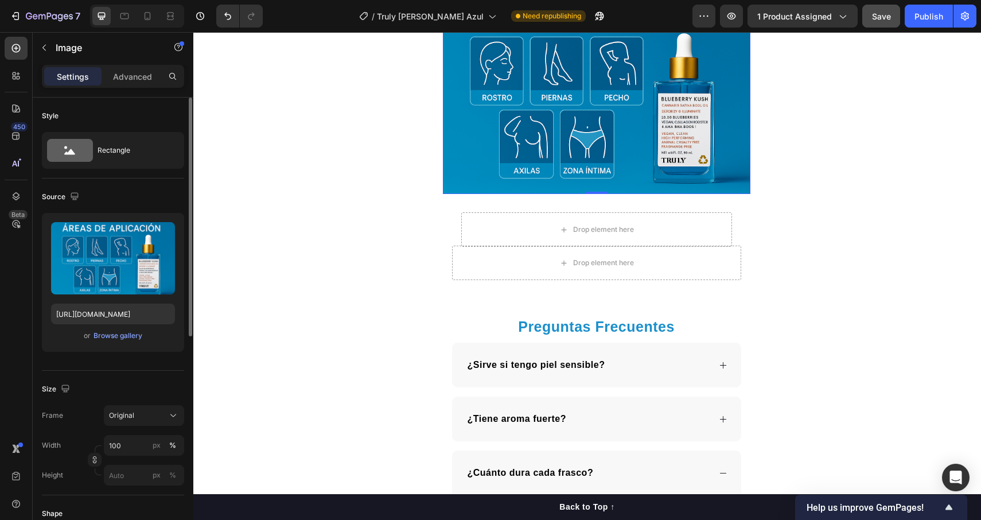
scroll to position [3411, 0]
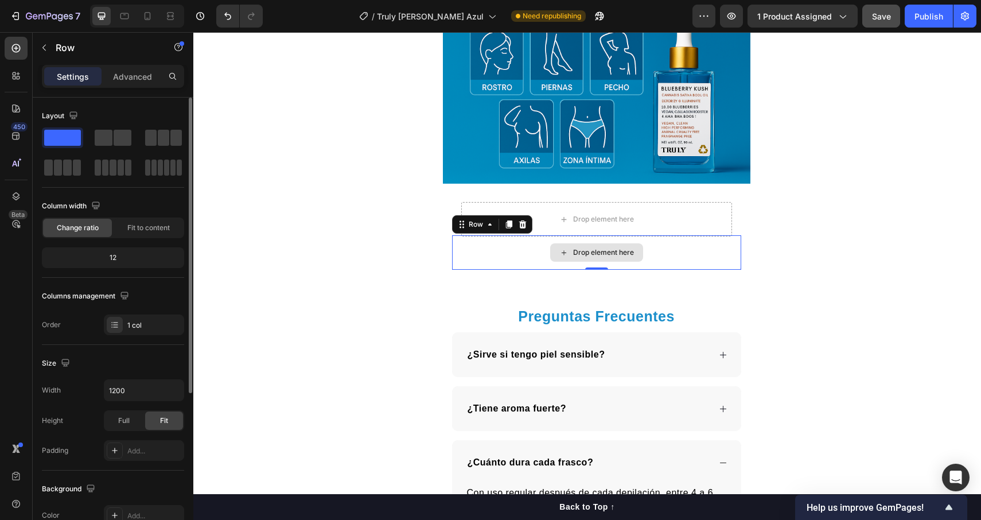
click at [651, 262] on div "Drop element here" at bounding box center [596, 252] width 289 height 34
click at [522, 221] on icon at bounding box center [522, 224] width 7 height 8
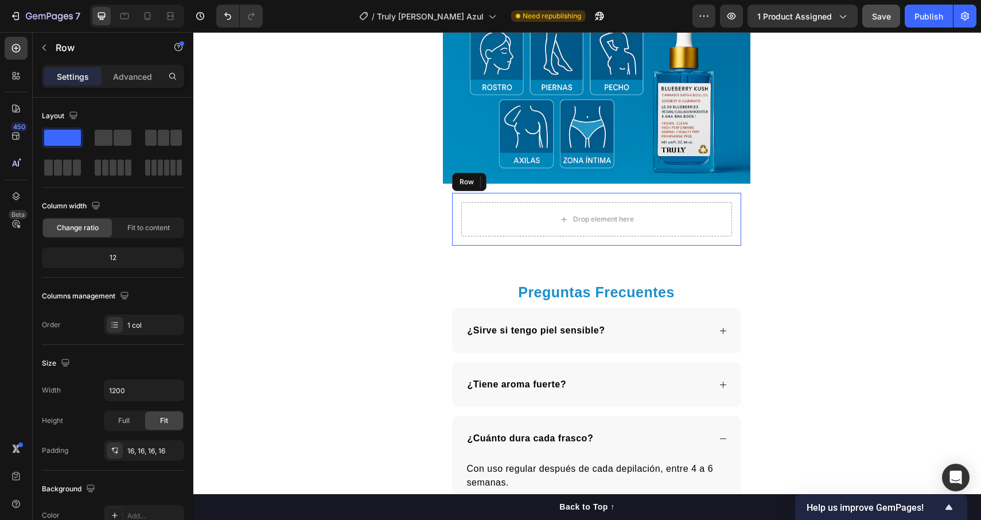
click at [459, 200] on div "Drop element here Row" at bounding box center [596, 219] width 289 height 53
click at [522, 180] on icon at bounding box center [522, 181] width 9 height 9
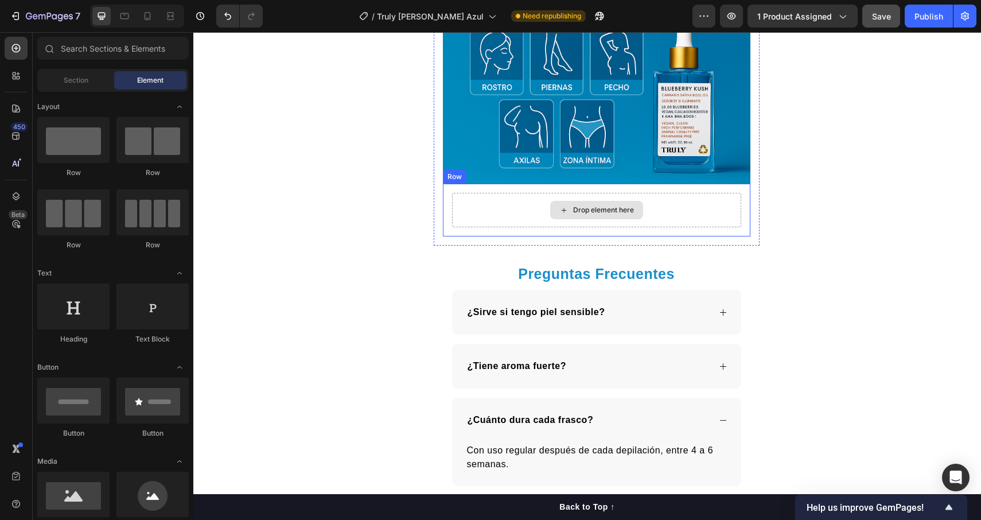
click at [485, 206] on div "Drop element here" at bounding box center [596, 210] width 289 height 34
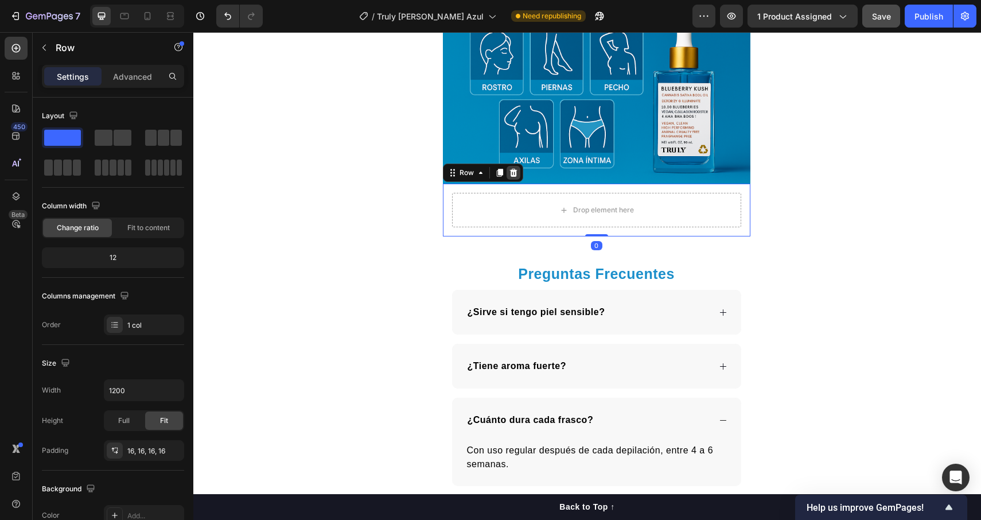
click at [515, 171] on icon at bounding box center [512, 173] width 7 height 8
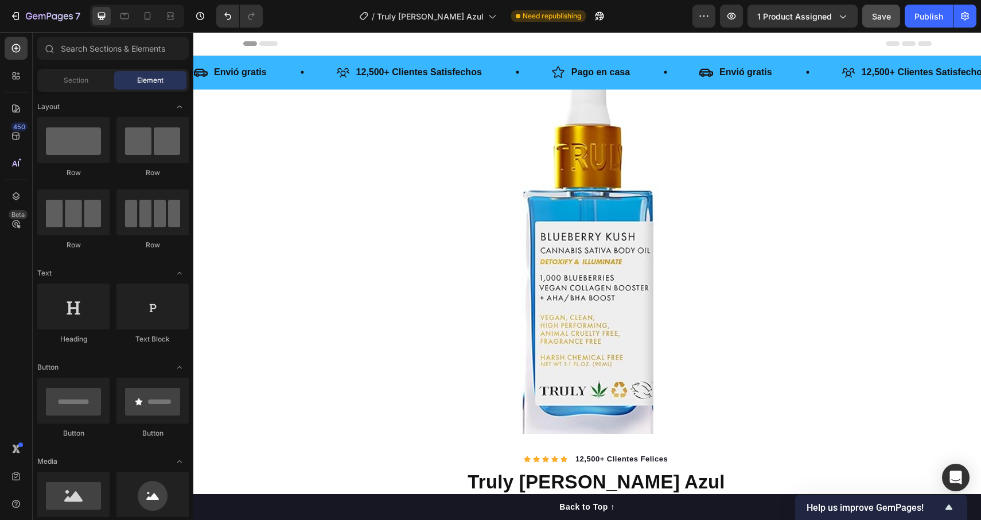
scroll to position [0, 0]
click at [924, 20] on div "Publish" at bounding box center [929, 16] width 29 height 12
click at [514, 491] on div "View live page" at bounding box center [512, 493] width 65 height 16
click at [153, 24] on div at bounding box center [147, 16] width 18 height 18
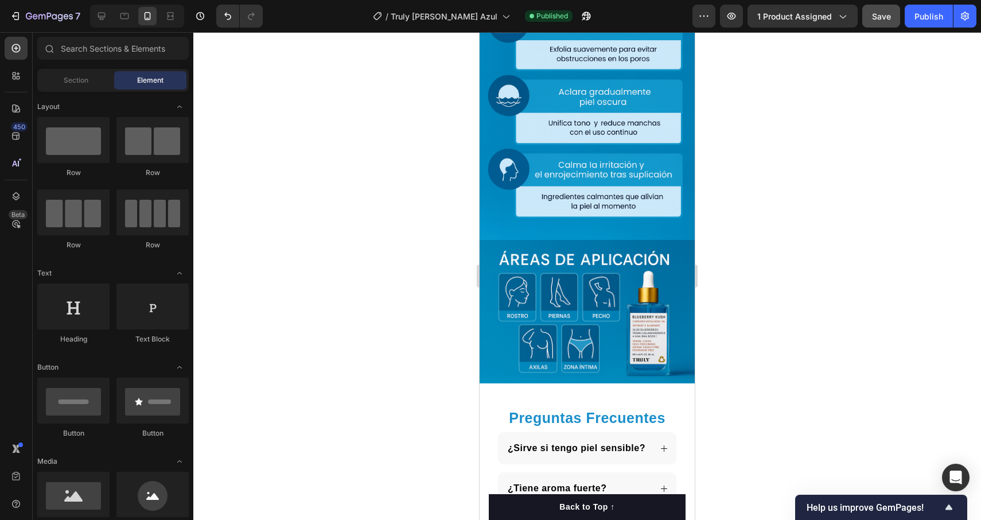
scroll to position [2284, 0]
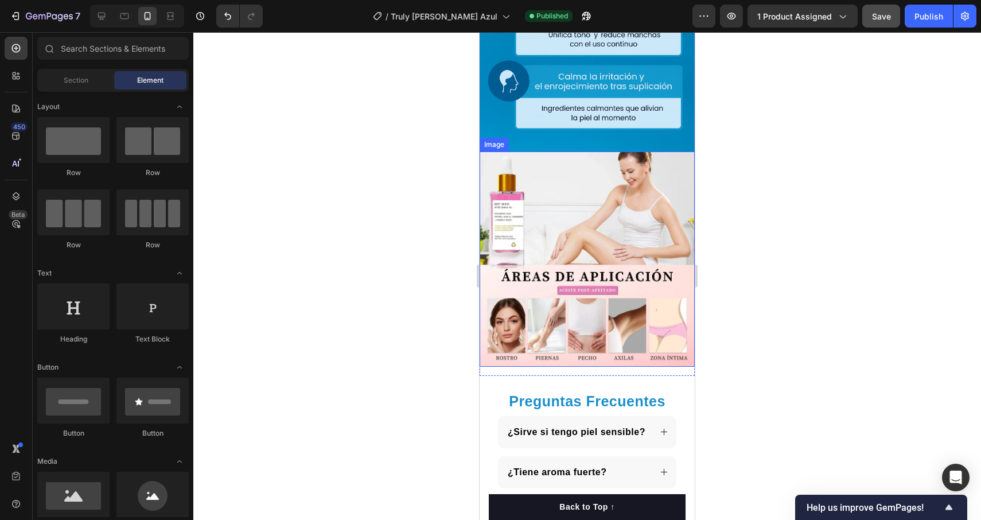
click at [549, 248] on img at bounding box center [587, 258] width 215 height 215
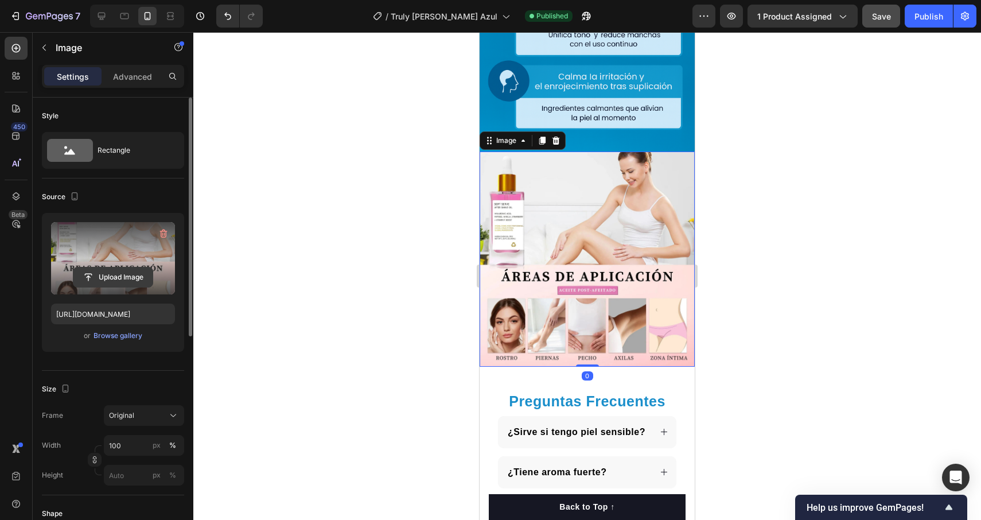
click at [111, 281] on input "file" at bounding box center [112, 277] width 79 height 20
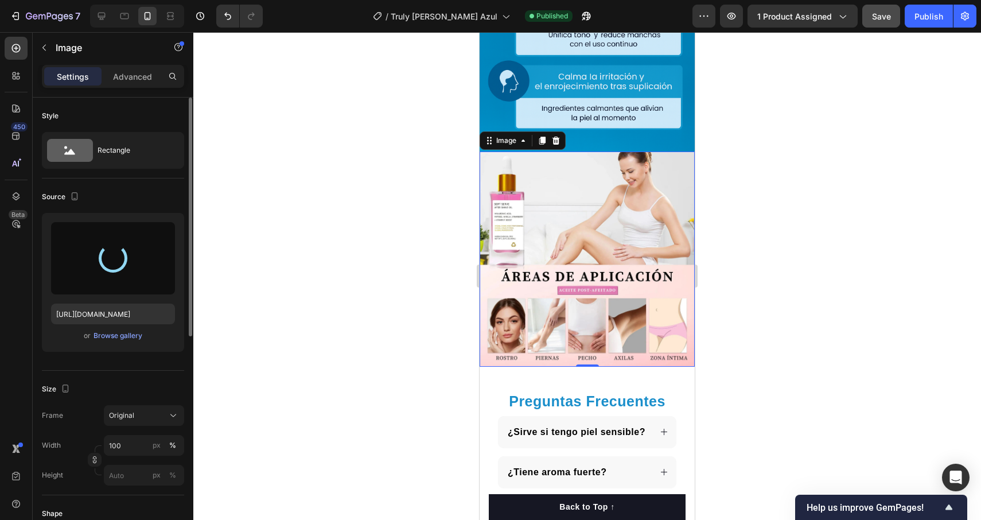
type input "[URL][DOMAIN_NAME]"
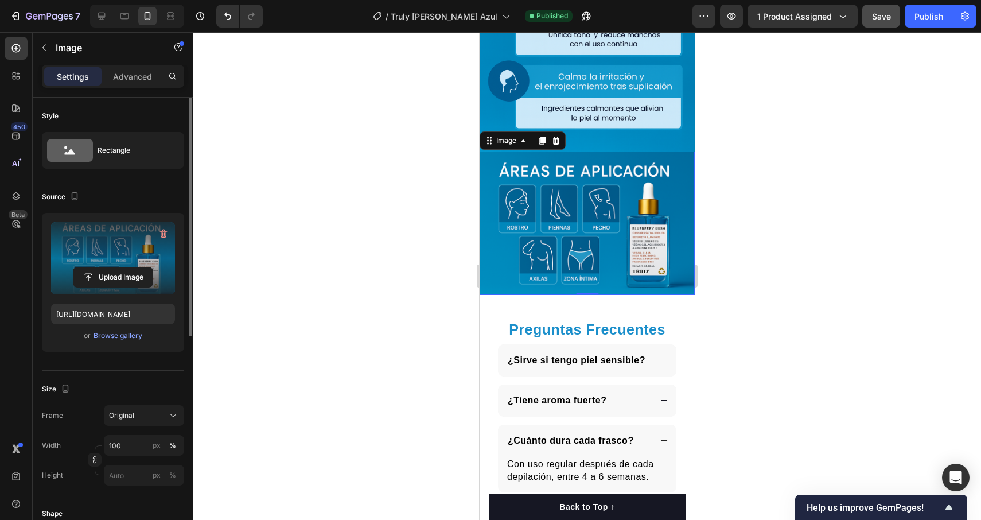
click at [786, 333] on div at bounding box center [587, 276] width 788 height 488
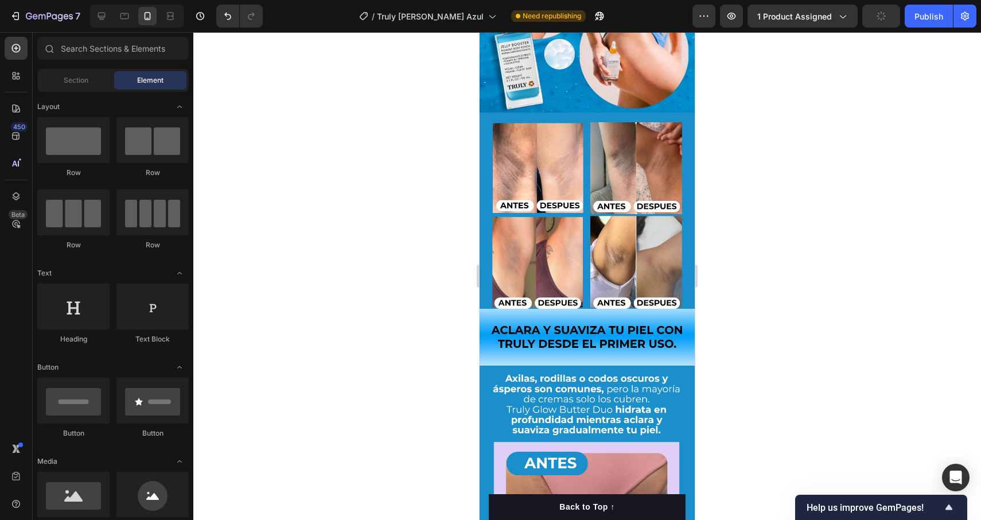
scroll to position [1191, 0]
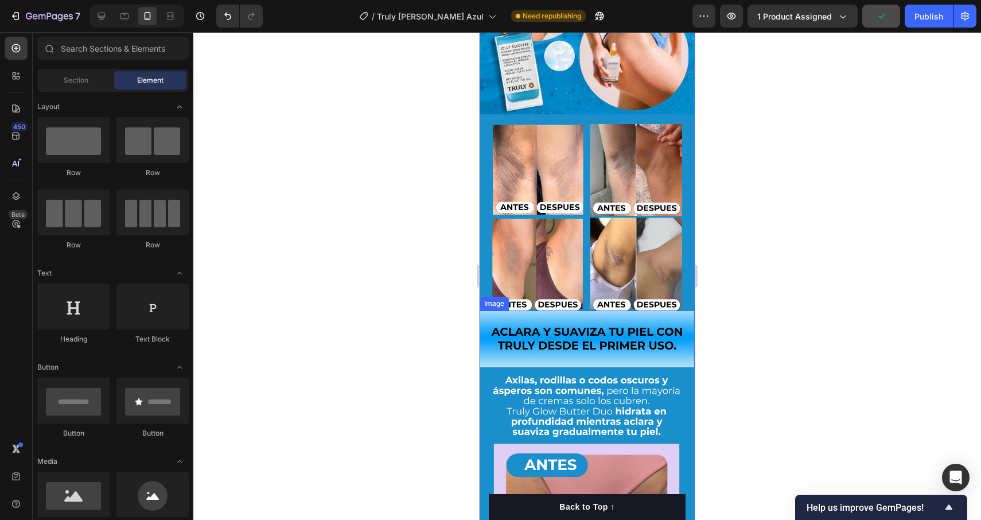
click at [520, 310] on img at bounding box center [587, 501] width 215 height 383
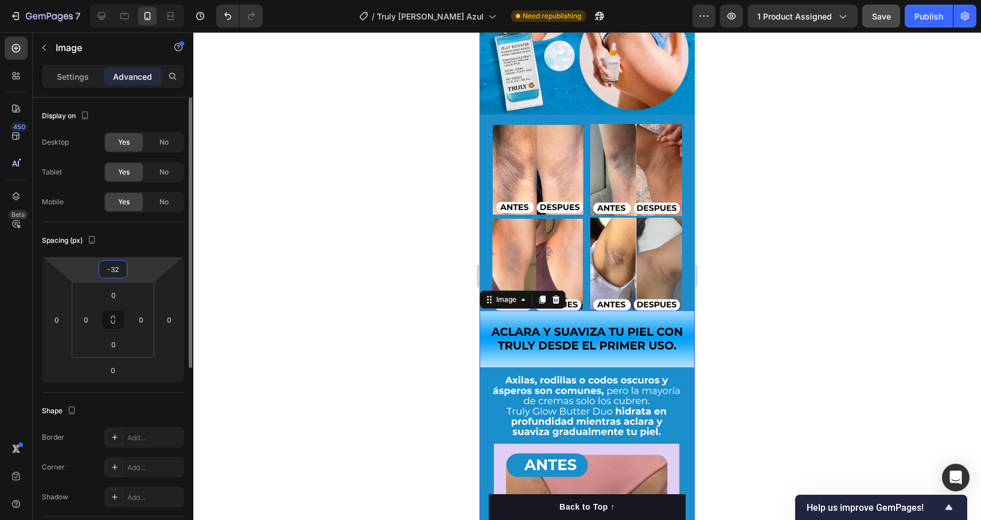
click at [112, 264] on input "-32" at bounding box center [113, 268] width 23 height 17
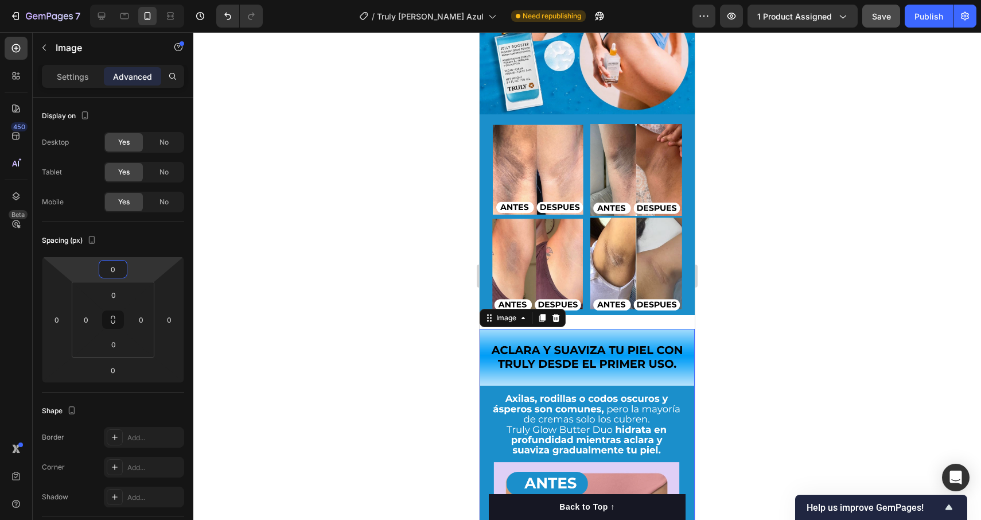
type input "0"
click at [328, 351] on div at bounding box center [587, 276] width 788 height 488
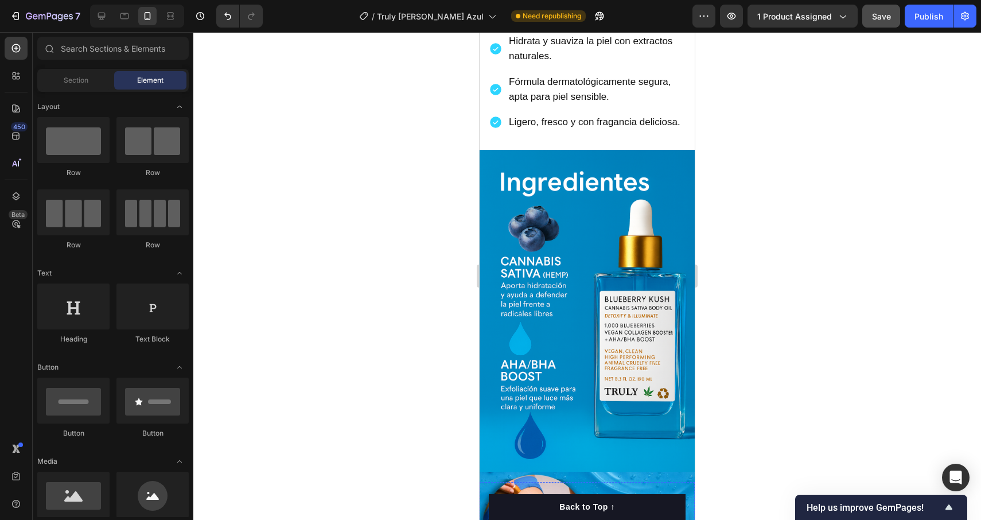
scroll to position [662, 0]
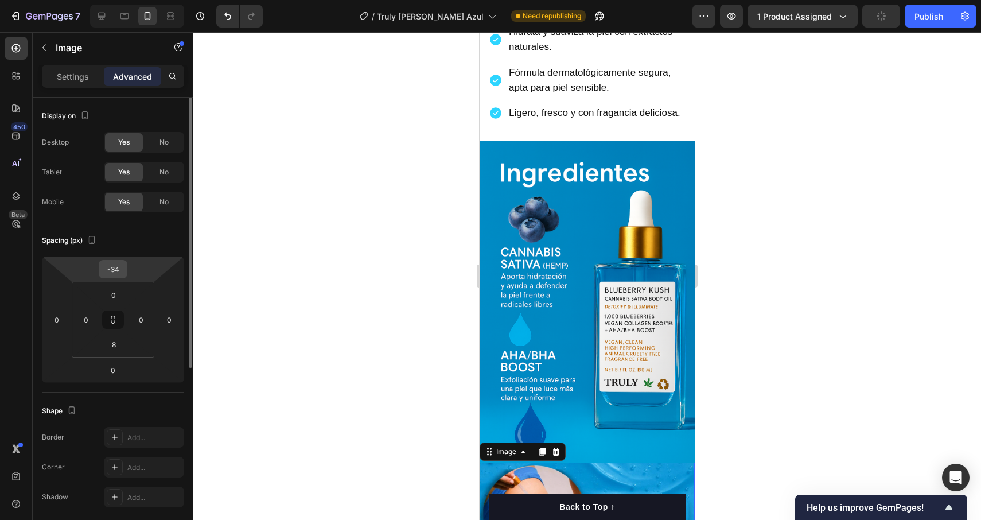
click at [108, 270] on input "-34" at bounding box center [113, 268] width 23 height 17
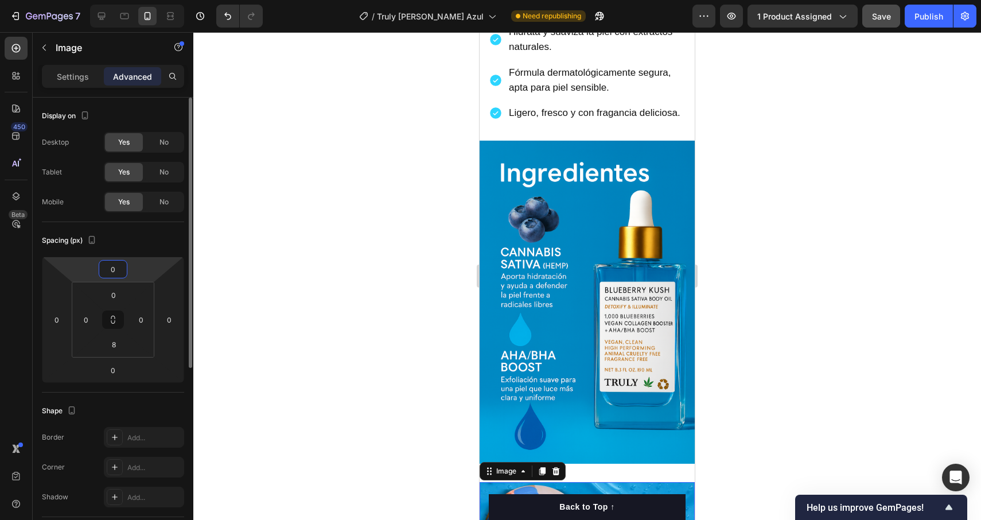
type input "-34"
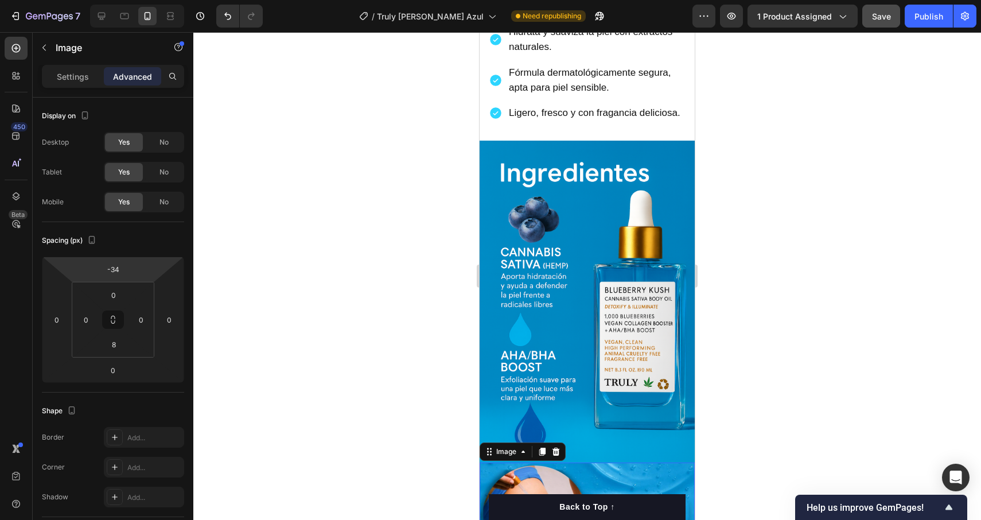
click at [814, 306] on div at bounding box center [587, 276] width 788 height 488
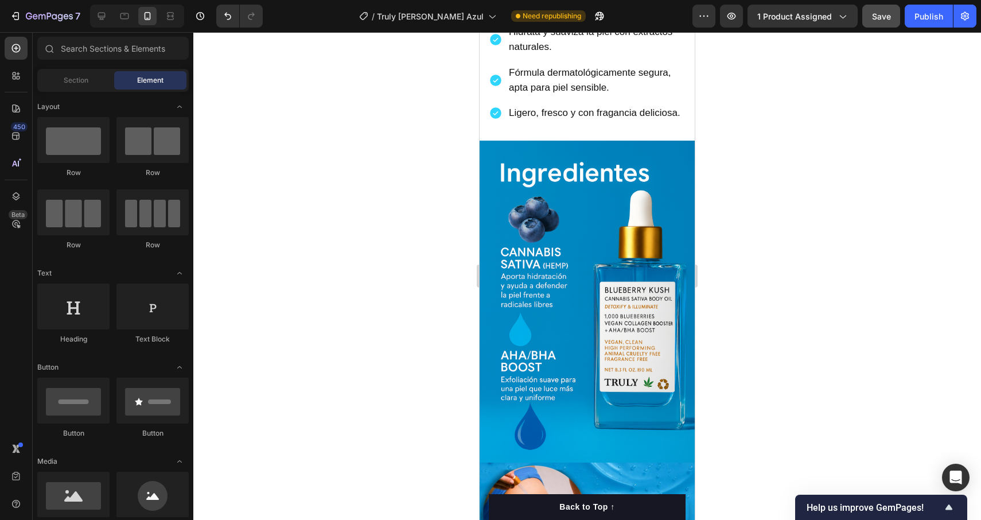
click at [814, 306] on div at bounding box center [587, 276] width 788 height 488
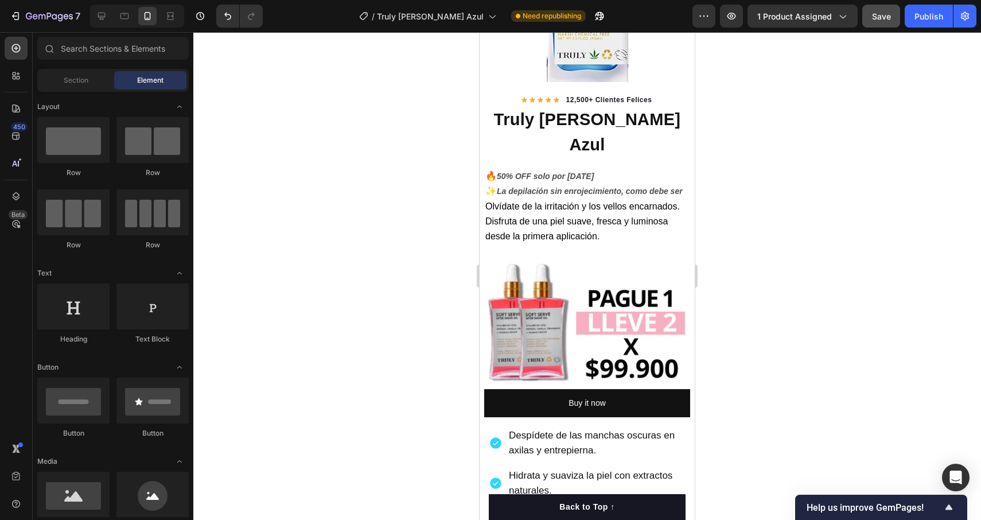
scroll to position [209, 0]
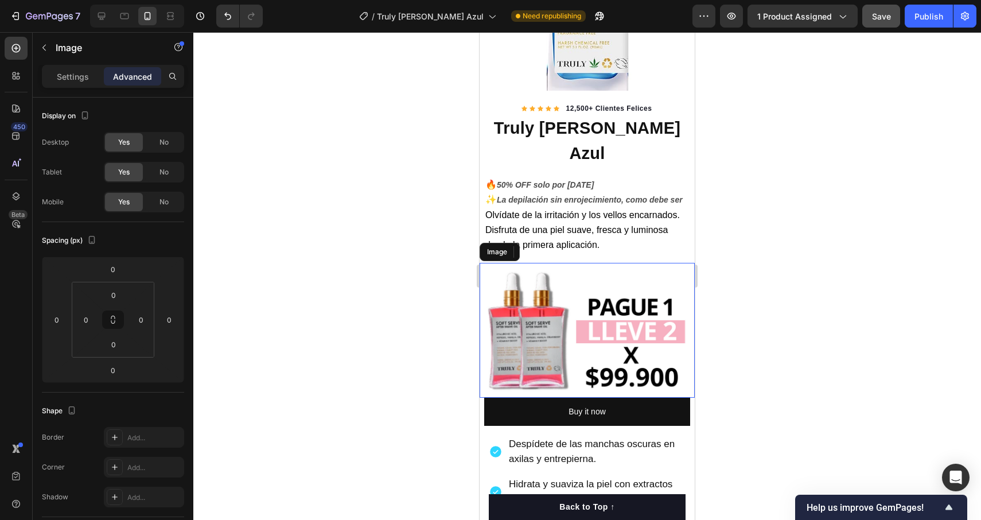
click at [601, 299] on img at bounding box center [587, 330] width 215 height 134
click at [559, 288] on img at bounding box center [587, 330] width 215 height 134
click at [50, 46] on button "button" at bounding box center [44, 47] width 18 height 18
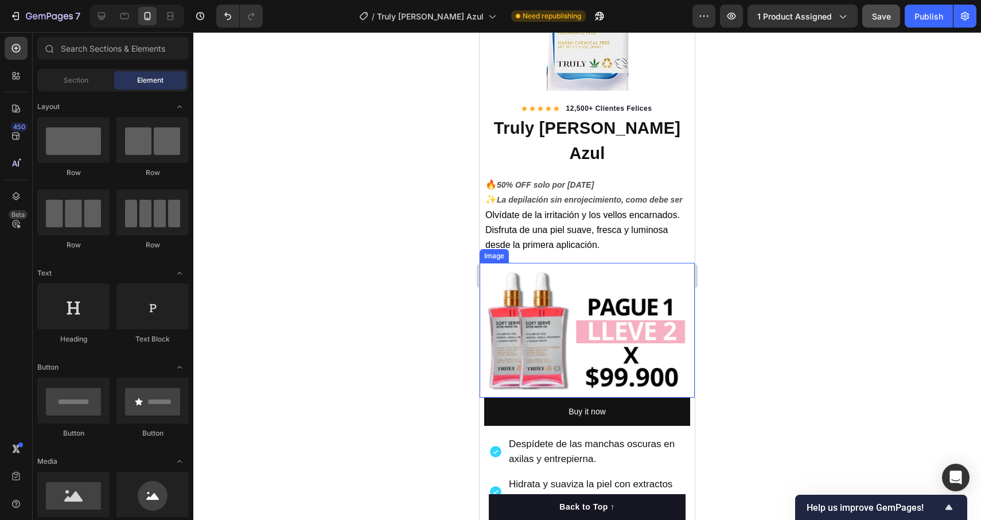
click at [533, 301] on img at bounding box center [587, 330] width 215 height 134
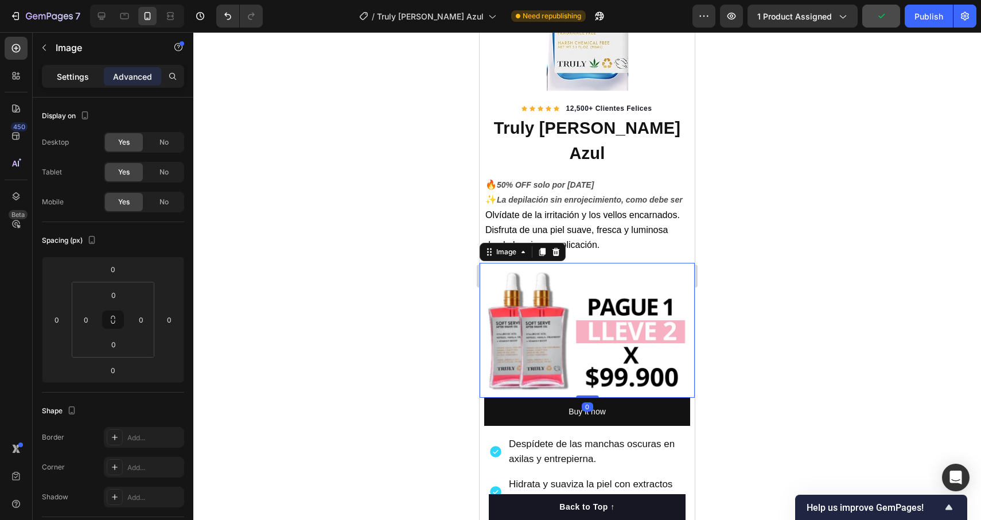
click at [82, 78] on p "Settings" at bounding box center [73, 77] width 32 height 12
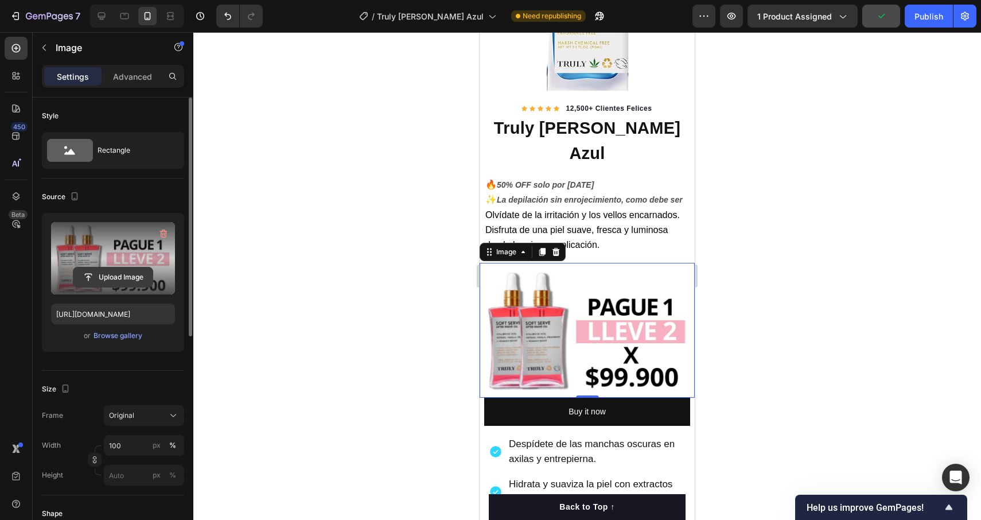
click at [120, 282] on input "file" at bounding box center [112, 277] width 79 height 20
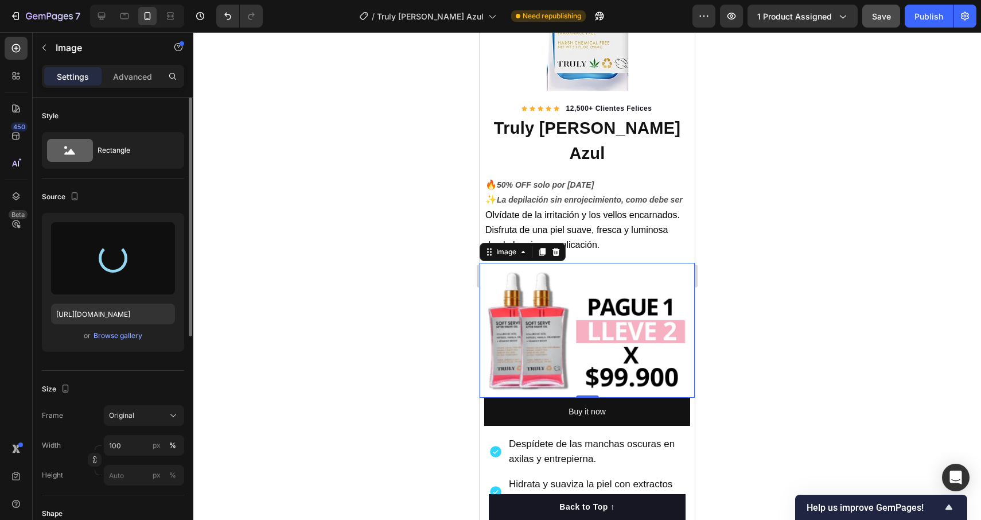
type input "[URL][DOMAIN_NAME]"
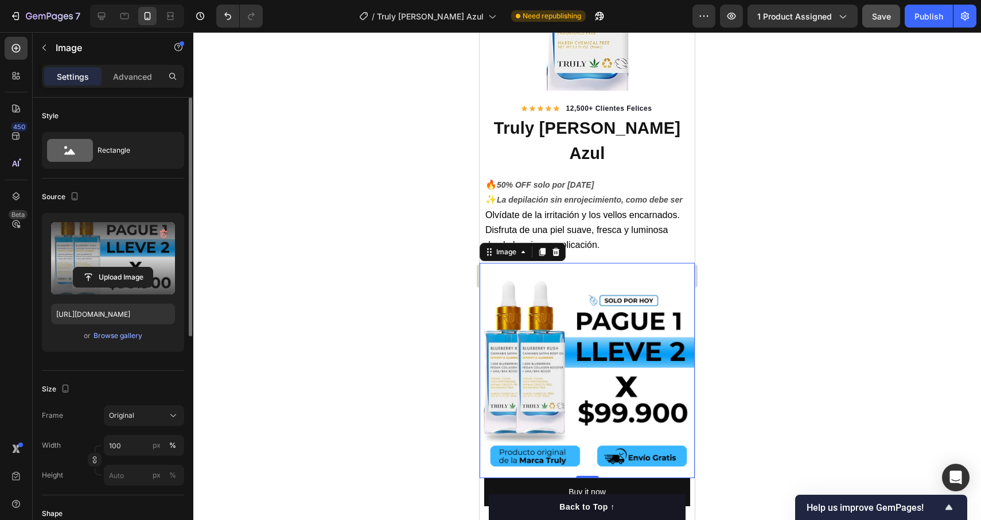
click at [849, 317] on div at bounding box center [587, 276] width 788 height 488
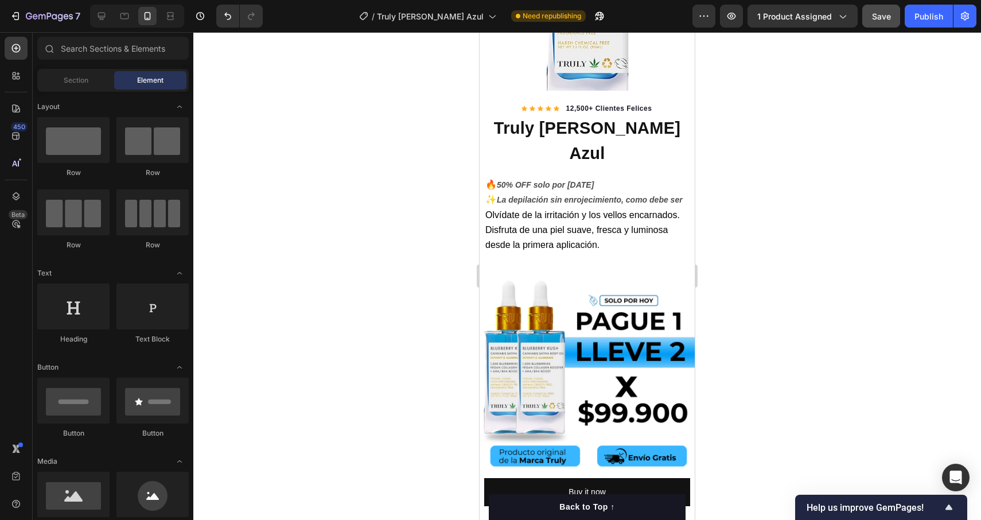
click at [849, 317] on div at bounding box center [587, 276] width 788 height 488
click at [913, 22] on button "Publish" at bounding box center [929, 16] width 48 height 23
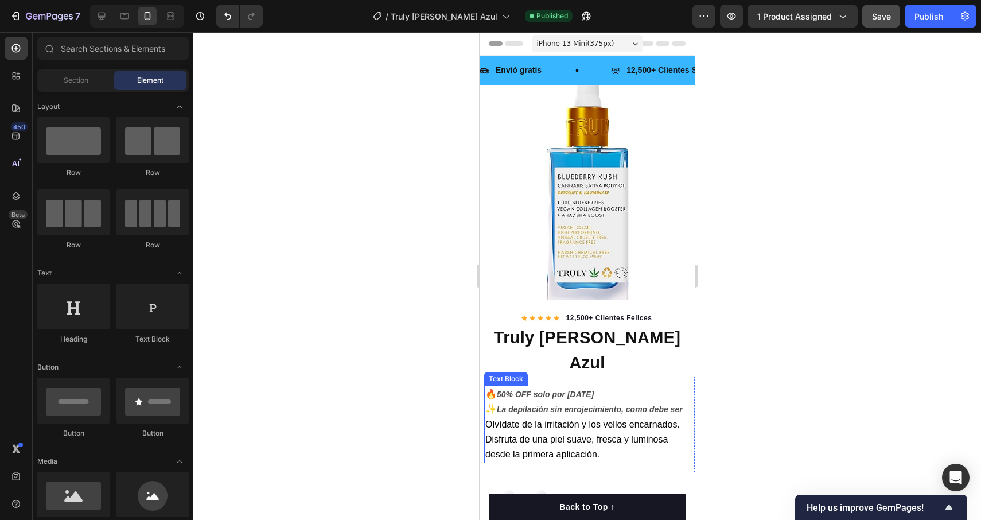
scroll to position [0, 0]
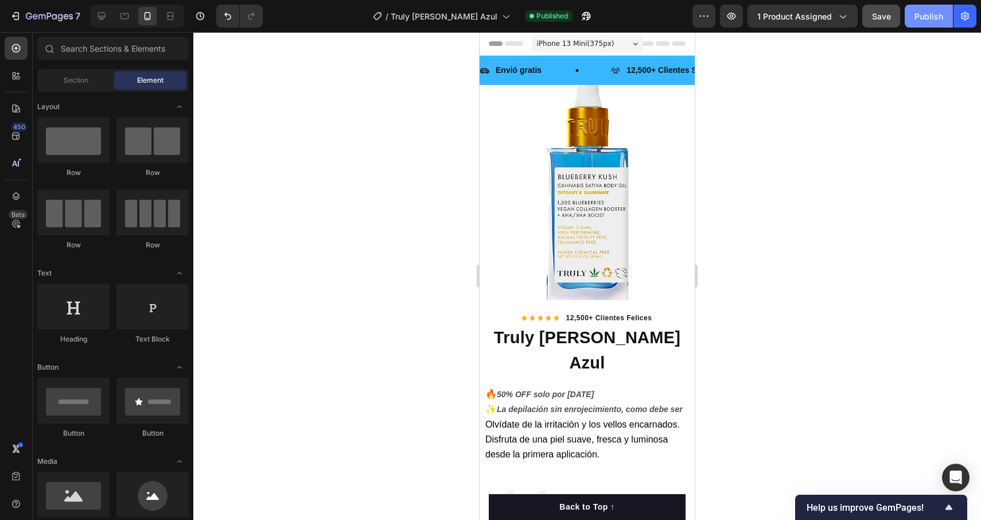
click at [929, 20] on div "Publish" at bounding box center [929, 16] width 29 height 12
click at [920, 22] on button "Publish" at bounding box center [929, 16] width 48 height 23
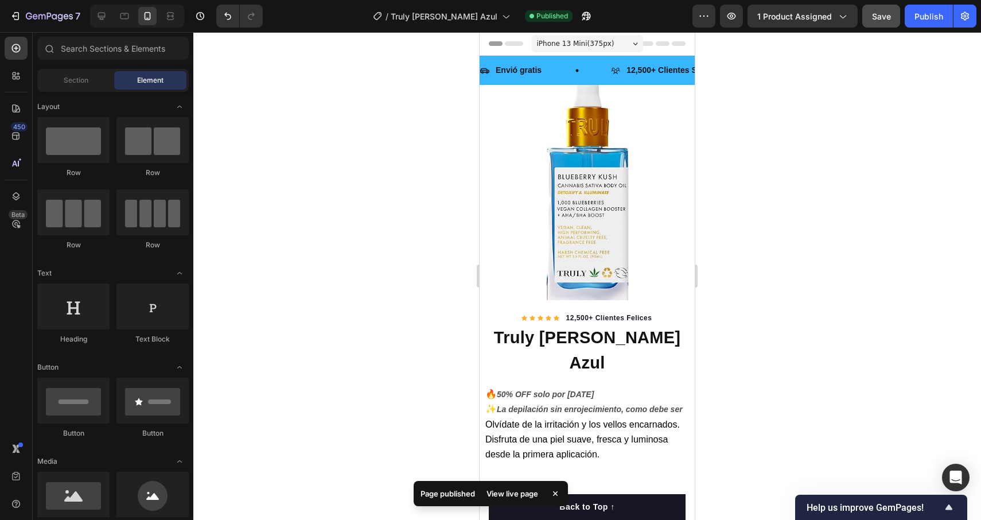
click at [519, 496] on div "View live page" at bounding box center [512, 493] width 65 height 16
click at [823, 3] on div "7 Version history / Truly [PERSON_NAME] Azul Published Preview 1 product assign…" at bounding box center [490, 16] width 981 height 33
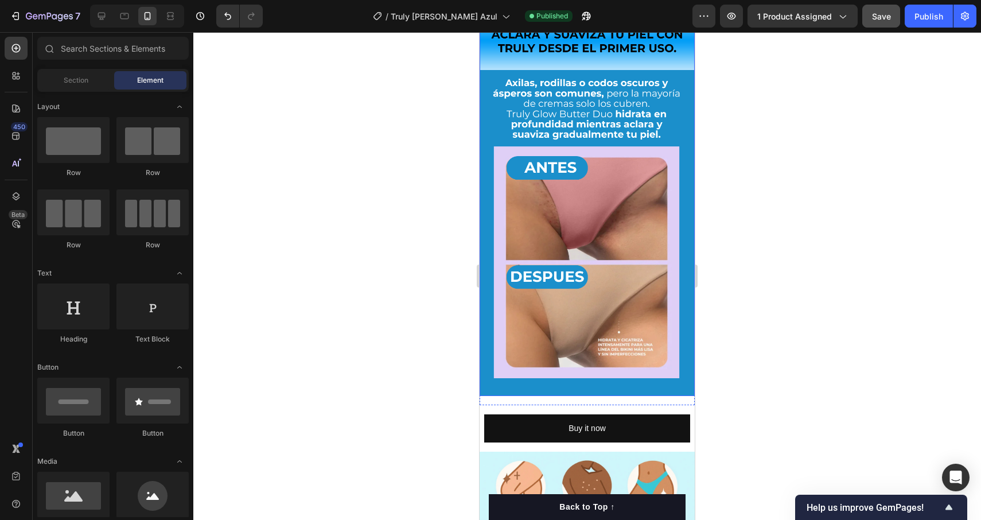
scroll to position [1608, 0]
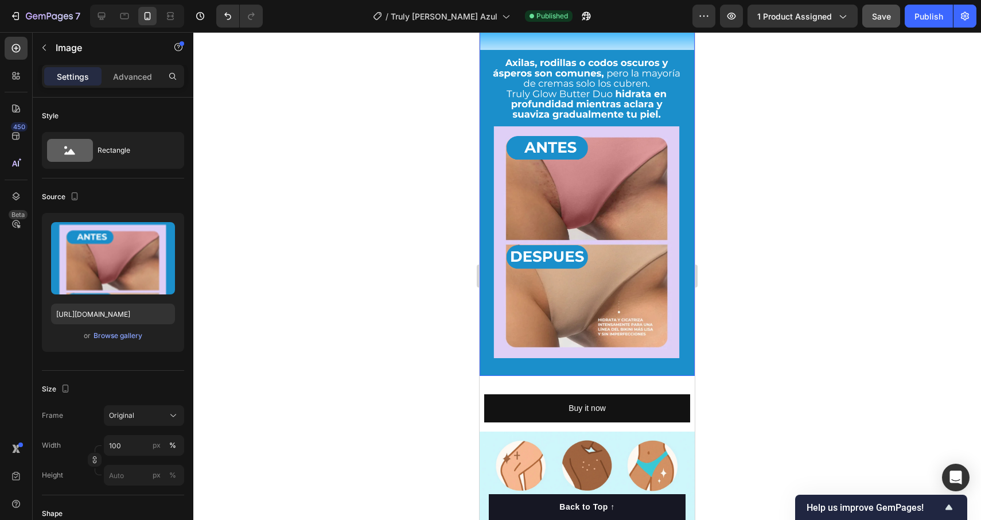
click at [614, 321] on img at bounding box center [587, 184] width 215 height 383
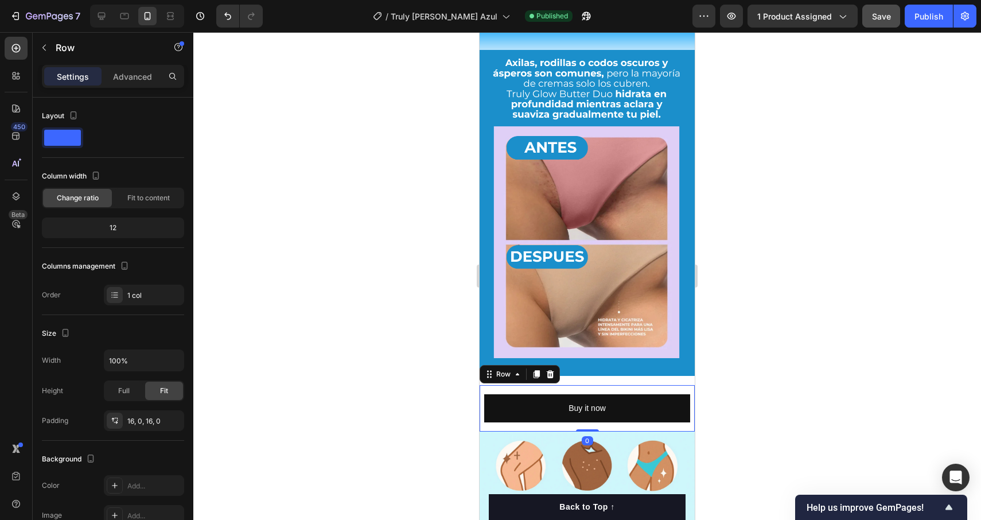
click at [513, 385] on div "Buy it now Dynamic Checkout Row 0" at bounding box center [587, 408] width 215 height 46
click at [590, 325] on img at bounding box center [587, 184] width 215 height 383
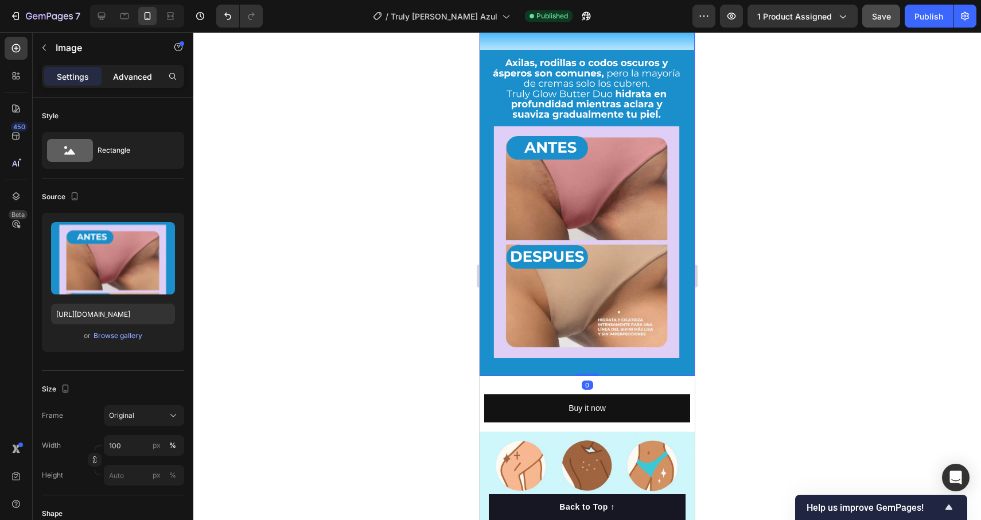
click at [133, 82] on p "Advanced" at bounding box center [132, 77] width 39 height 12
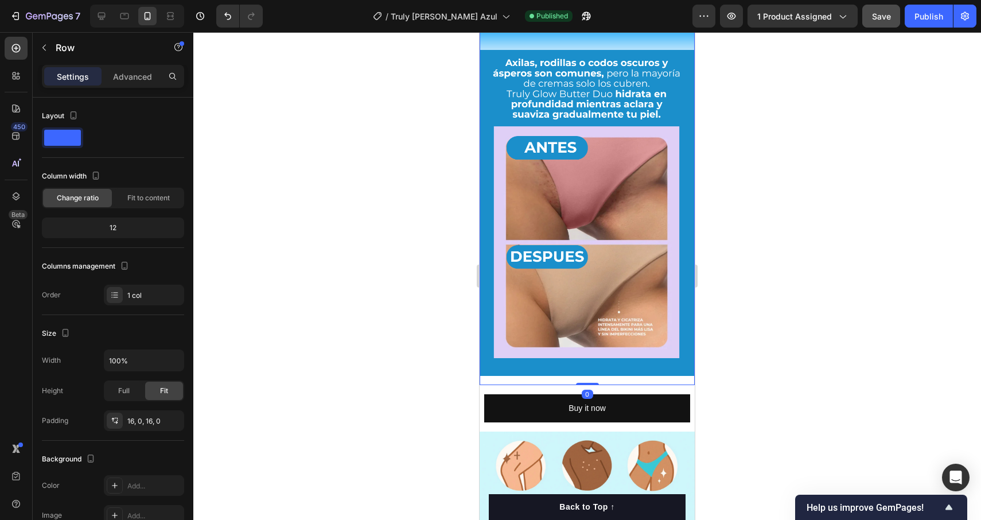
click at [131, 73] on p "Advanced" at bounding box center [132, 77] width 39 height 12
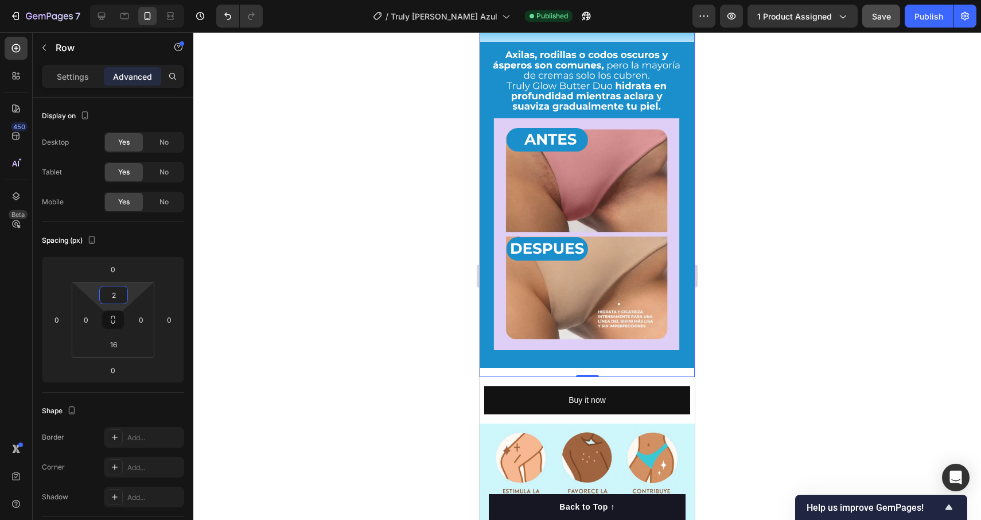
type input "0"
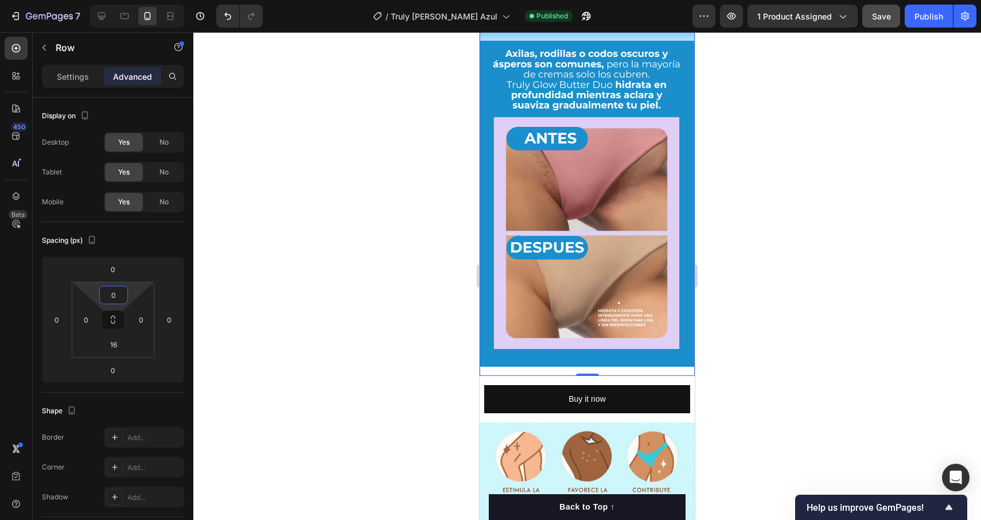
drag, startPoint x: 129, startPoint y: 293, endPoint x: 130, endPoint y: 300, distance: 7.5
click at [130, 0] on html "7 Version history / Truly [PERSON_NAME] Azul Published Preview 1 product assign…" at bounding box center [490, 0] width 981 height 0
click at [227, 17] on icon "Undo/Redo" at bounding box center [227, 15] width 11 height 11
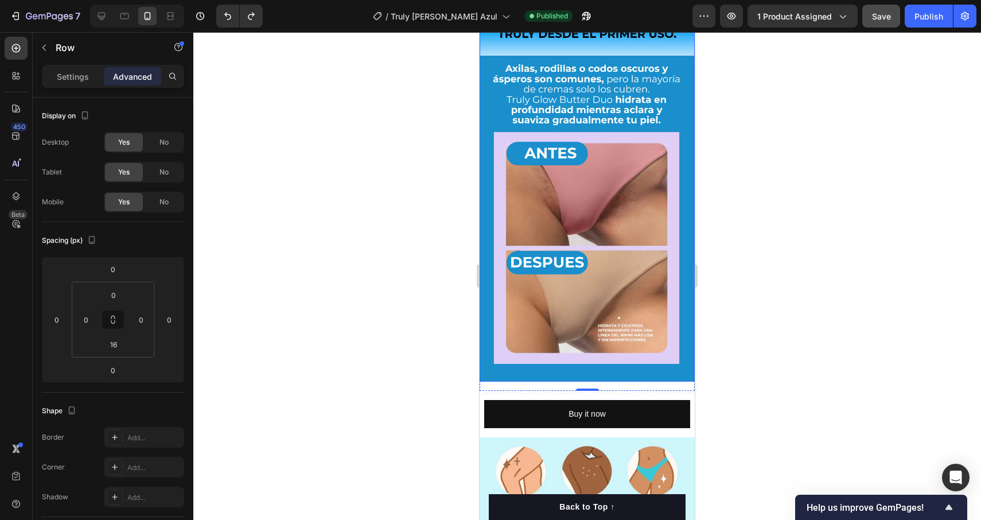
scroll to position [1597, 0]
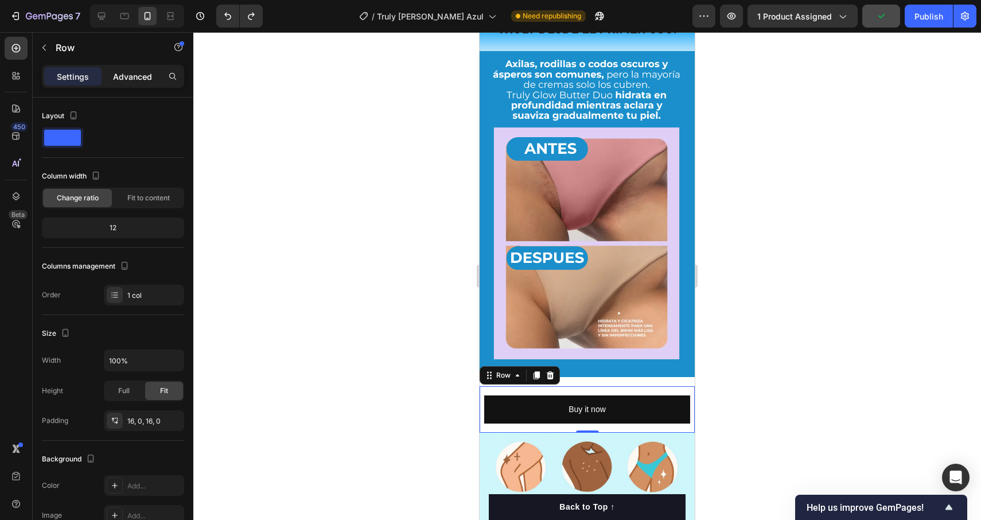
click at [131, 68] on div "Advanced" at bounding box center [132, 76] width 57 height 18
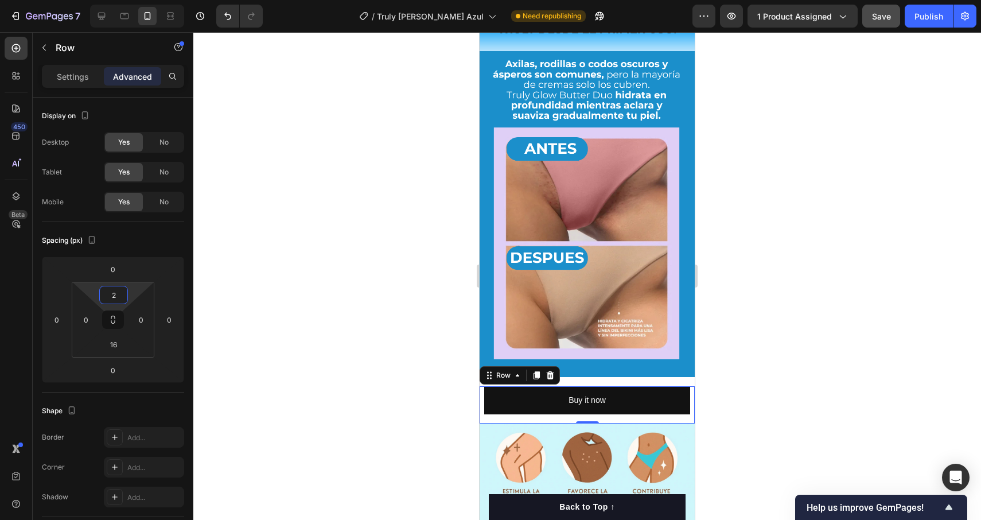
type input "0"
drag, startPoint x: 129, startPoint y: 290, endPoint x: 131, endPoint y: 307, distance: 17.3
click at [131, 0] on html "7 Version history / Truly [PERSON_NAME] Azul Need republishing Preview 1 produc…" at bounding box center [490, 0] width 981 height 0
click at [785, 309] on div at bounding box center [587, 276] width 788 height 488
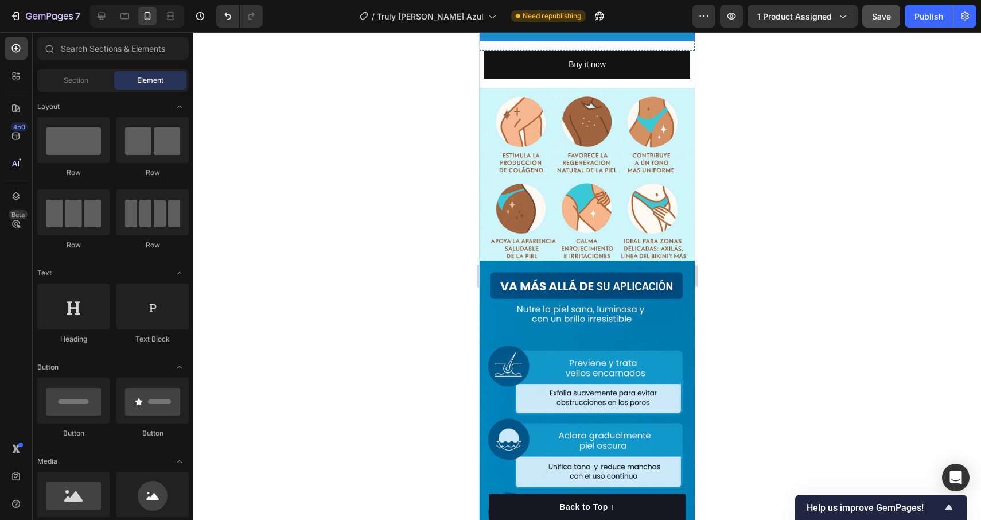
scroll to position [1935, 0]
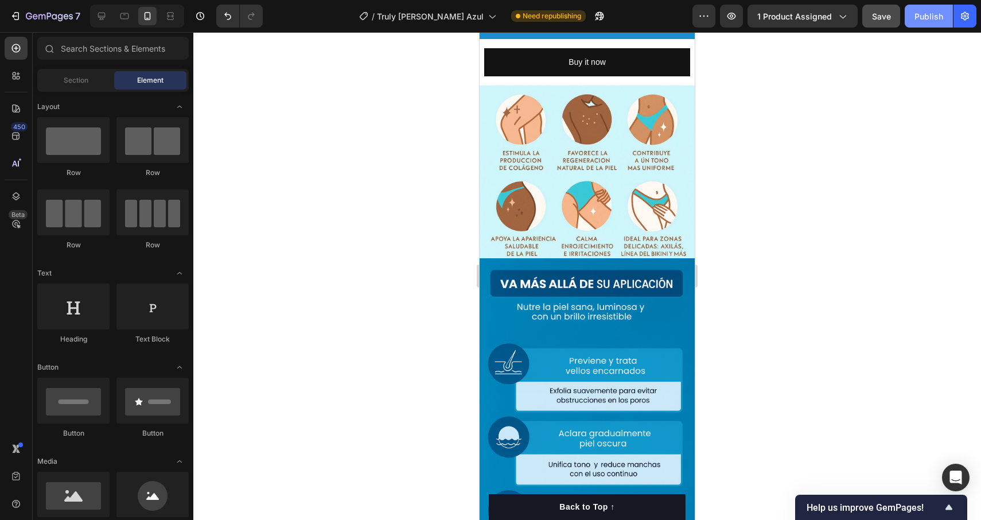
click at [939, 16] on div "Publish" at bounding box center [929, 16] width 29 height 12
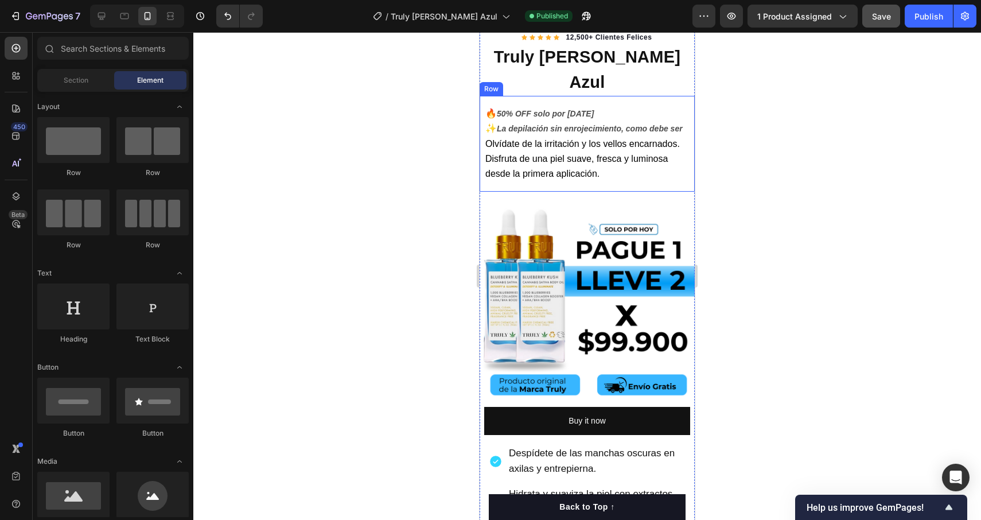
scroll to position [279, 0]
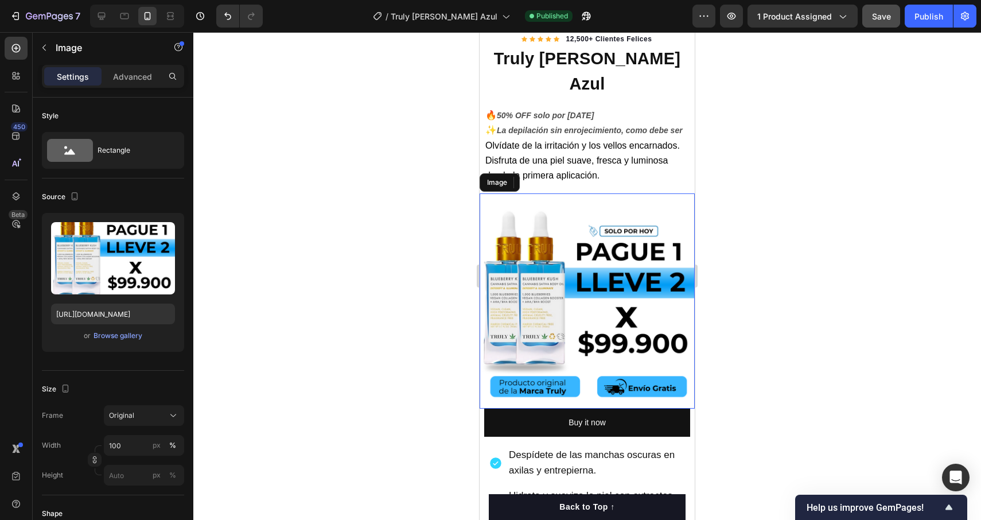
click at [612, 278] on img at bounding box center [587, 300] width 215 height 215
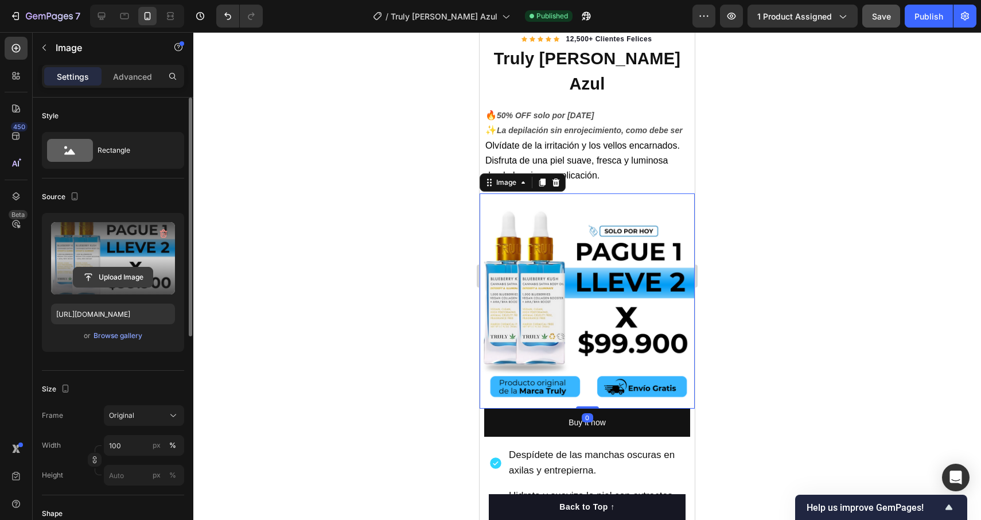
click at [131, 283] on input "file" at bounding box center [112, 277] width 79 height 20
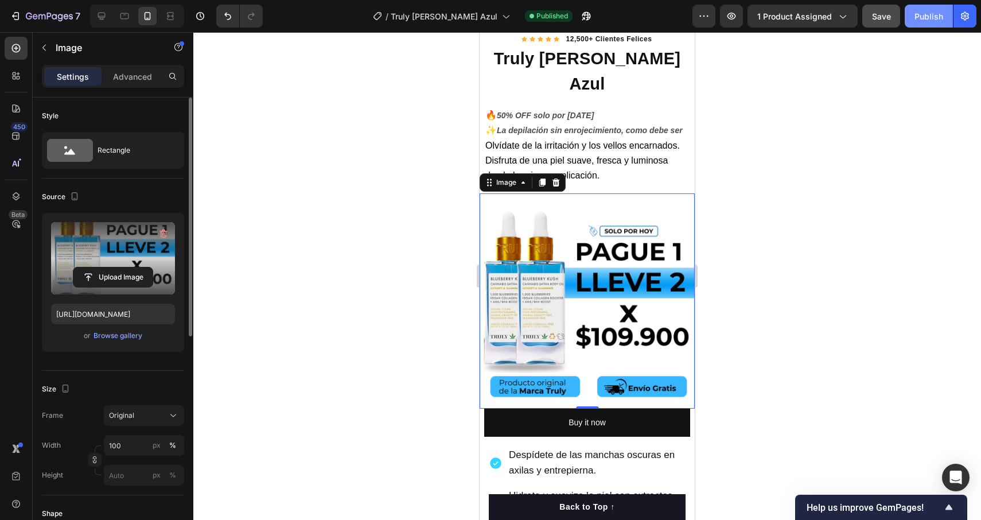
click at [931, 27] on button "Publish" at bounding box center [929, 16] width 48 height 23
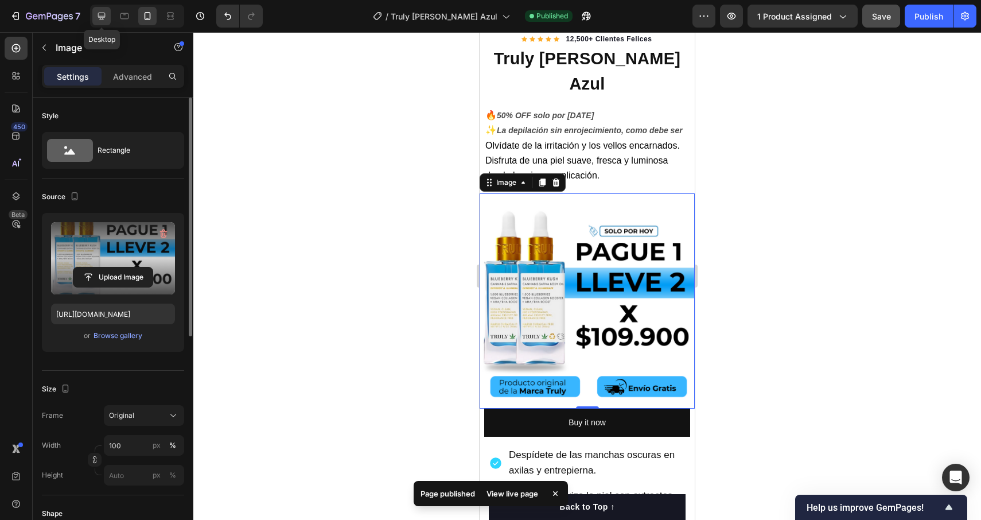
click at [103, 15] on icon at bounding box center [101, 15] width 11 height 11
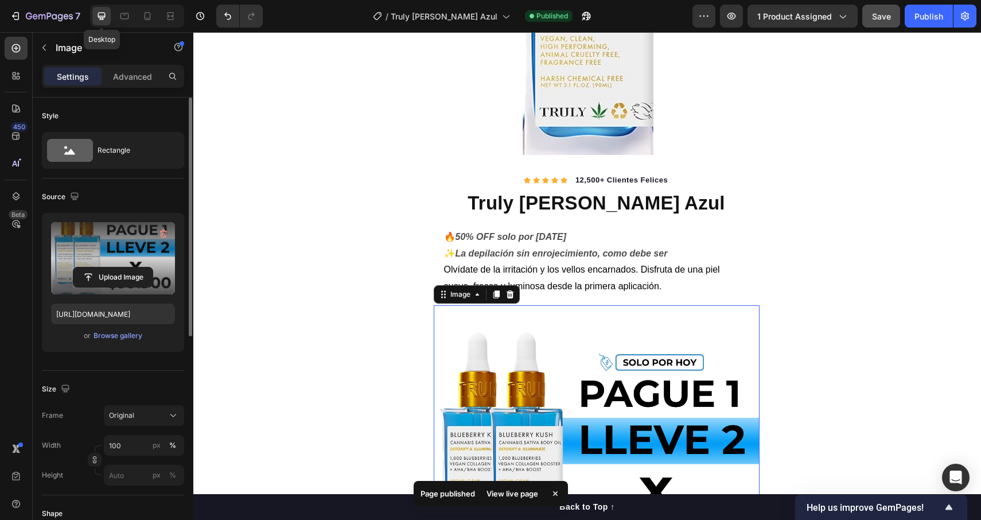
scroll to position [509, 0]
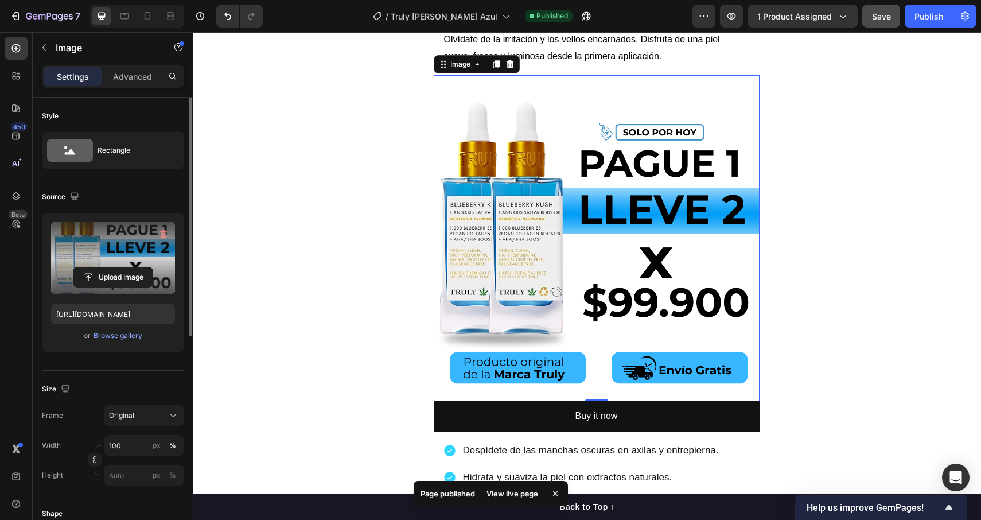
click at [624, 308] on img at bounding box center [597, 238] width 326 height 326
click at [123, 278] on input "file" at bounding box center [112, 277] width 79 height 20
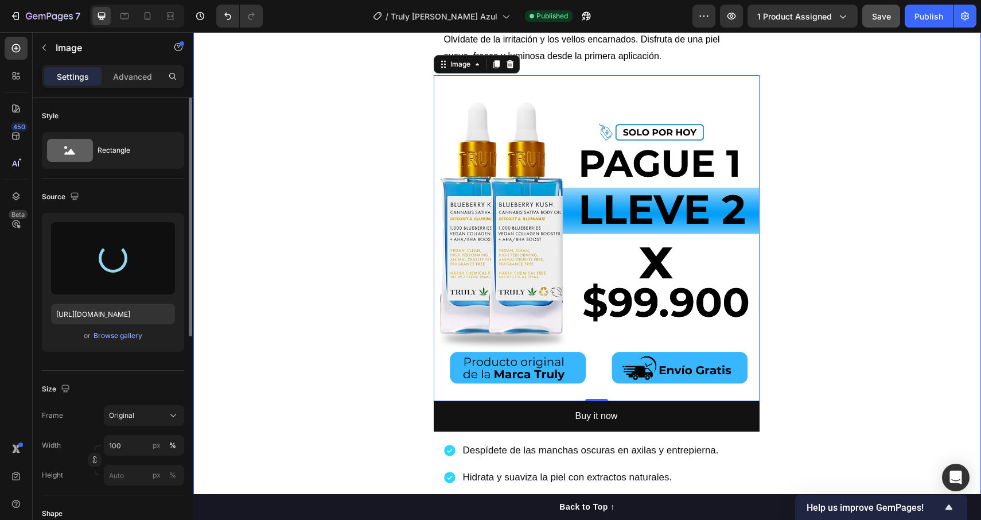
type input "[URL][DOMAIN_NAME]"
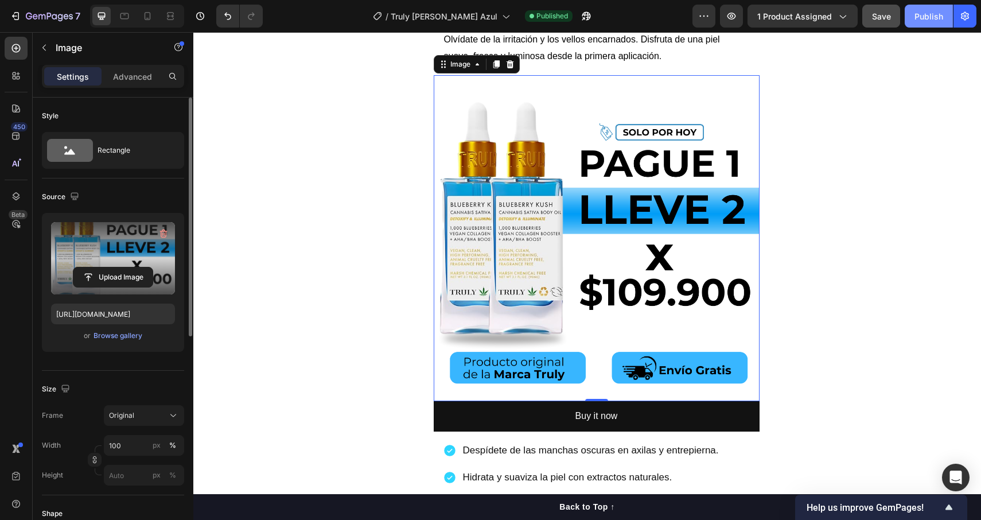
click at [923, 24] on button "Publish" at bounding box center [929, 16] width 48 height 23
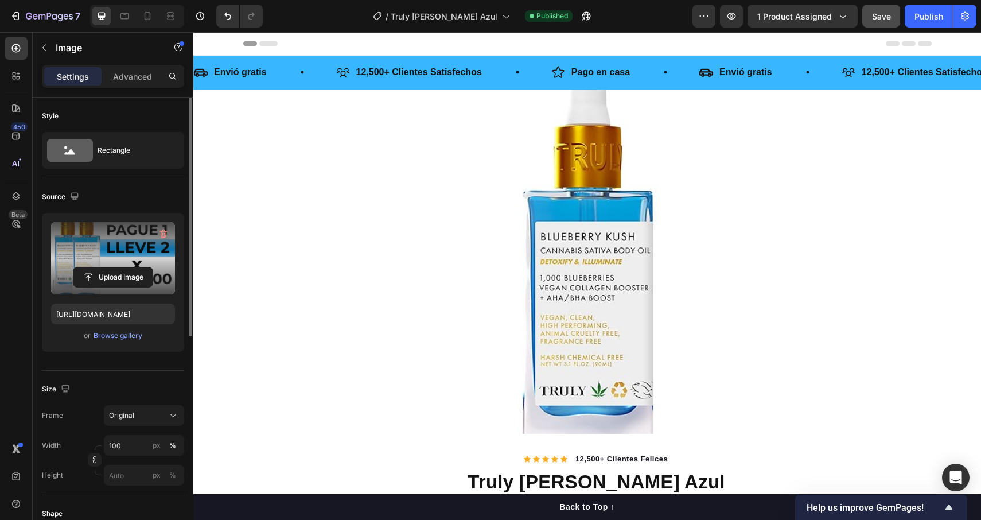
scroll to position [0, 0]
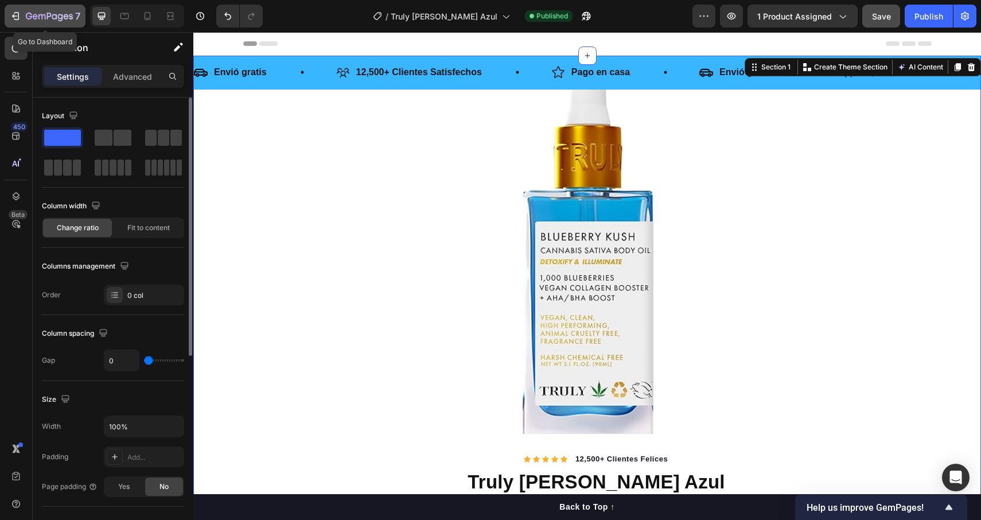
click at [57, 15] on icon "button" at bounding box center [49, 17] width 47 height 10
